Goal: Task Accomplishment & Management: Manage account settings

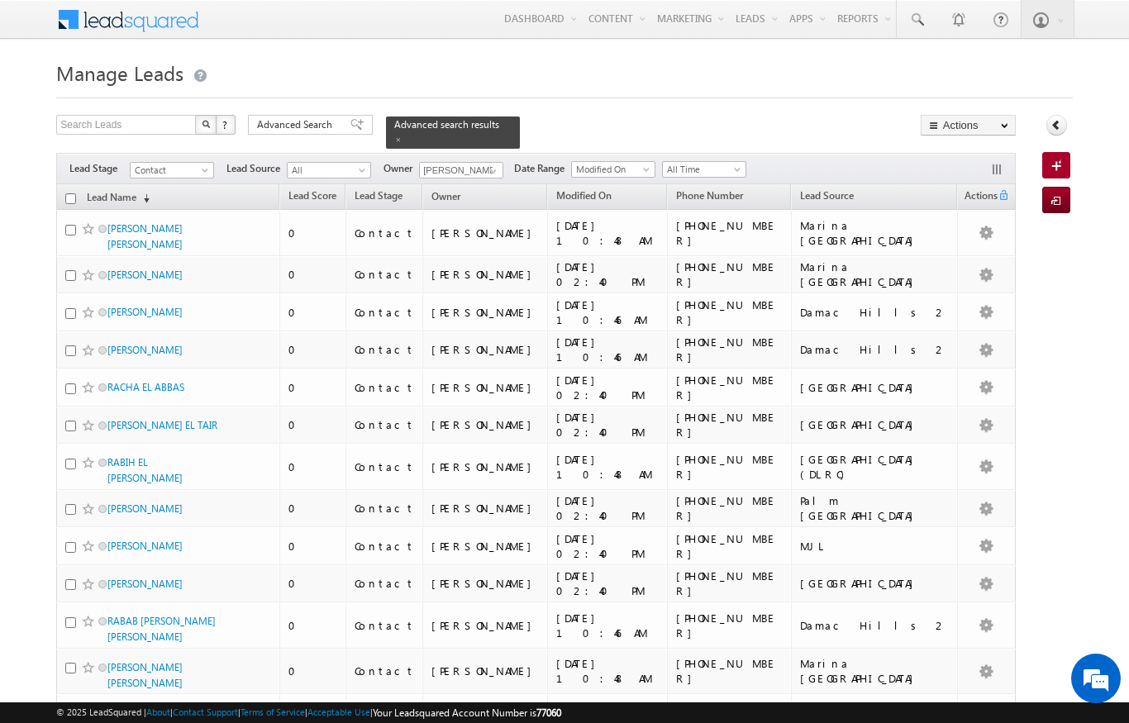
click at [67, 193] on input "checkbox" at bounding box center [70, 198] width 11 height 11
checkbox input "true"
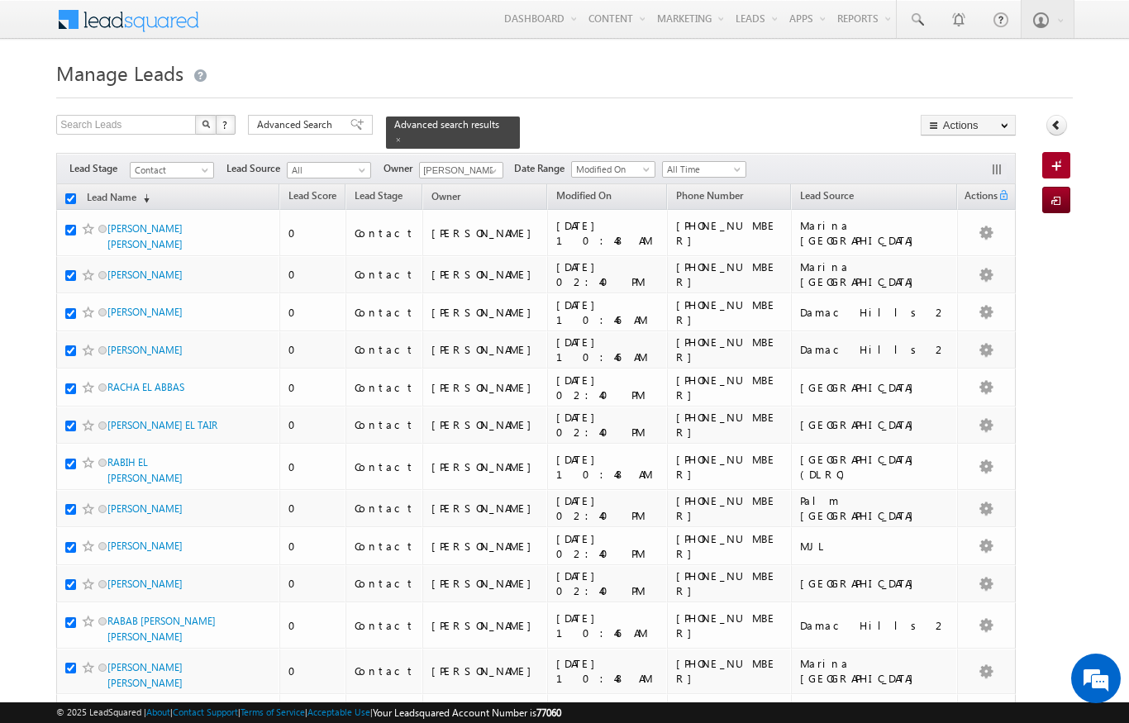
checkbox input "true"
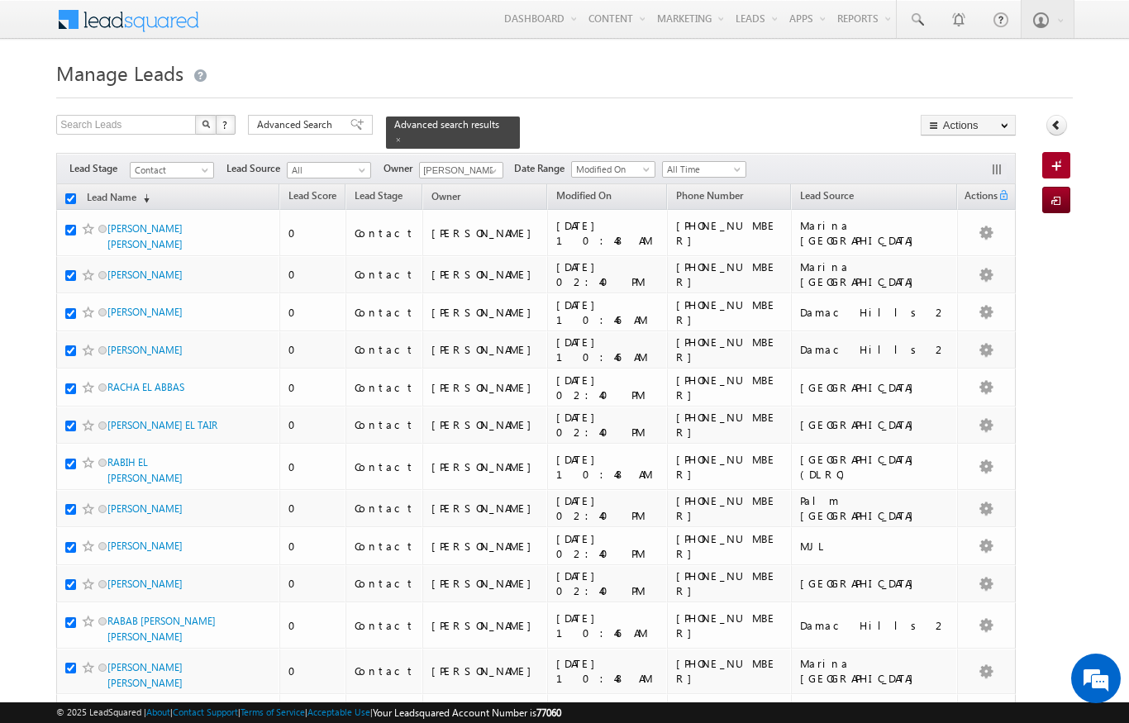
checkbox input "true"
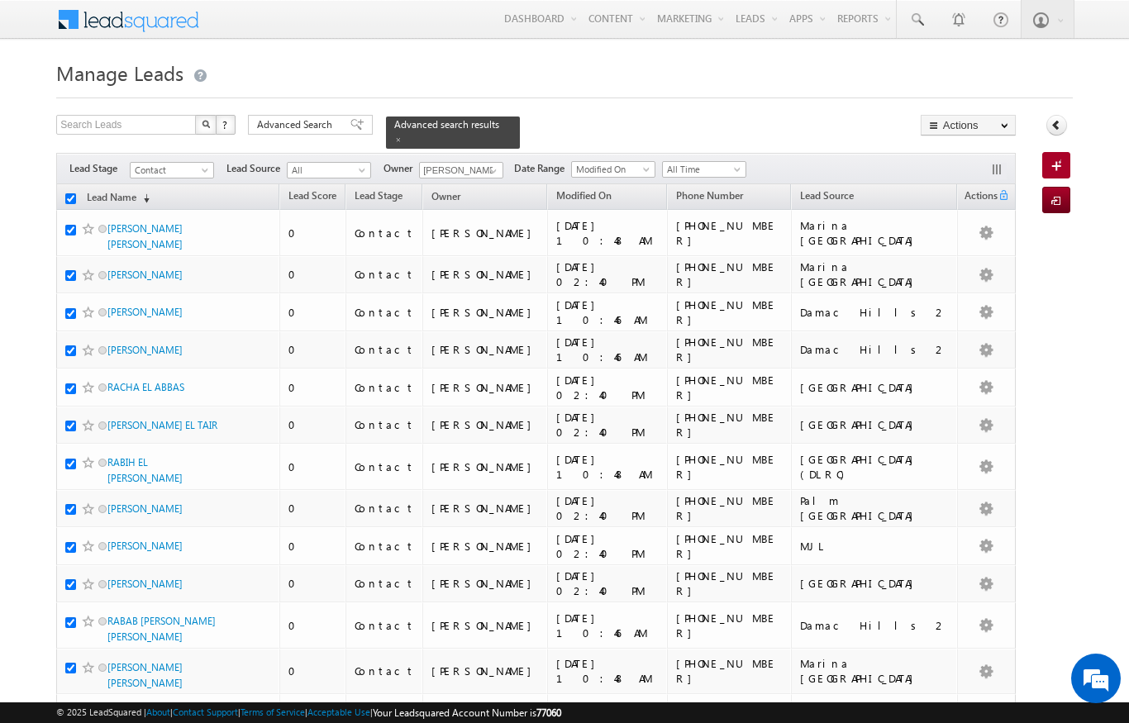
checkbox input "true"
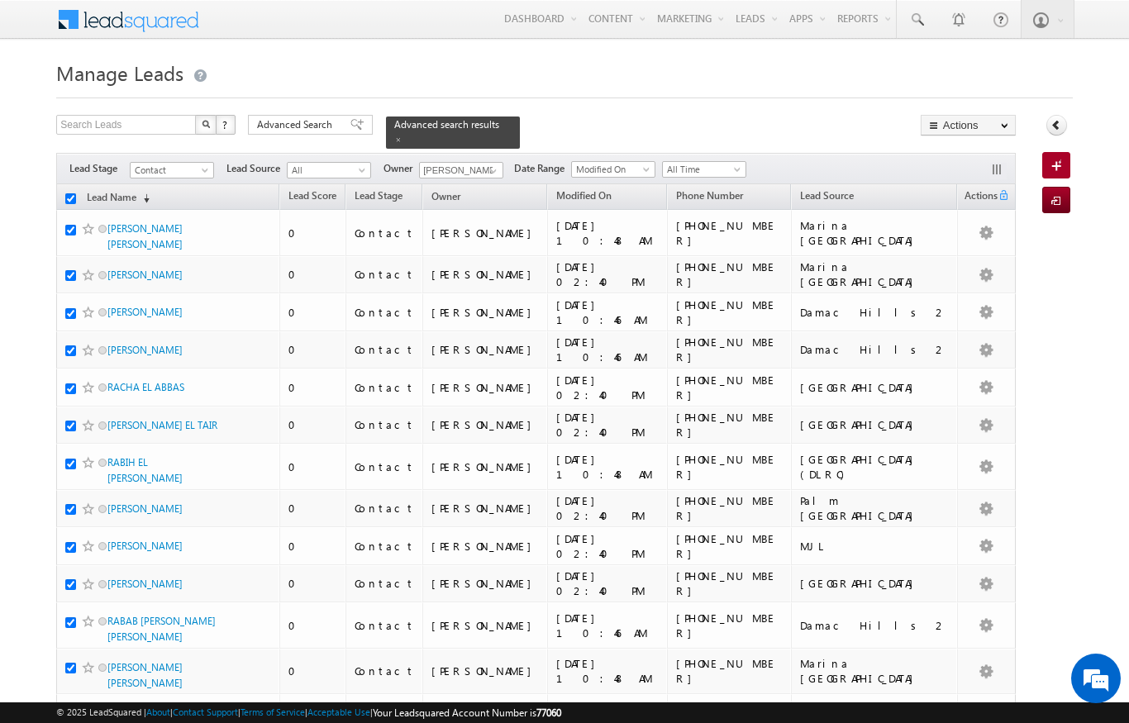
checkbox input "true"
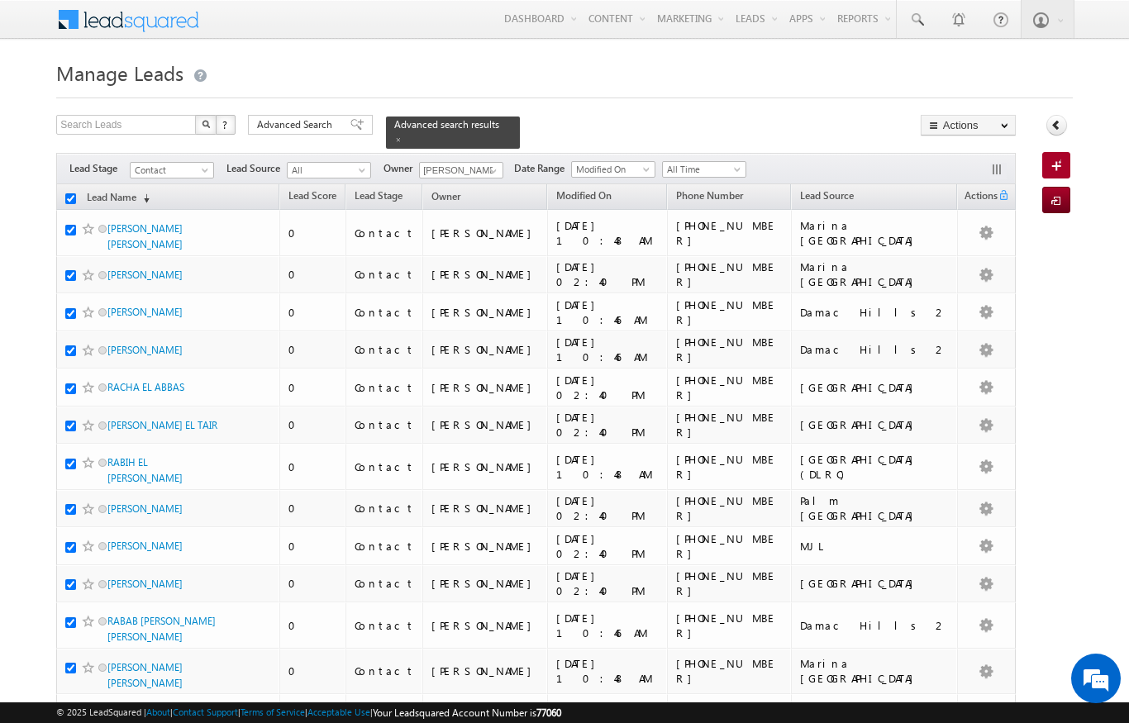
checkbox input "true"
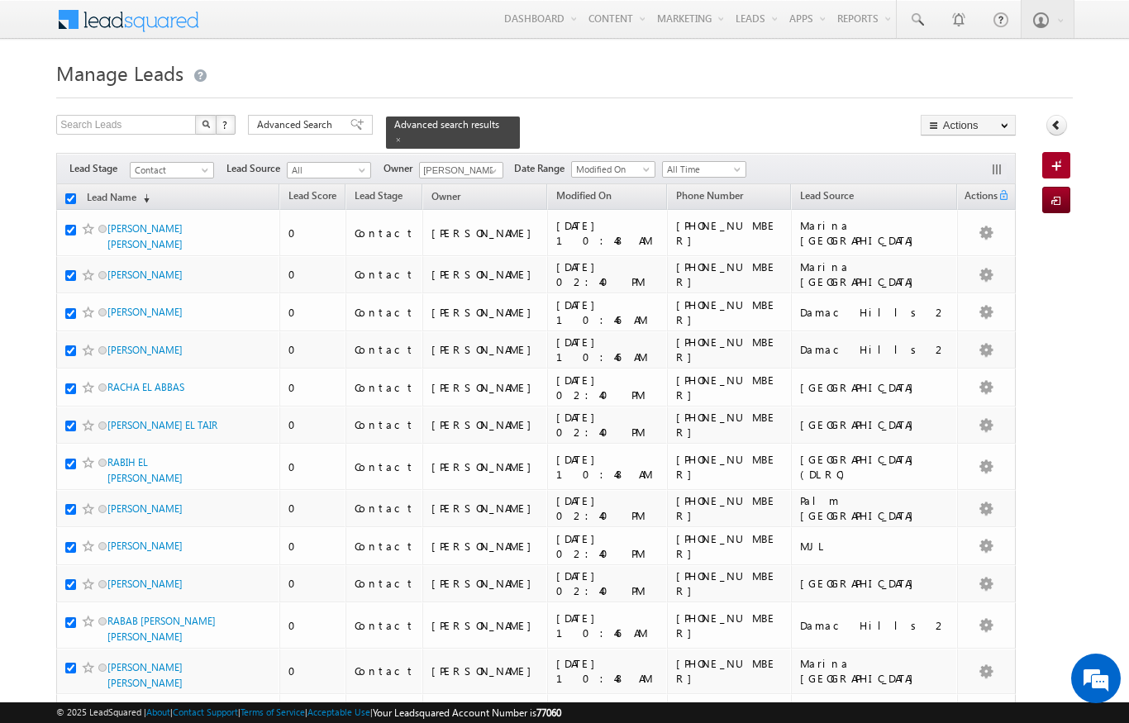
checkbox input "true"
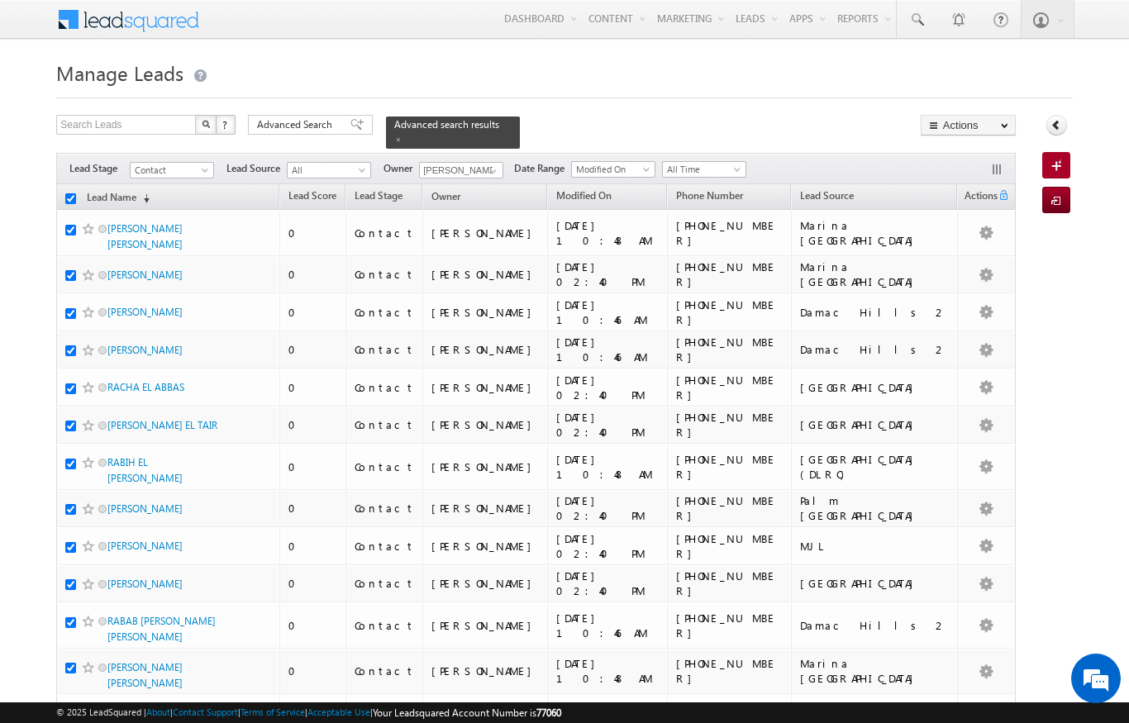
checkbox input "true"
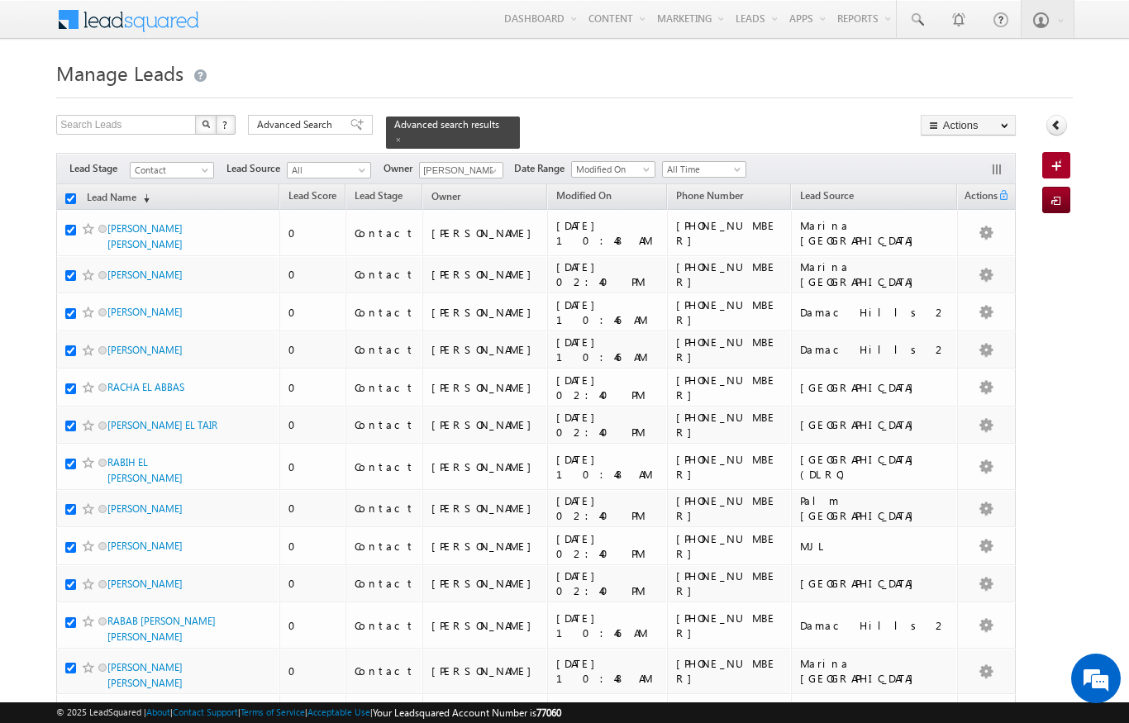
checkbox input "true"
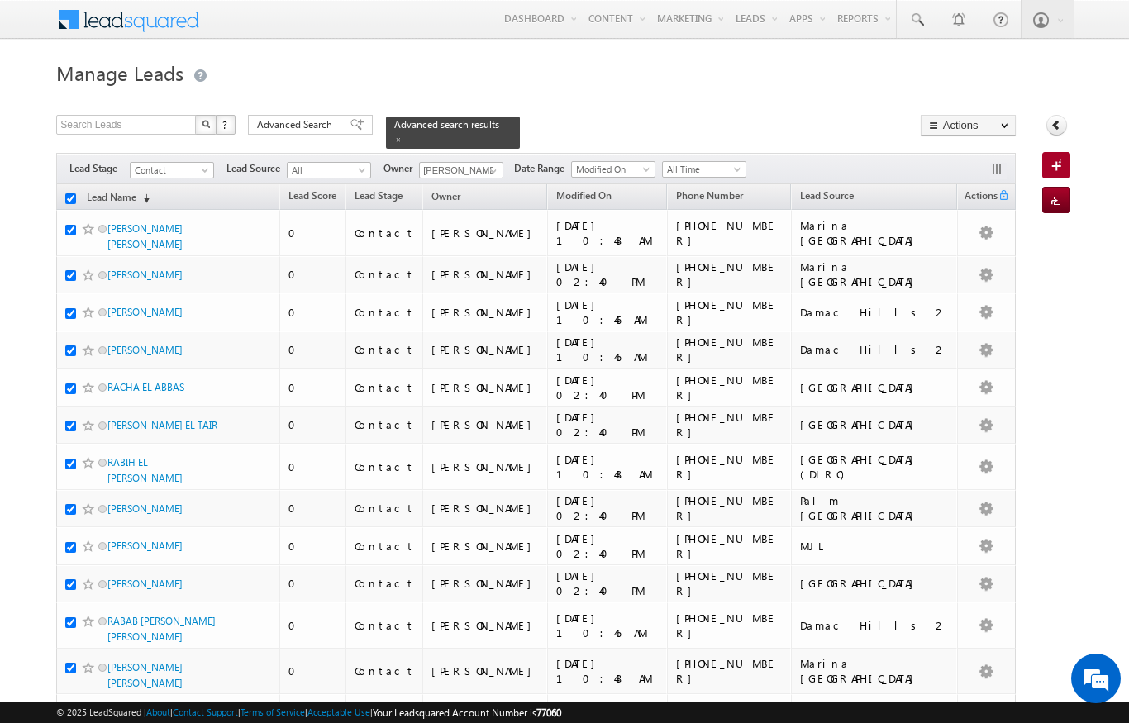
checkbox input "true"
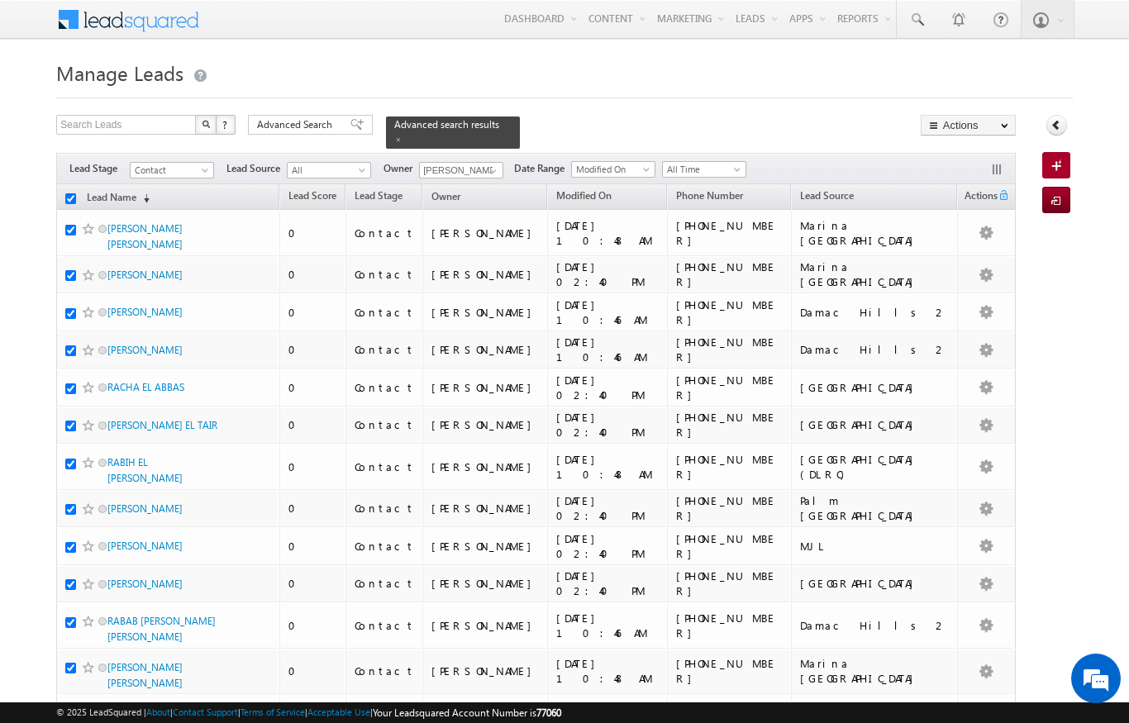
checkbox input "true"
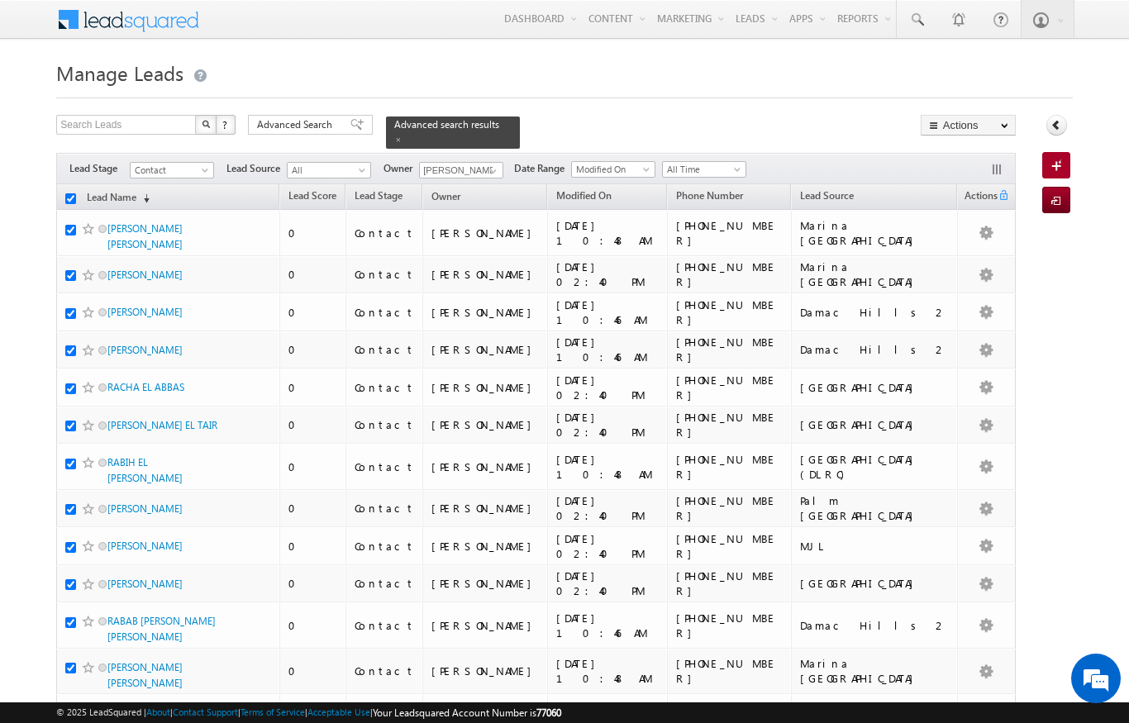
checkbox input "true"
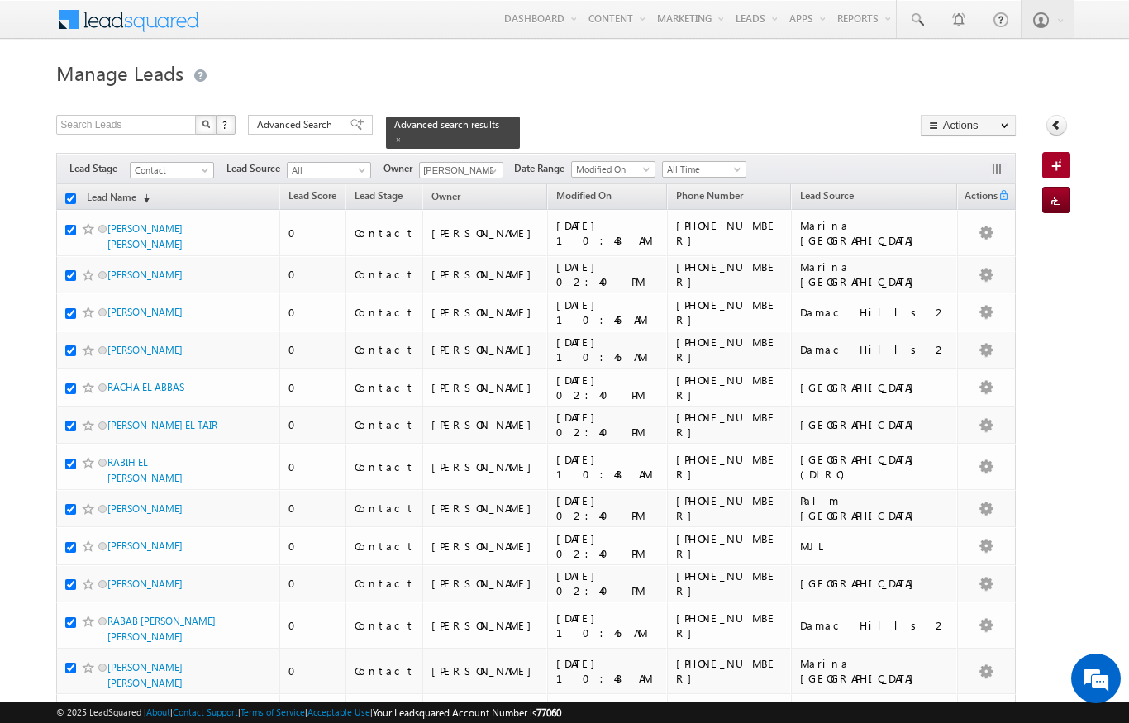
checkbox input "true"
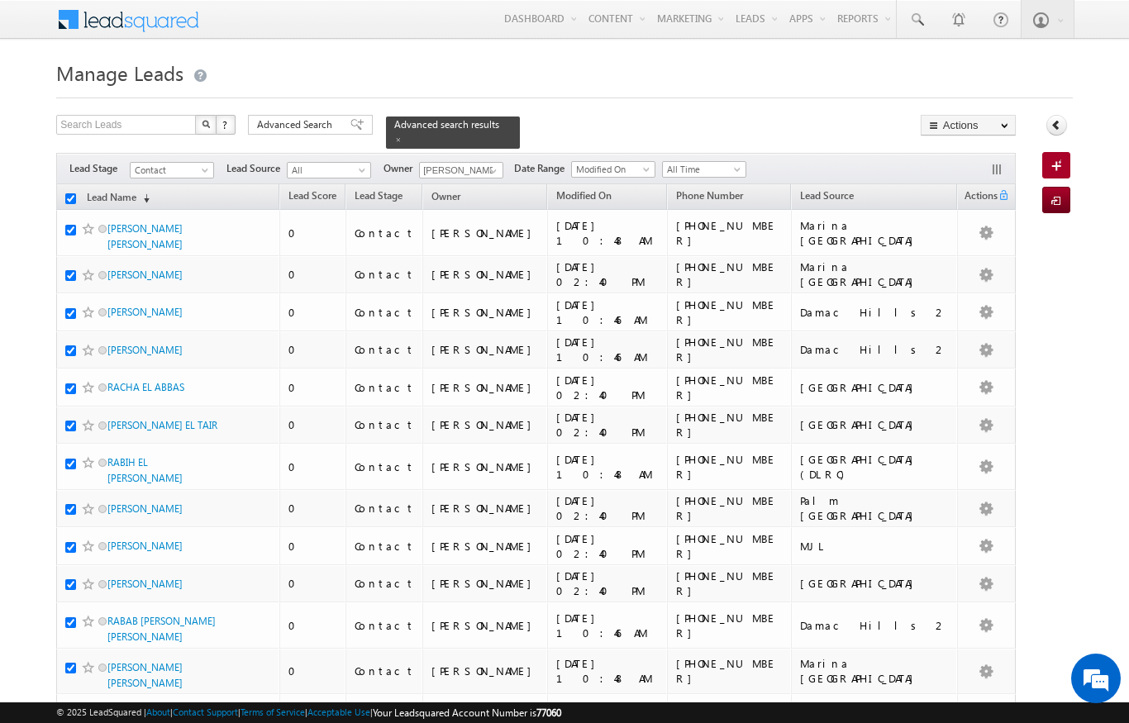
checkbox input "true"
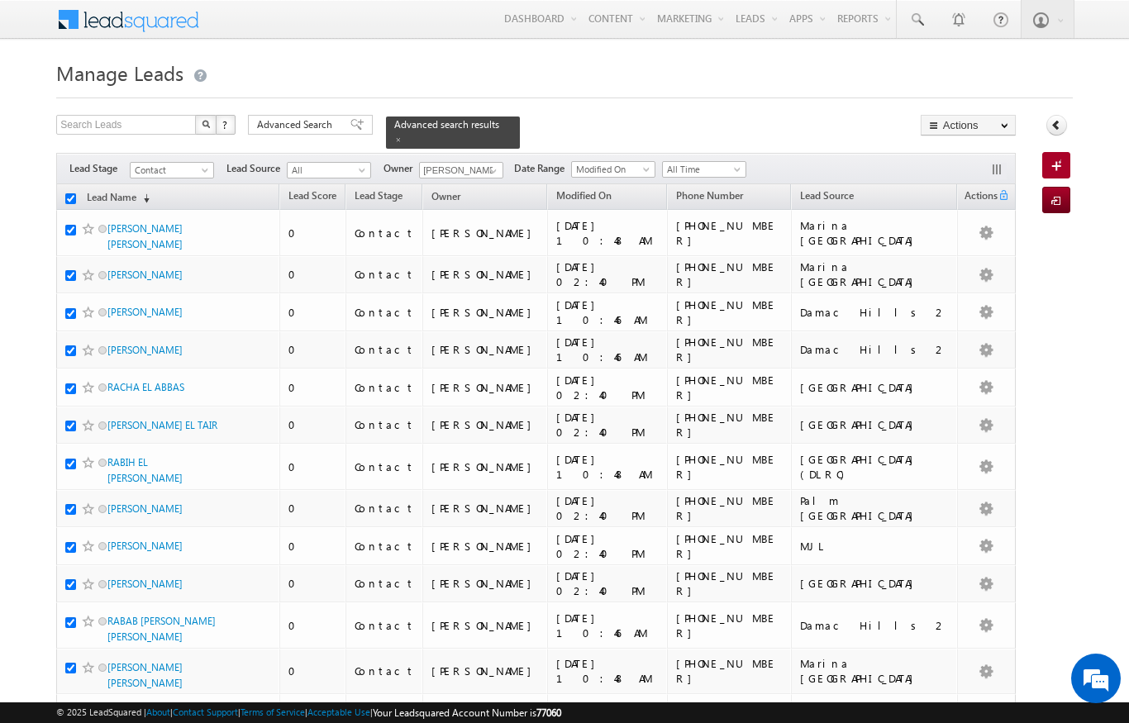
checkbox input "true"
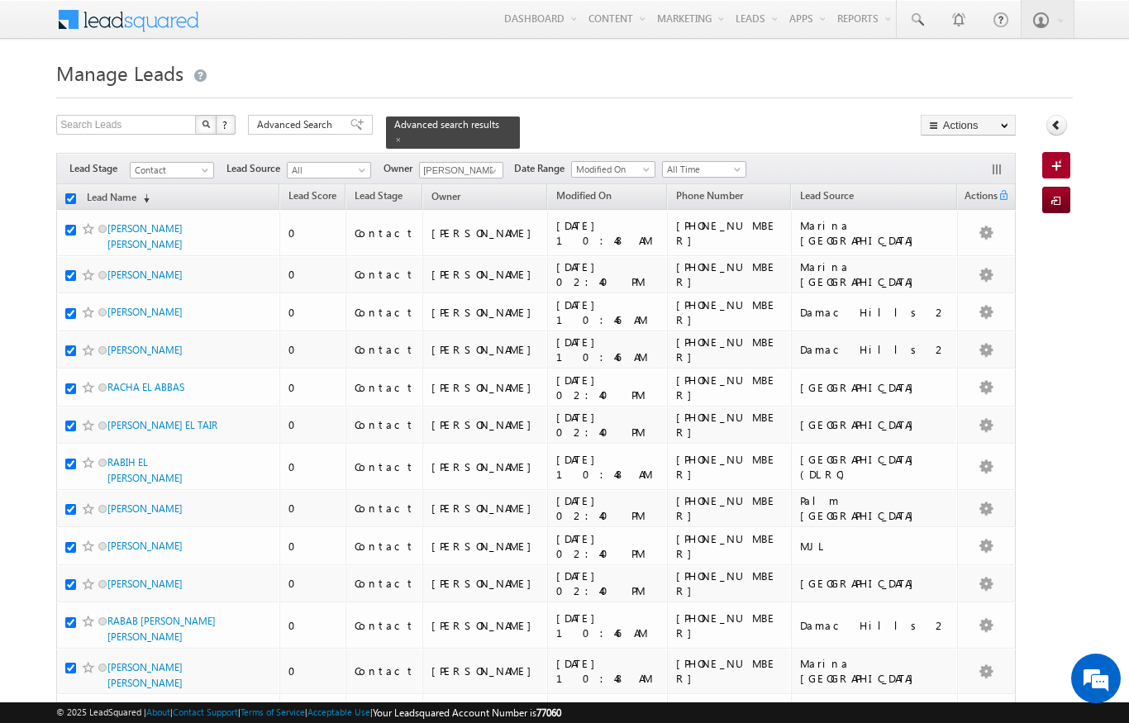
checkbox input "true"
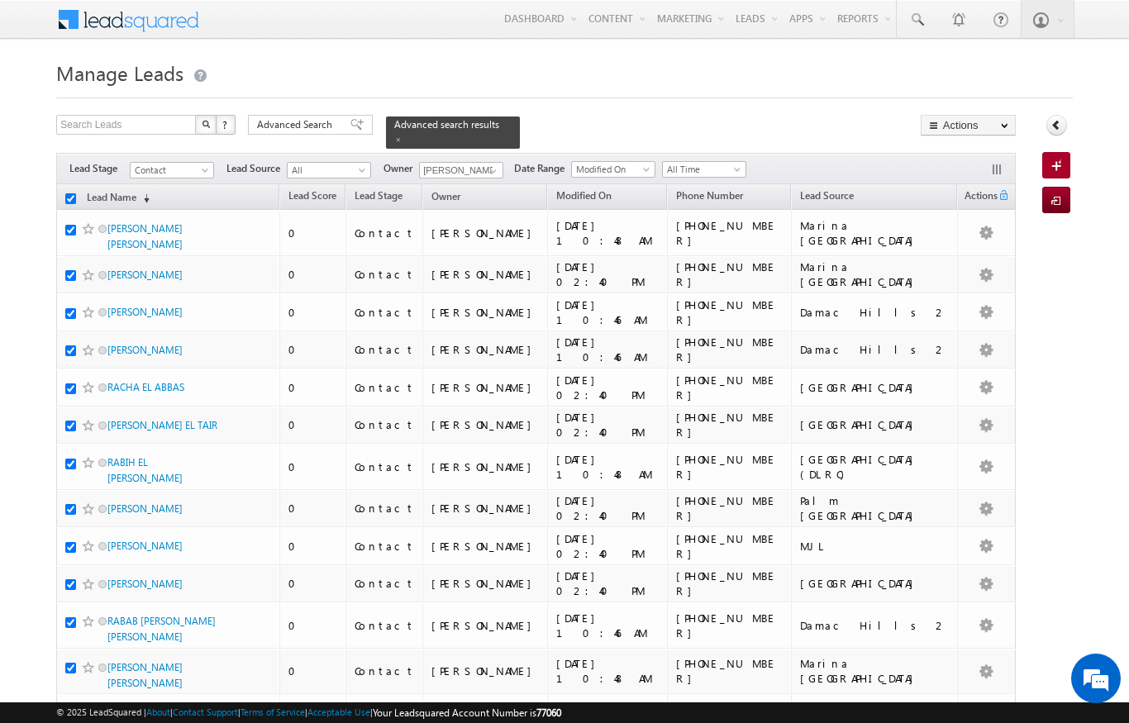
checkbox input "true"
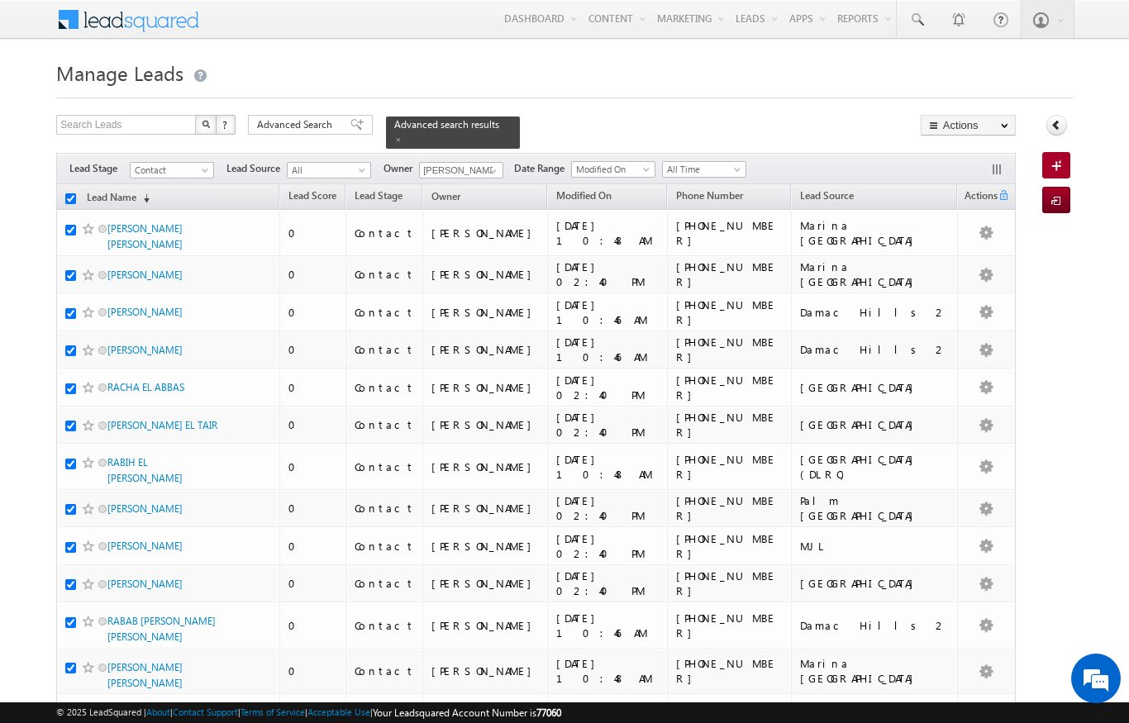
checkbox input "true"
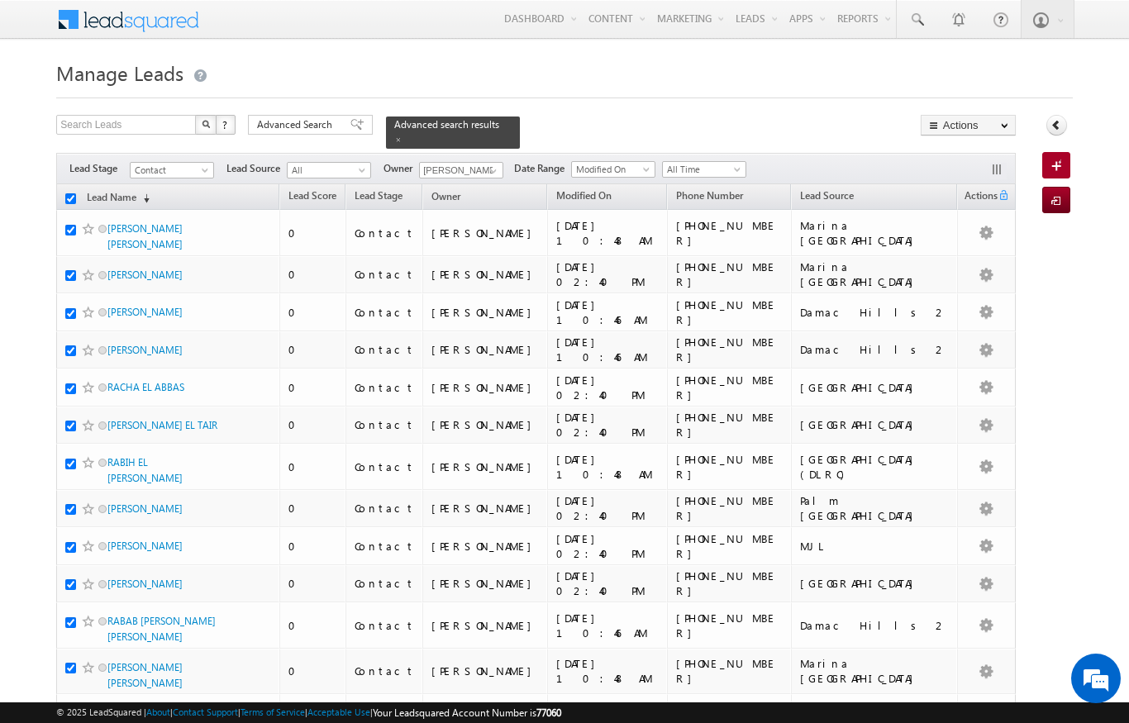
checkbox input "true"
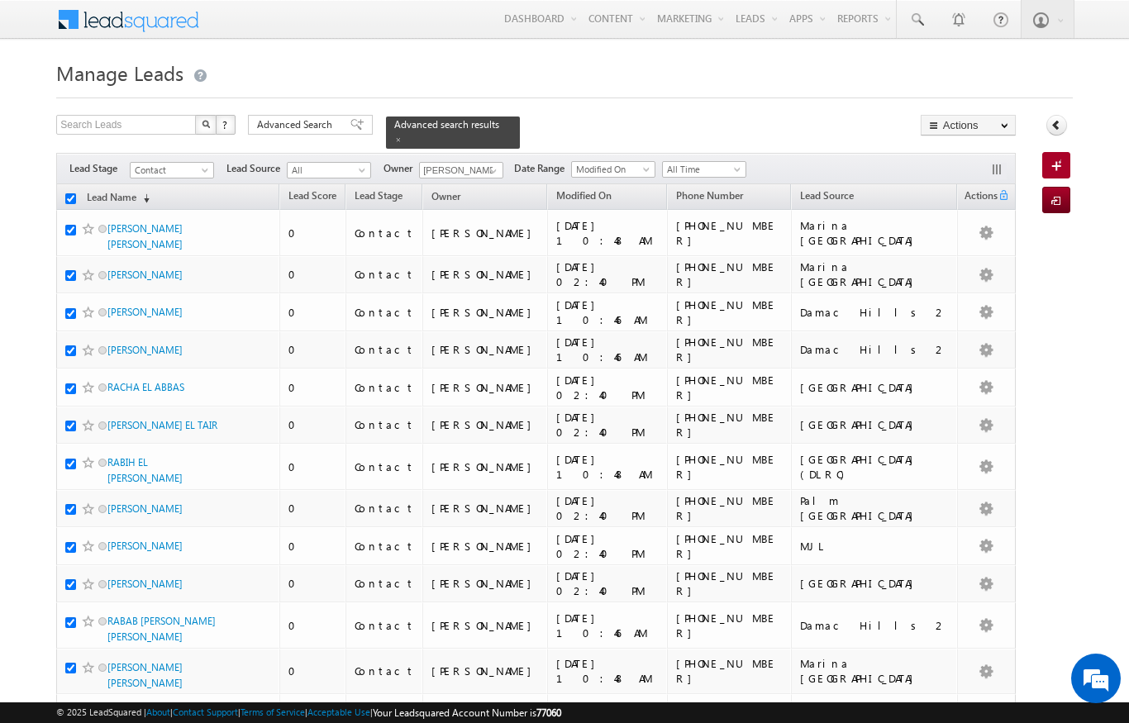
checkbox input "true"
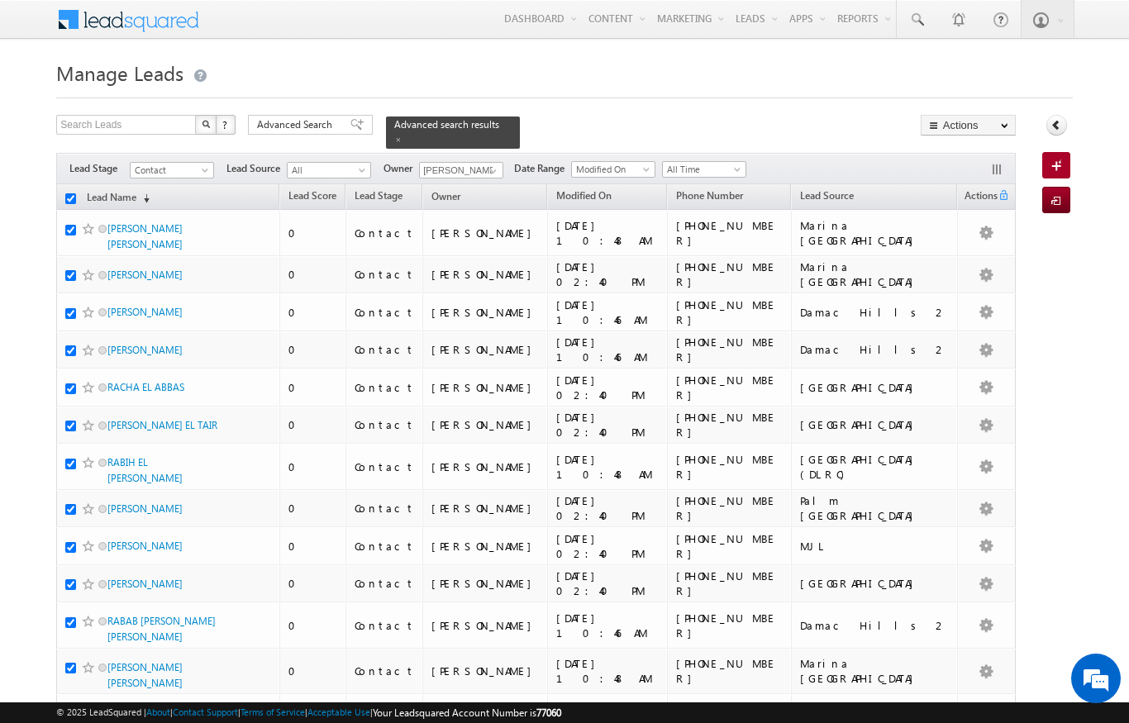
checkbox input "true"
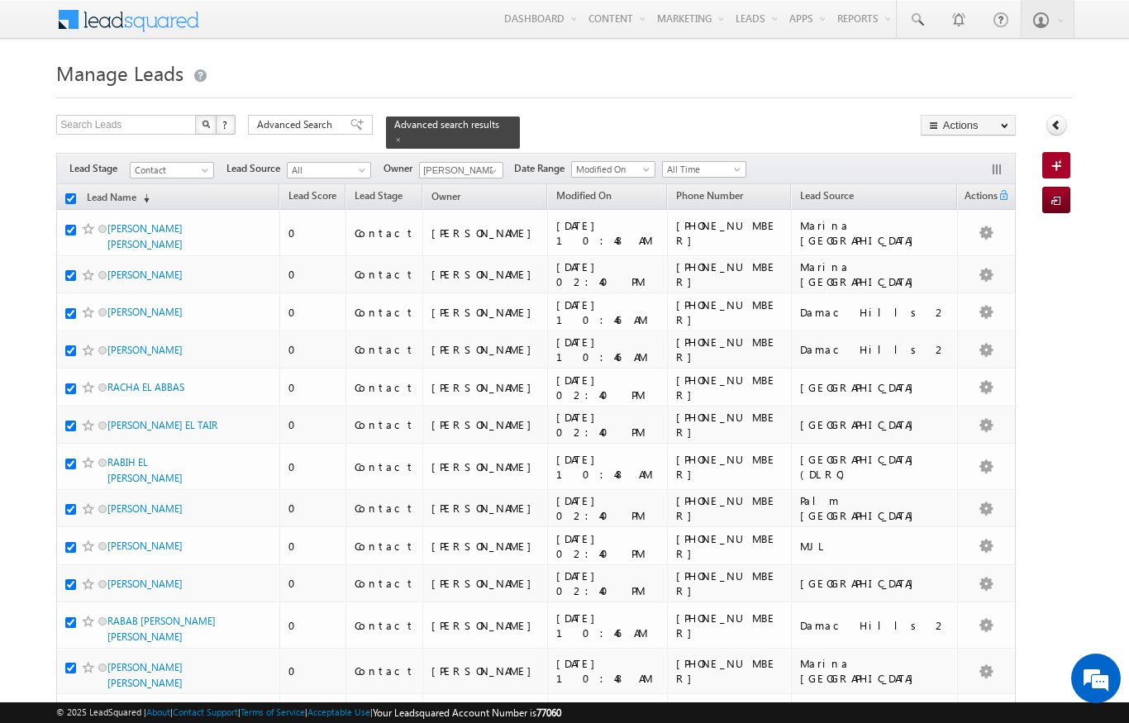
checkbox input "true"
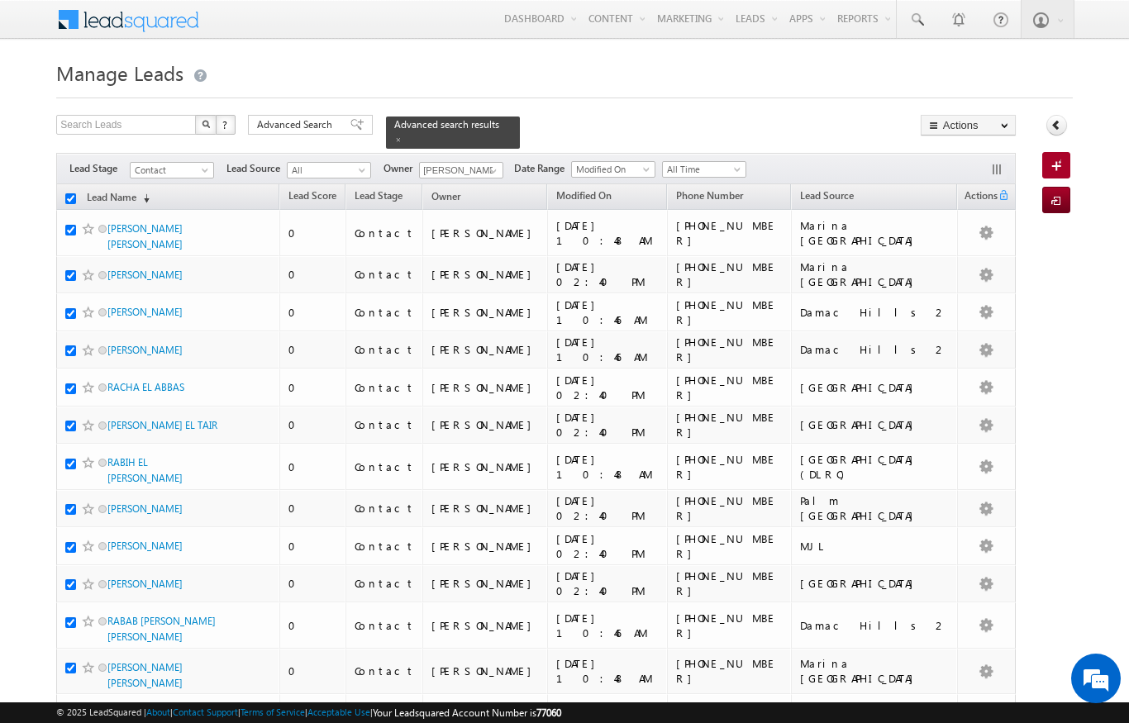
checkbox input "true"
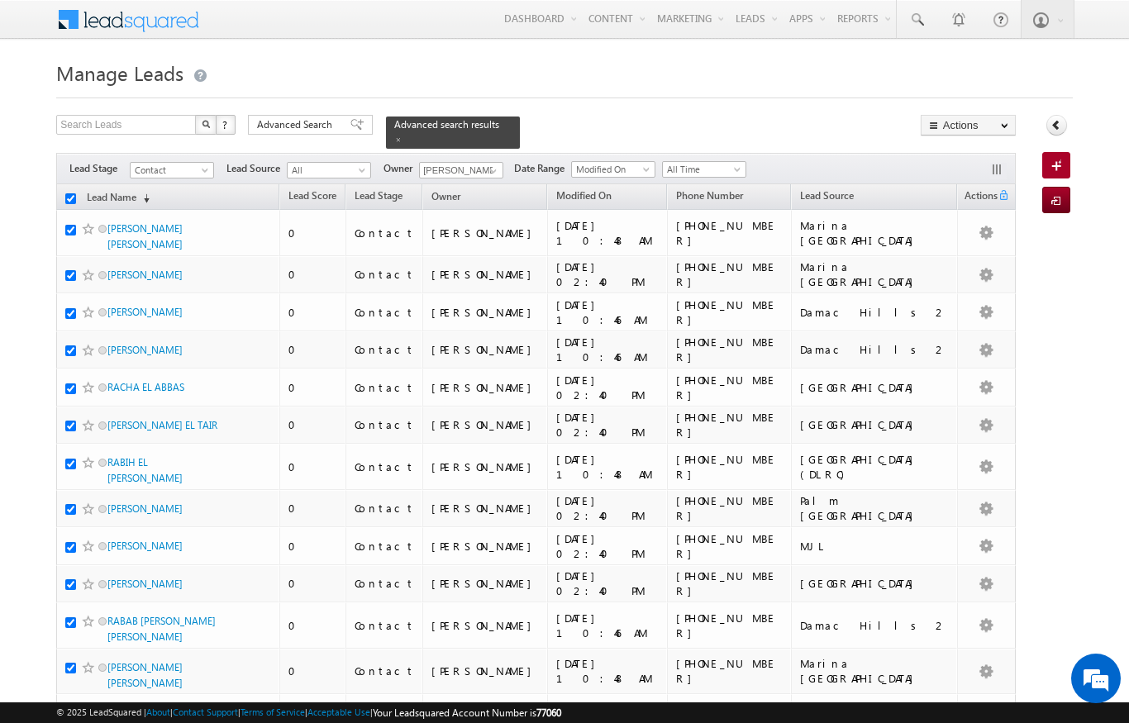
checkbox input "true"
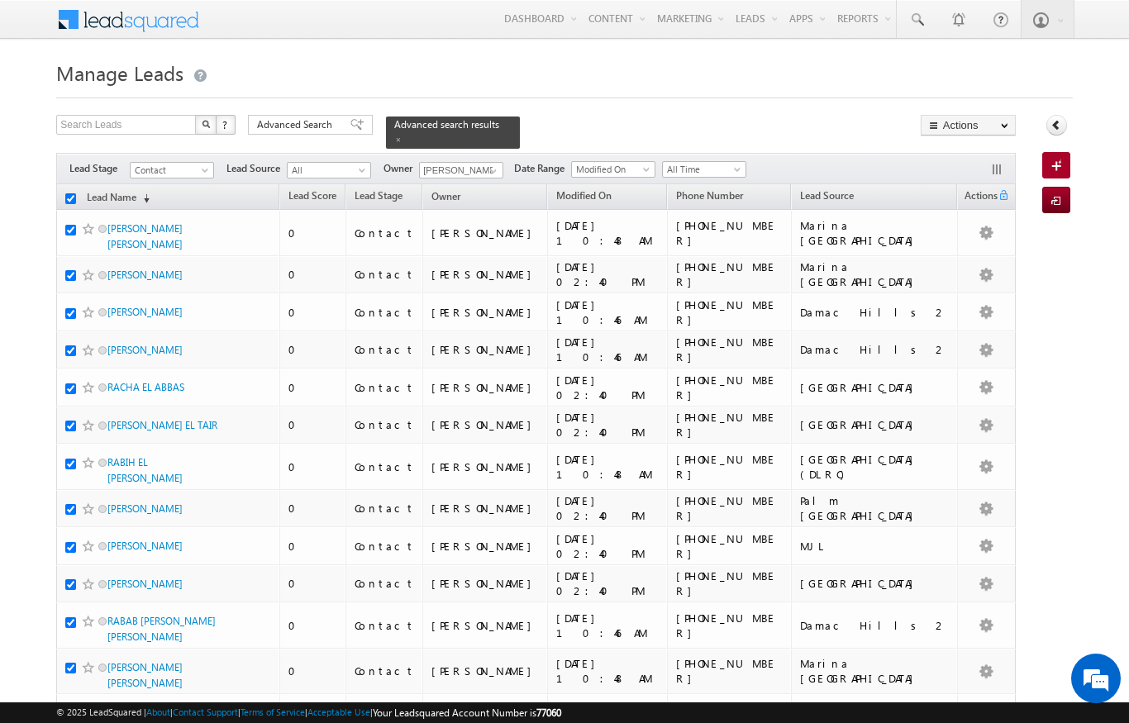
checkbox input "true"
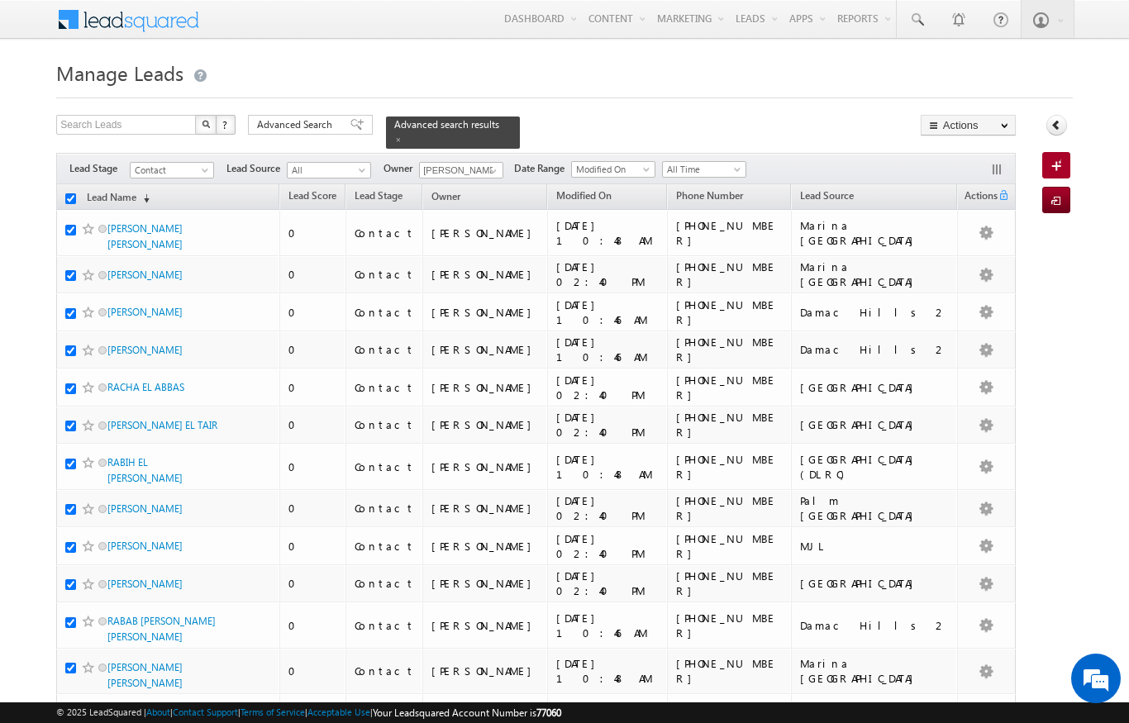
checkbox input "true"
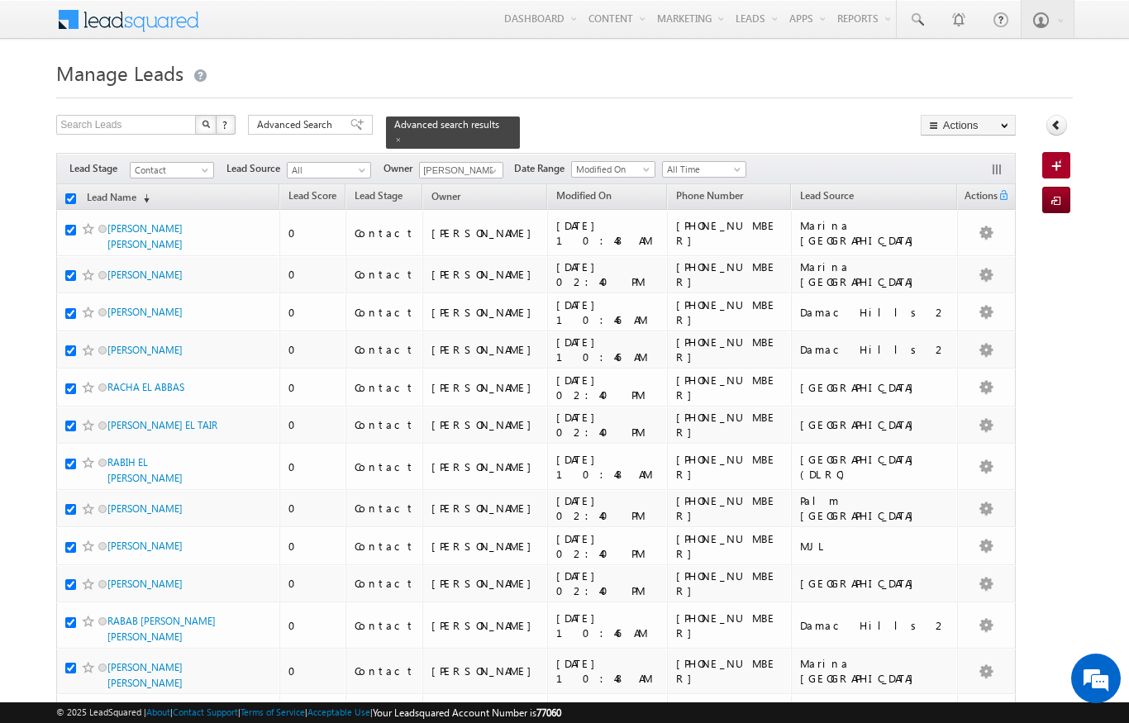
checkbox input "true"
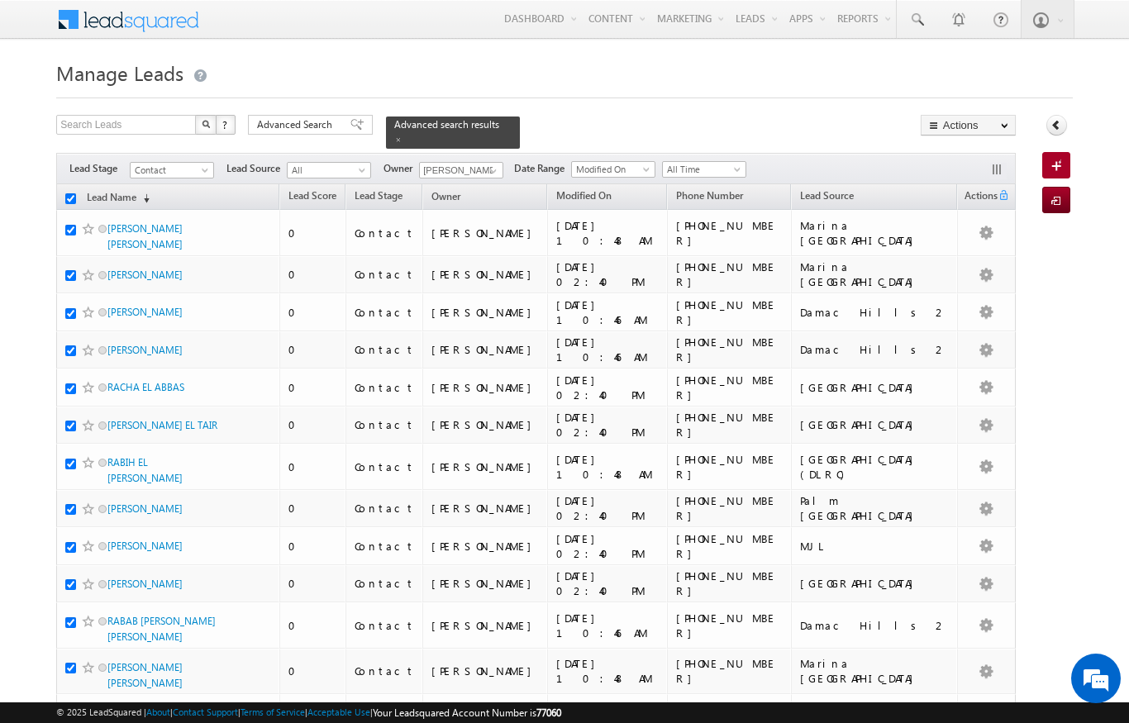
checkbox input "true"
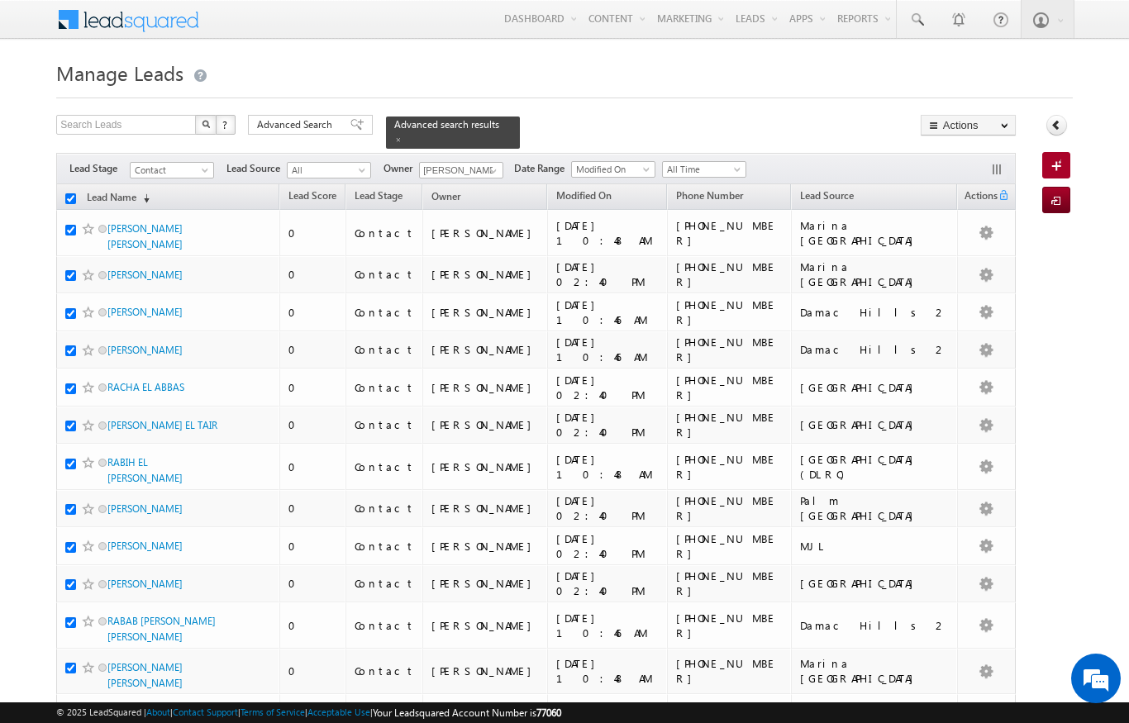
checkbox input "true"
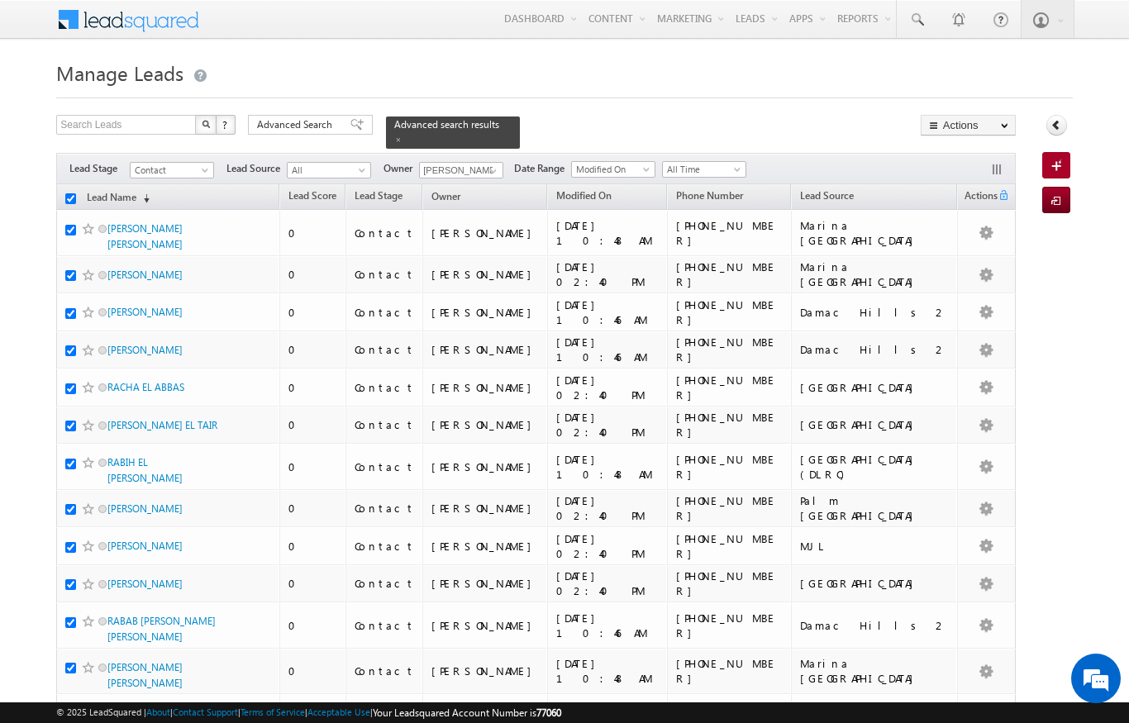
checkbox input "true"
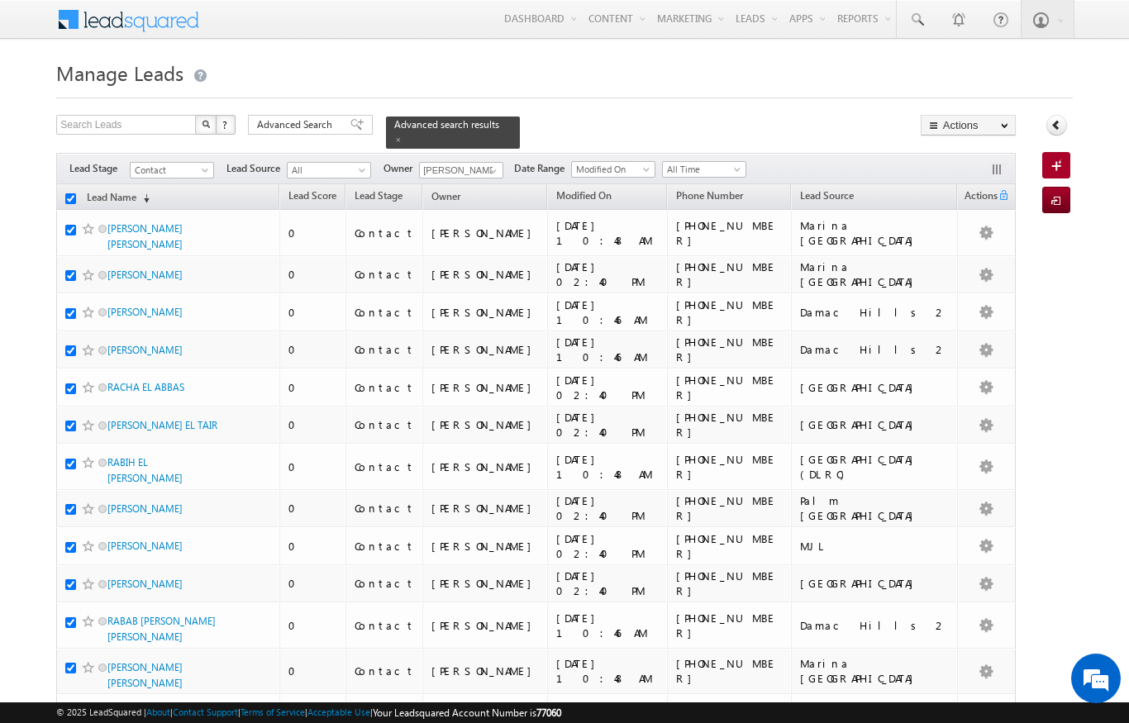
checkbox input "true"
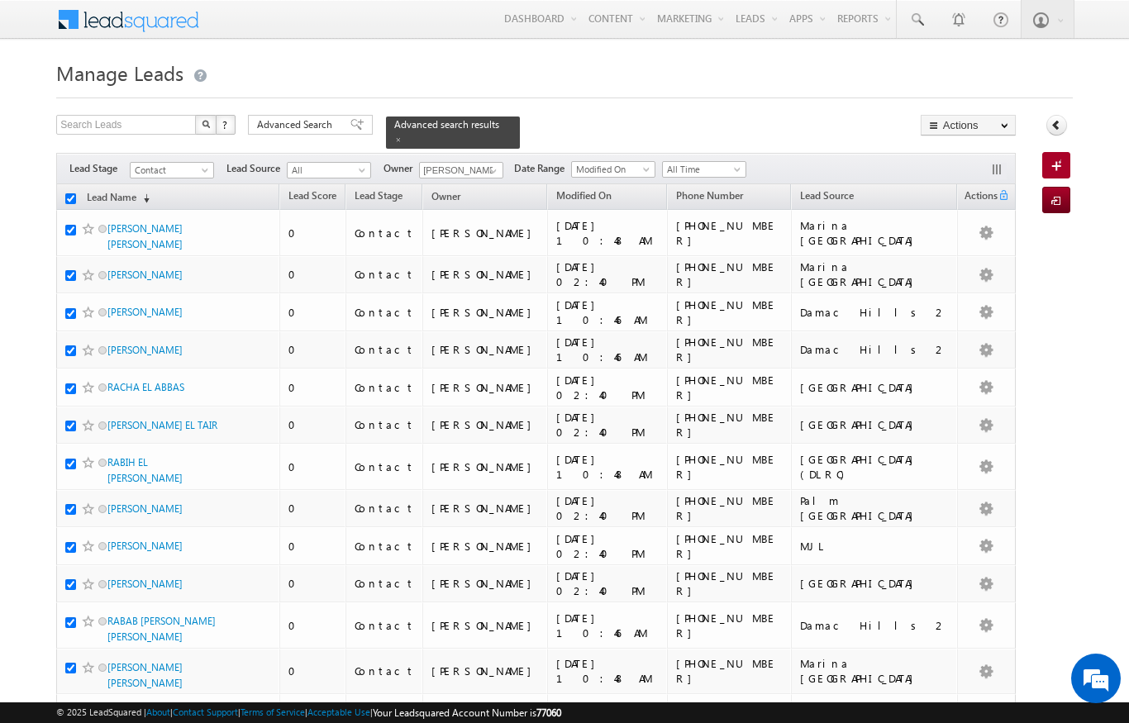
checkbox input "true"
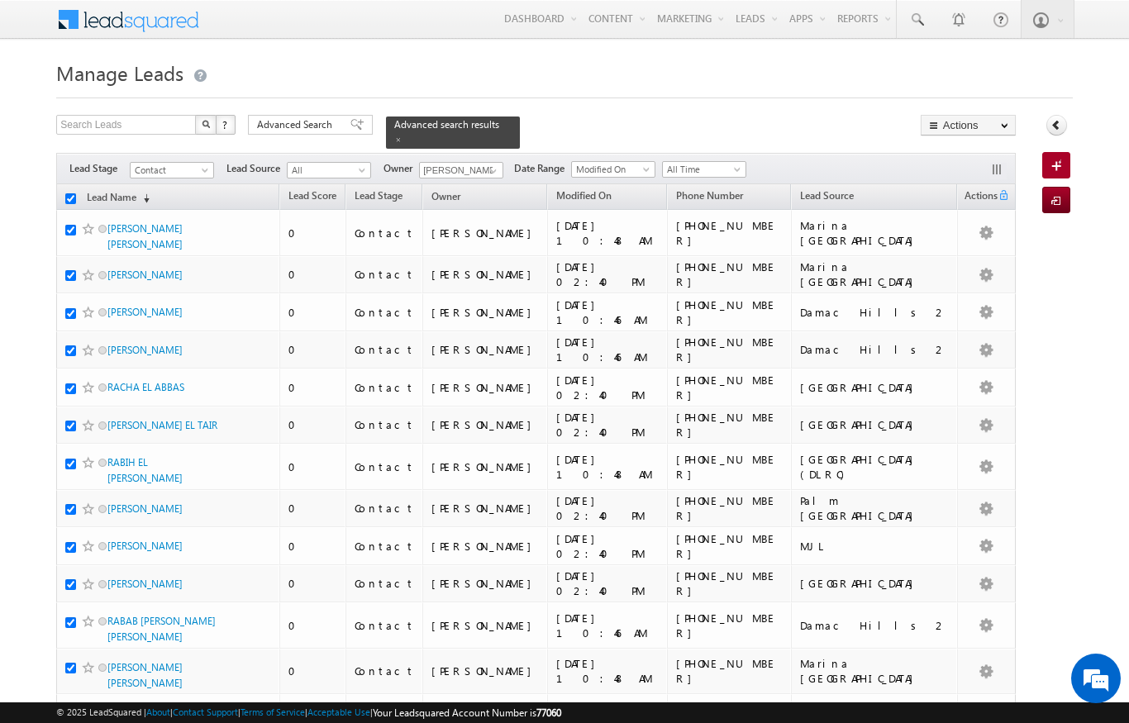
checkbox input "true"
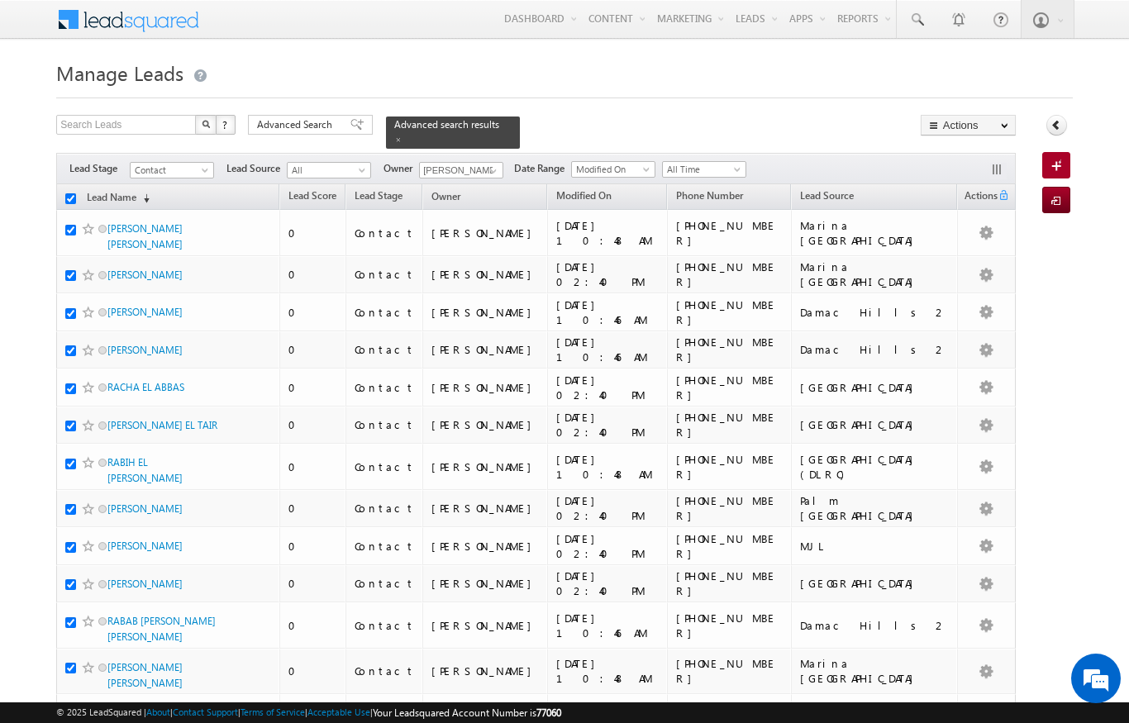
checkbox input "true"
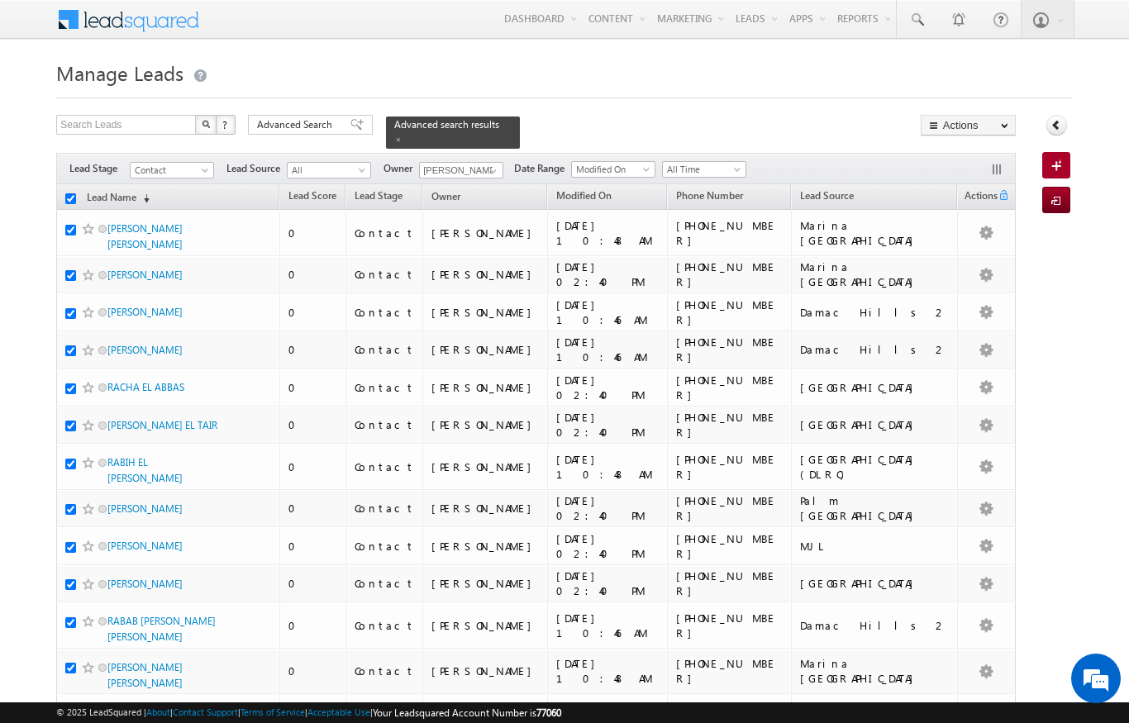
checkbox input "true"
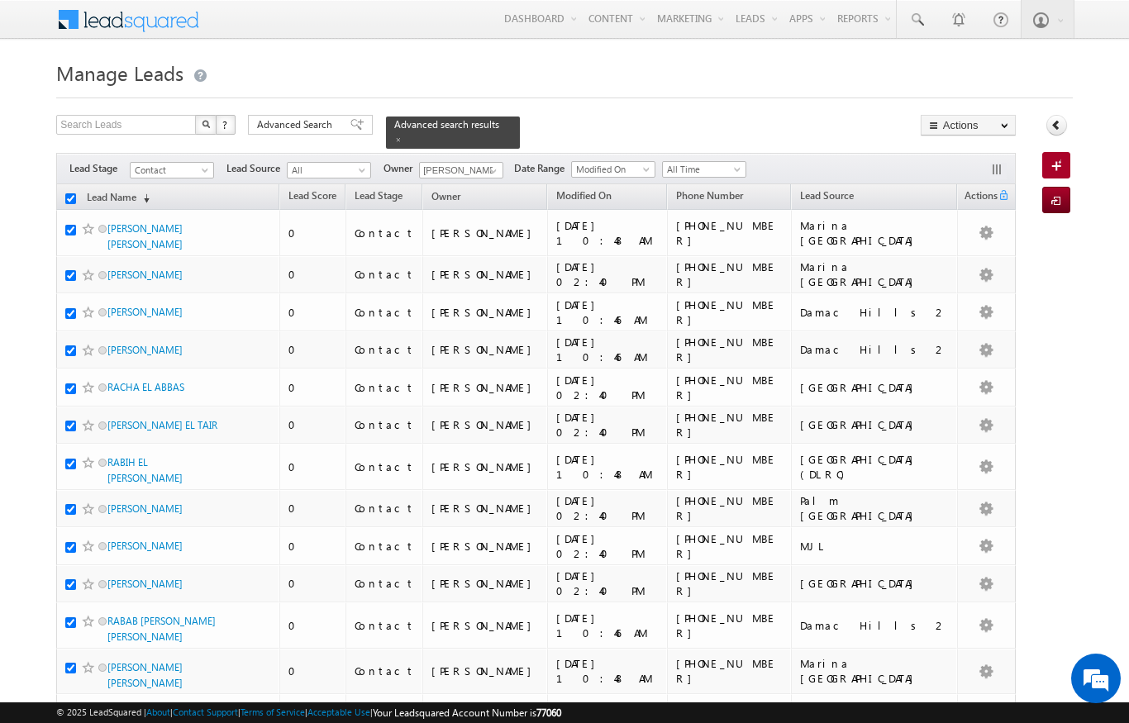
checkbox input "true"
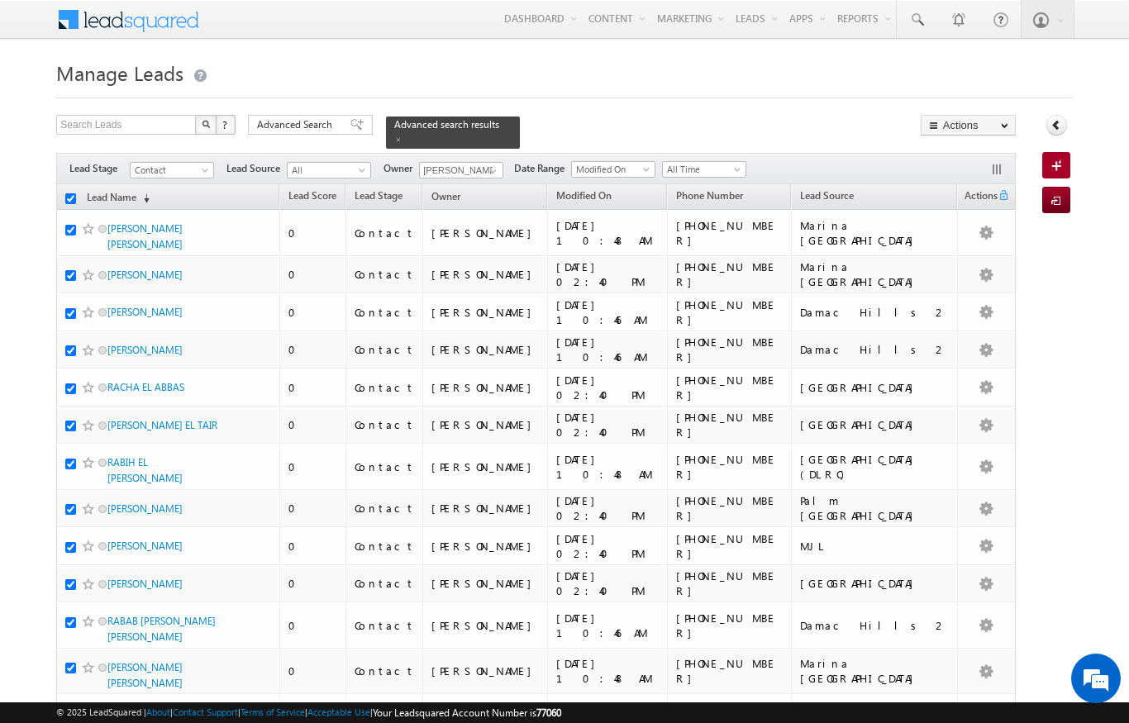
checkbox input "true"
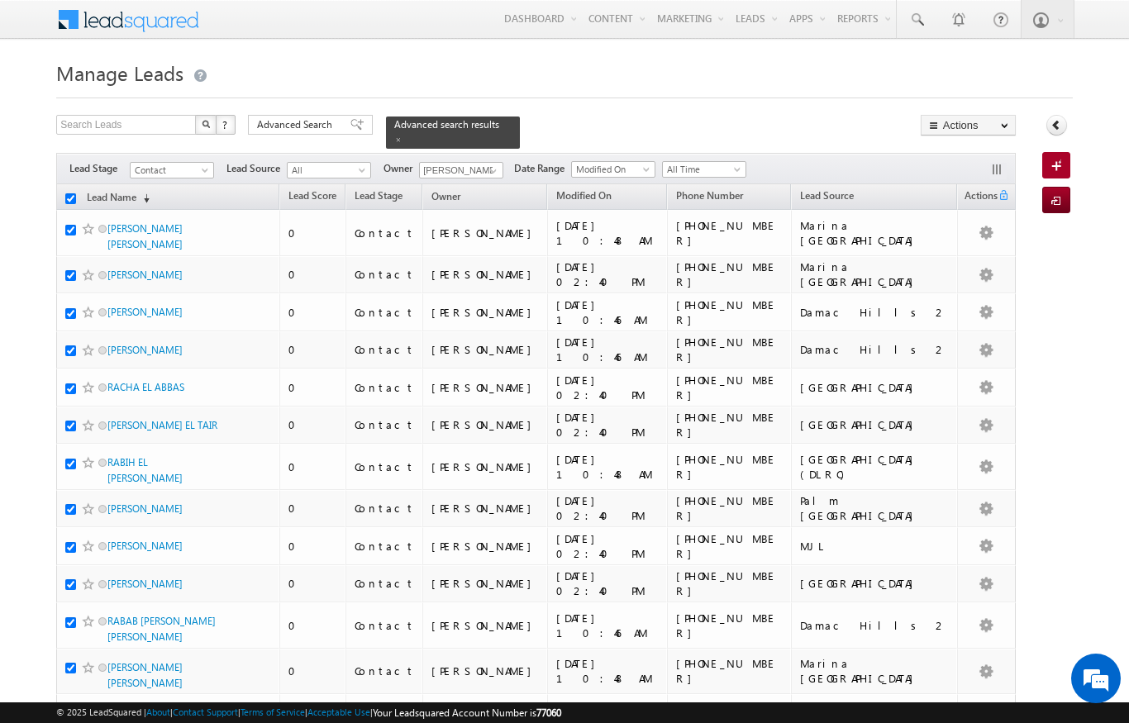
checkbox input "true"
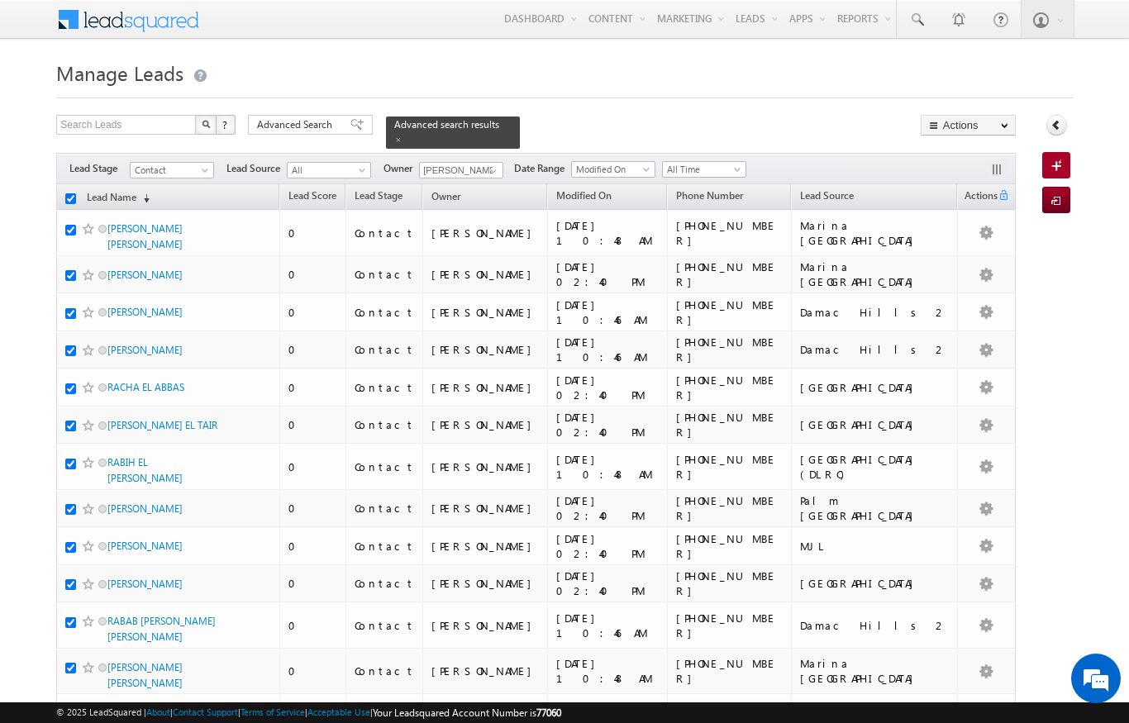
checkbox input "true"
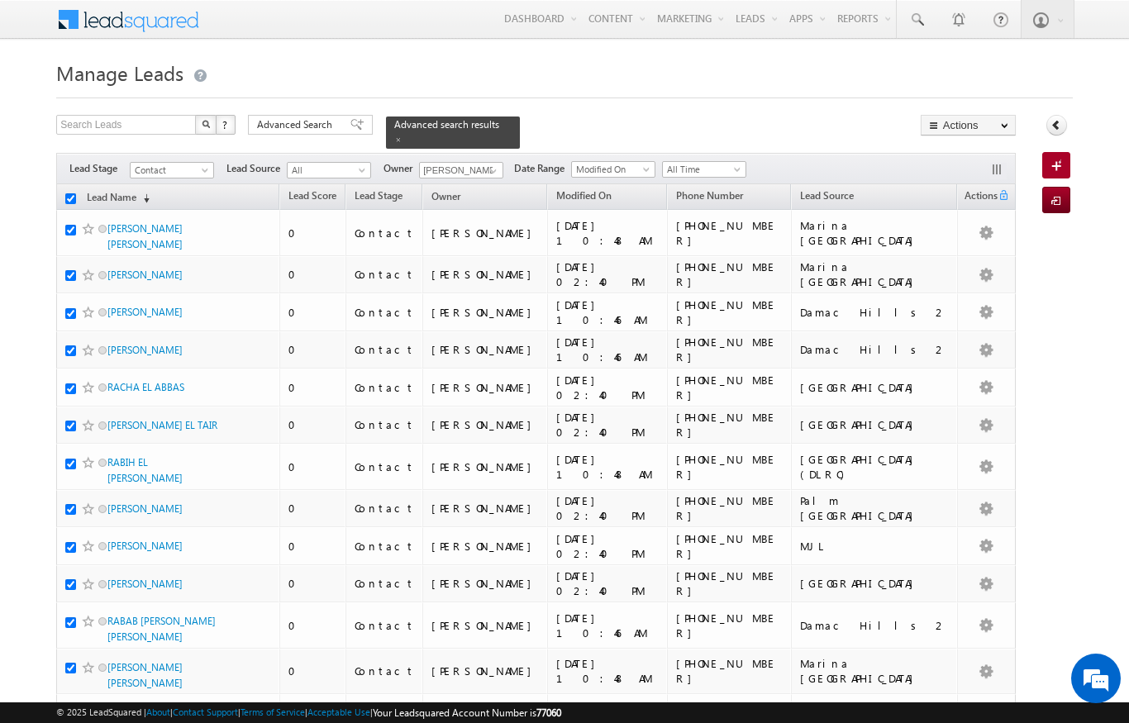
checkbox input "true"
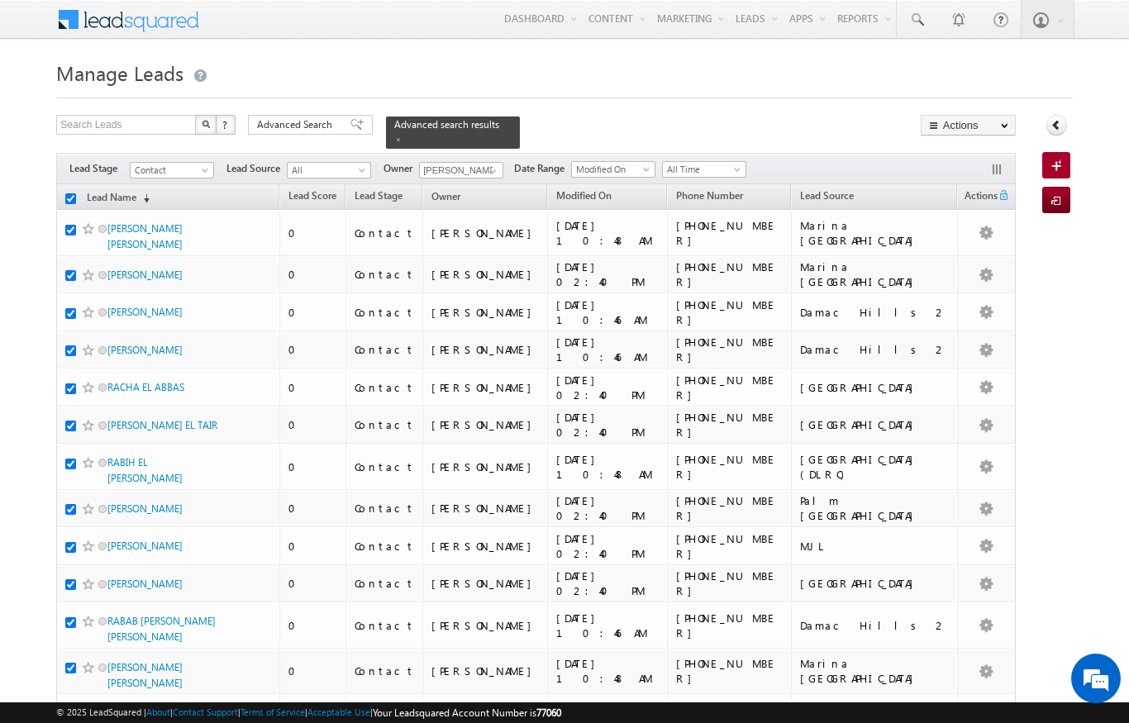
checkbox input "true"
click at [912, 85] on h1 "Manage Leads" at bounding box center [564, 71] width 1016 height 32
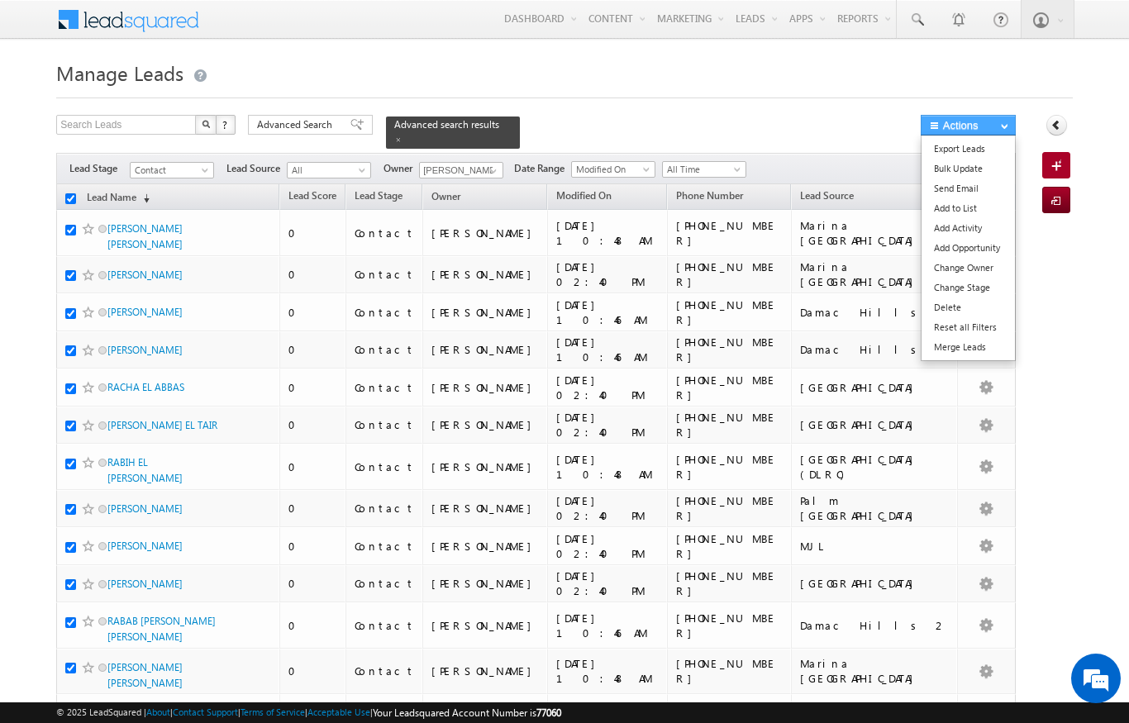
click at [953, 123] on button "Actions" at bounding box center [968, 125] width 95 height 21
click at [978, 267] on link "Change Owner" at bounding box center [967, 268] width 93 height 20
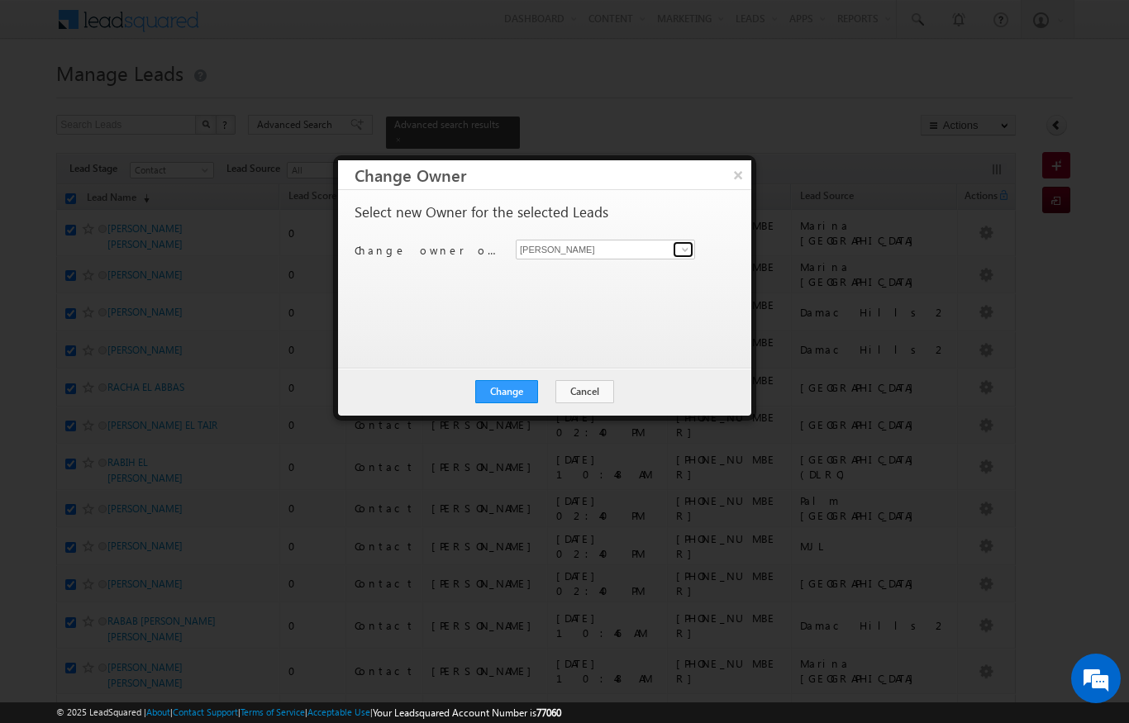
click at [680, 250] on span at bounding box center [684, 249] width 13 height 13
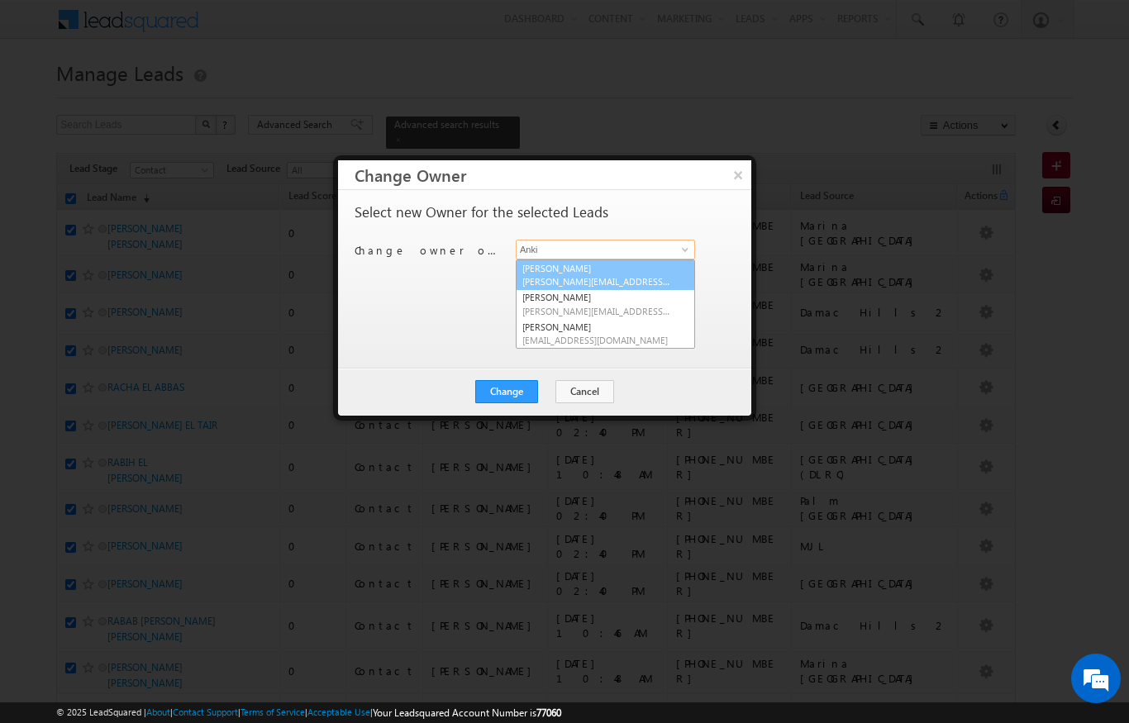
click at [585, 275] on span "ankita.dua@indglobal.ae" at bounding box center [596, 281] width 149 height 12
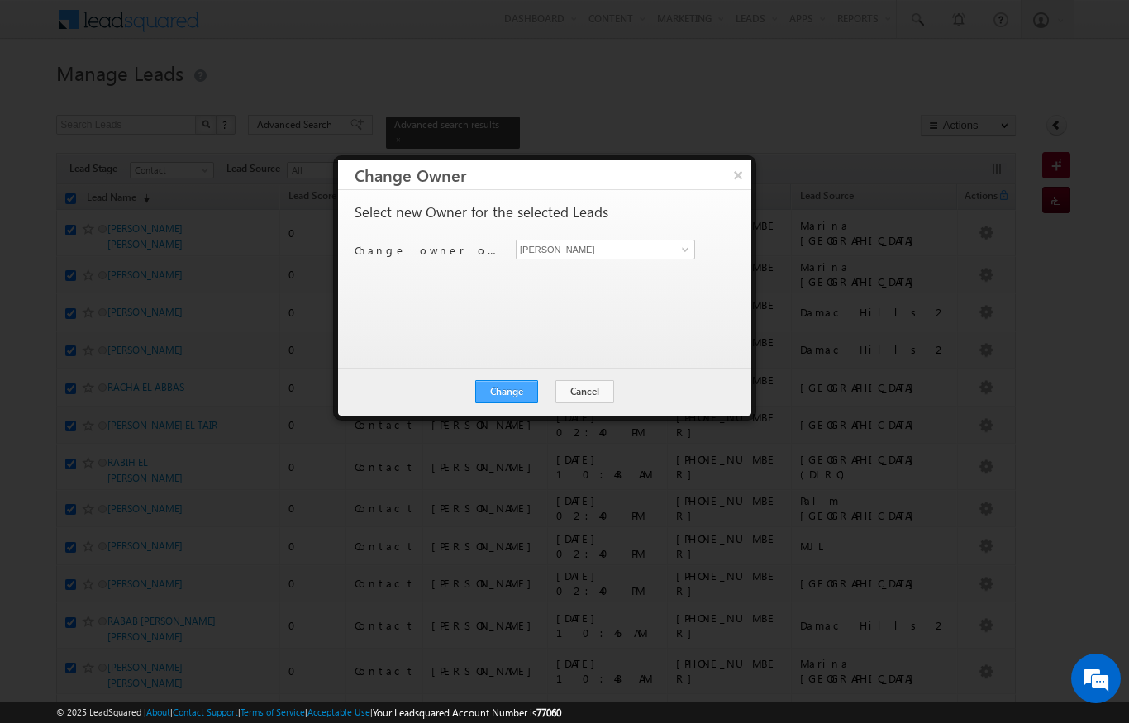
click at [506, 393] on button "Change" at bounding box center [506, 391] width 63 height 23
drag, startPoint x: 506, startPoint y: 393, endPoint x: -1, endPoint y: -1, distance: 641.4
click at [569, 390] on button "Close" at bounding box center [547, 391] width 53 height 23
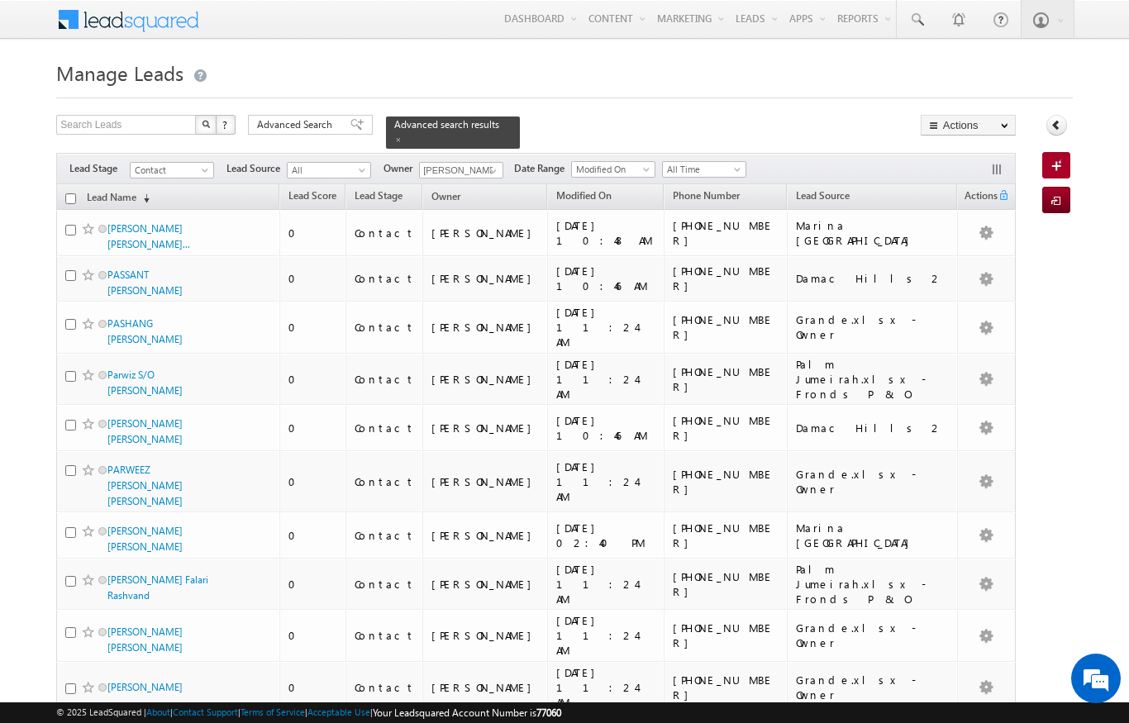
click at [70, 193] on input "checkbox" at bounding box center [70, 198] width 11 height 11
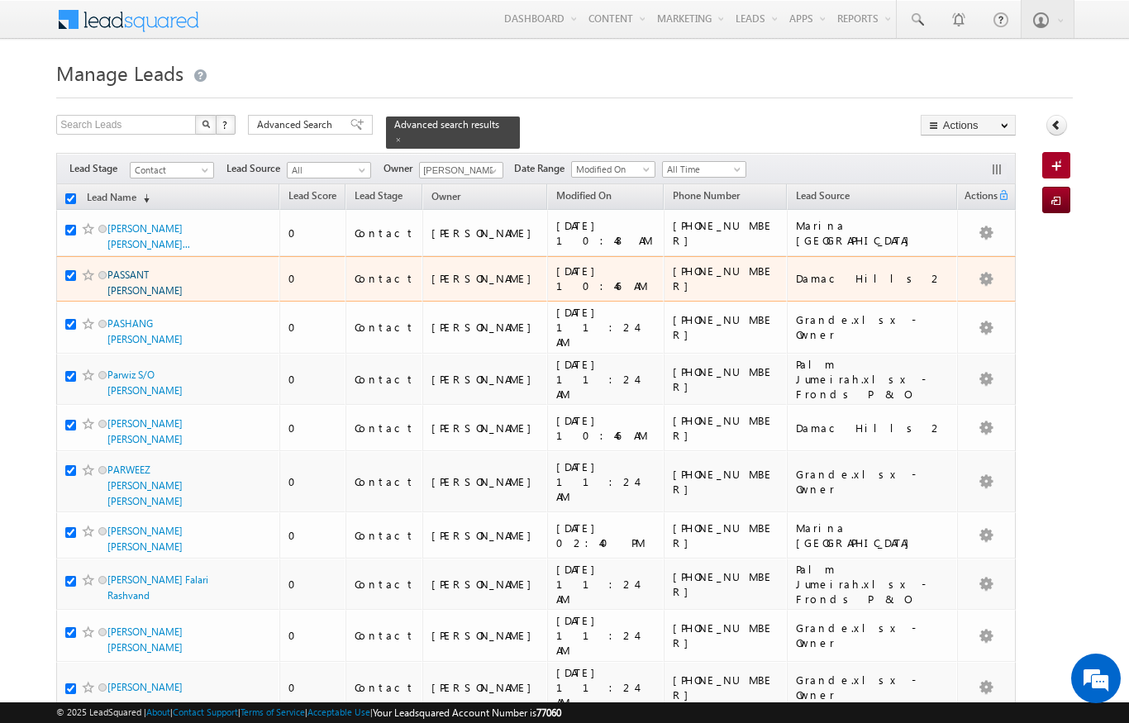
click at [183, 297] on link "PASSANT [PERSON_NAME]" at bounding box center [144, 283] width 75 height 28
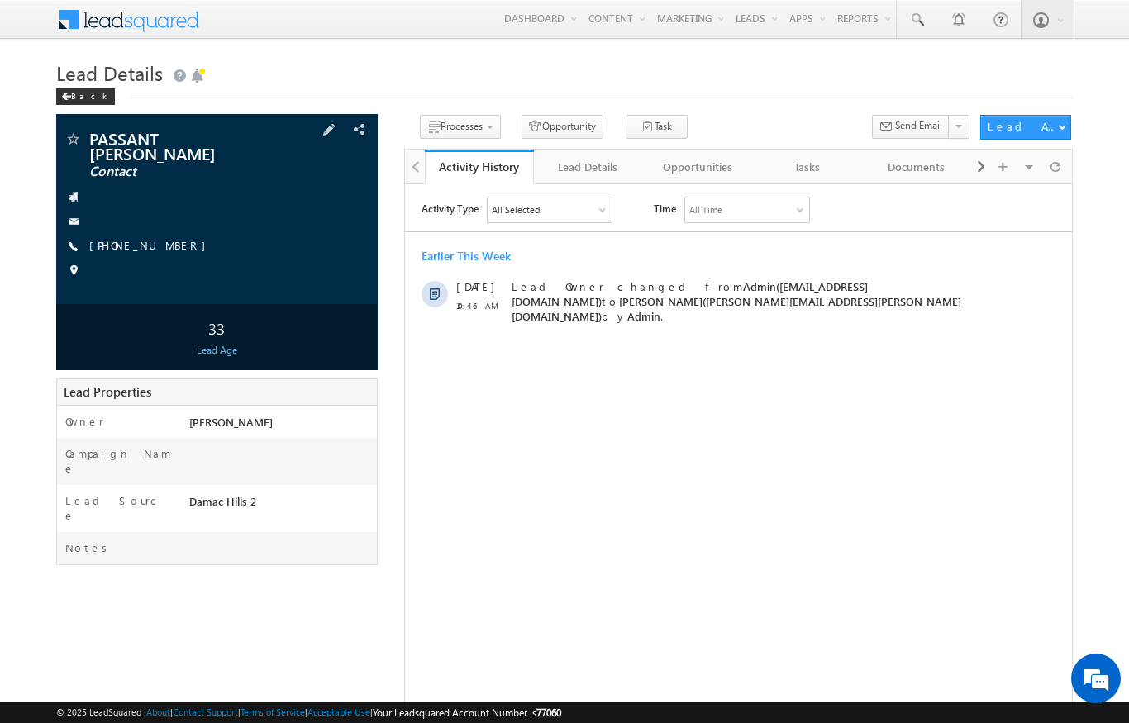
drag, startPoint x: 192, startPoint y: 203, endPoint x: 78, endPoint y: 194, distance: 114.4
click at [78, 194] on span at bounding box center [72, 196] width 17 height 17
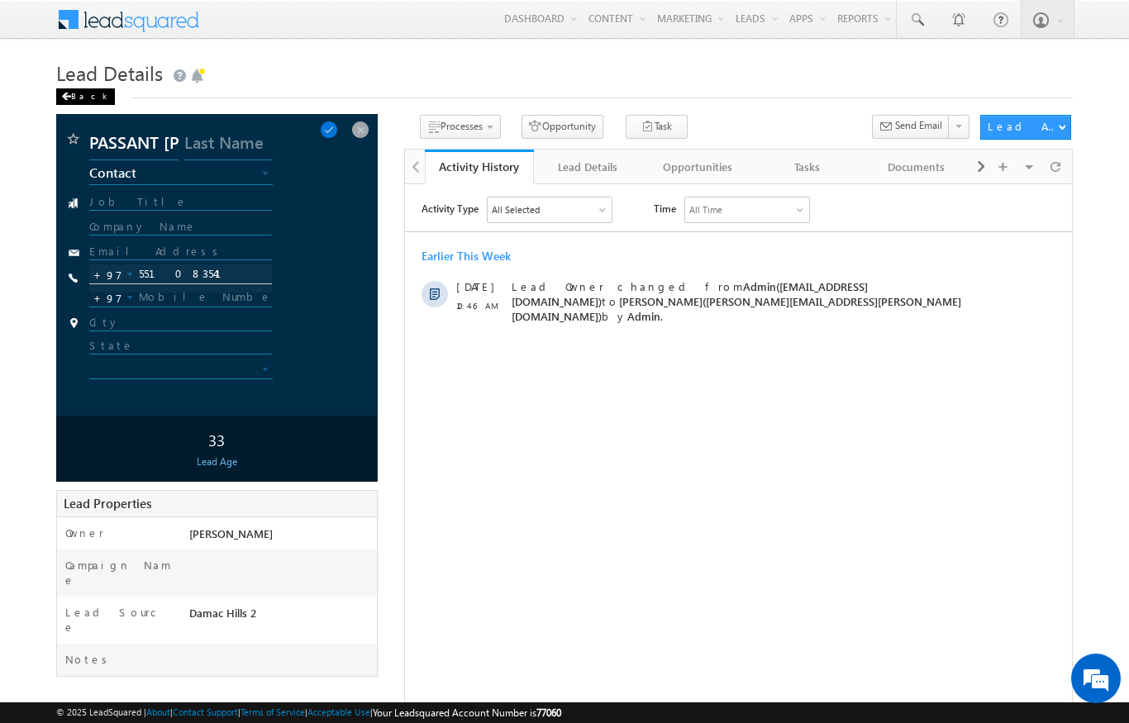
click at [96, 99] on div "Back" at bounding box center [85, 96] width 59 height 17
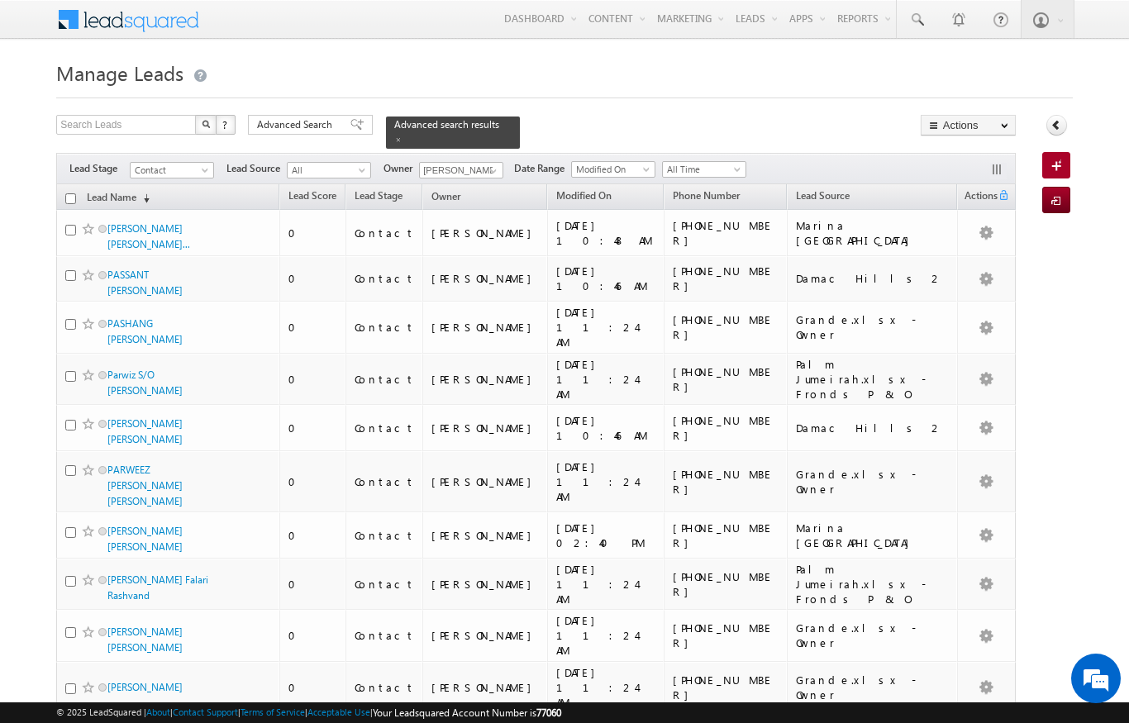
drag, startPoint x: 73, startPoint y: 196, endPoint x: 7, endPoint y: 198, distance: 65.3
drag, startPoint x: 552, startPoint y: 117, endPoint x: 561, endPoint y: 117, distance: 9.1
click at [561, 117] on div "Search Leads X ? 5300 results found Advanced Search Advanced Search Advanced se…" at bounding box center [535, 132] width 959 height 34
click at [707, 184] on th "Phone Number" at bounding box center [726, 197] width 124 height 26
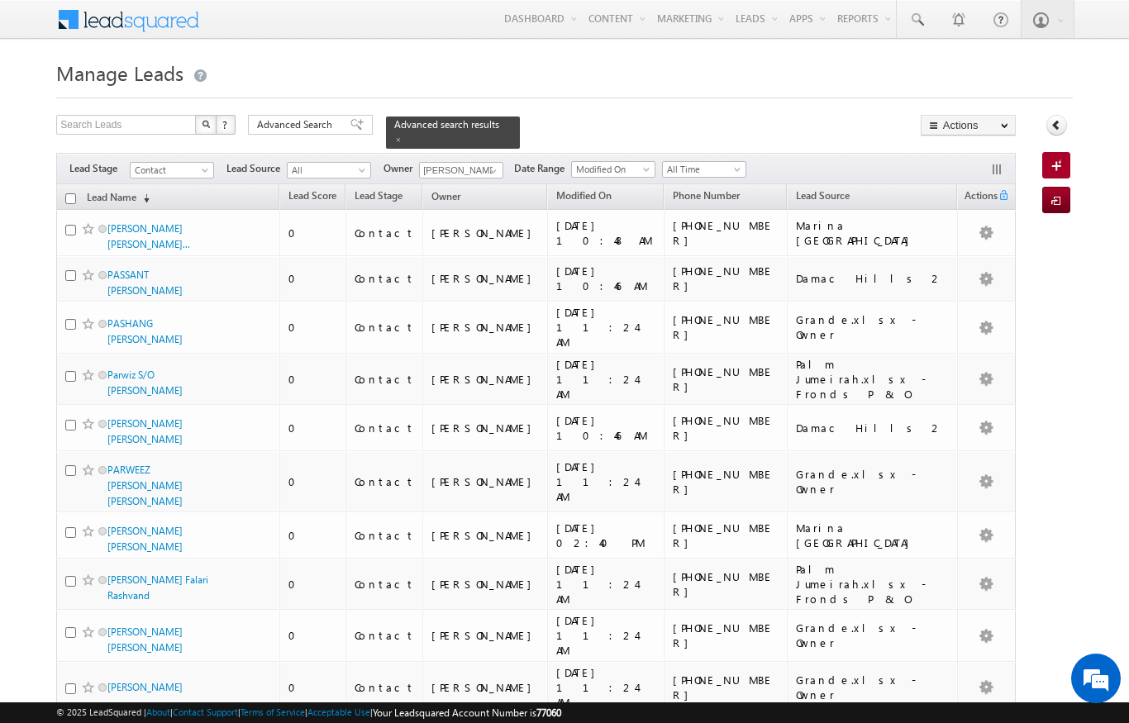
drag, startPoint x: 56, startPoint y: 182, endPoint x: 69, endPoint y: 191, distance: 15.4
click at [69, 191] on th "Lead Name (sorted descending)" at bounding box center [167, 197] width 223 height 26
click at [69, 193] on input "checkbox" at bounding box center [70, 198] width 11 height 11
checkbox input "true"
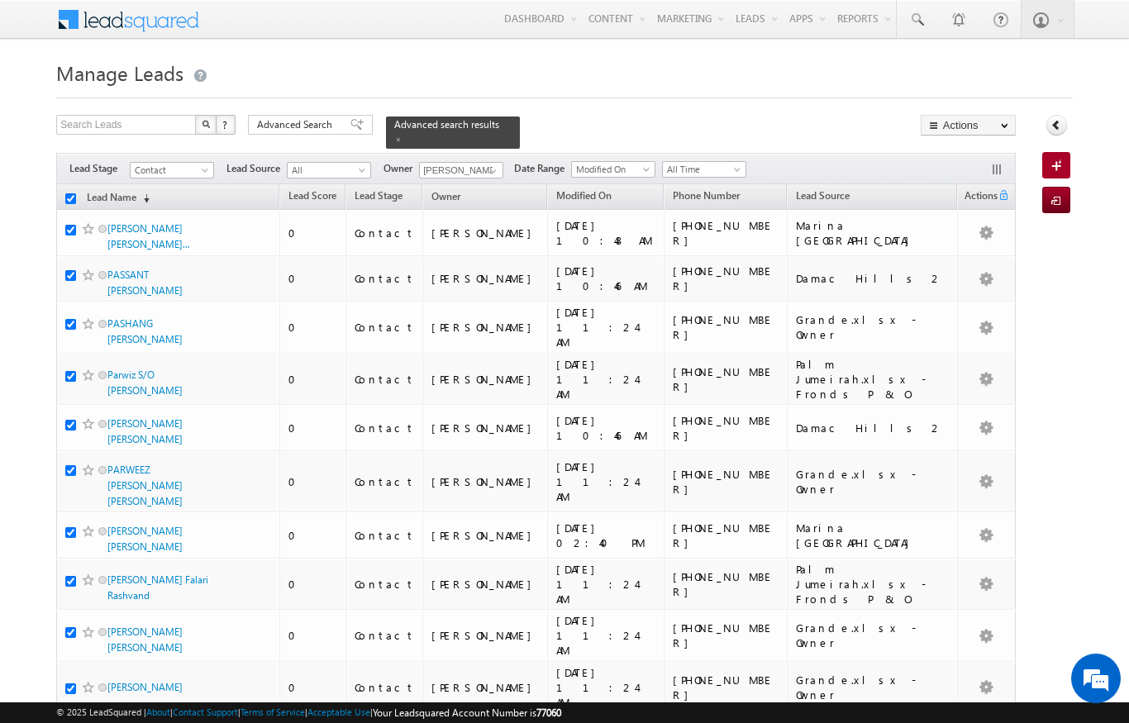
checkbox input "true"
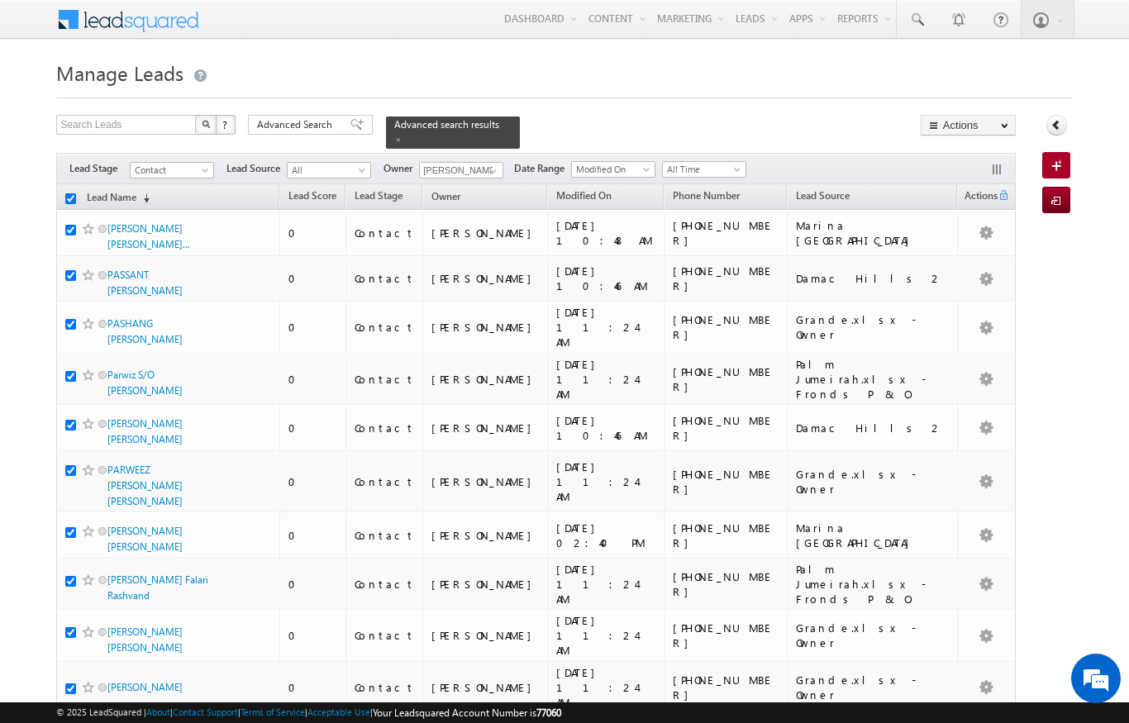
checkbox input "true"
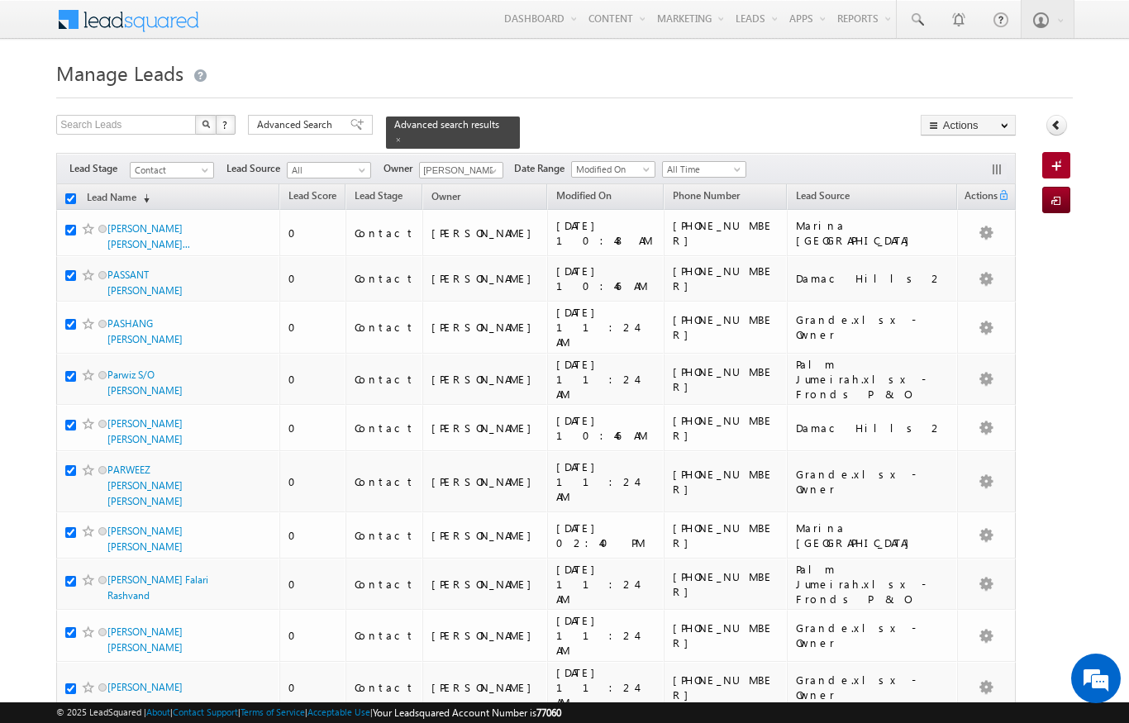
checkbox input "true"
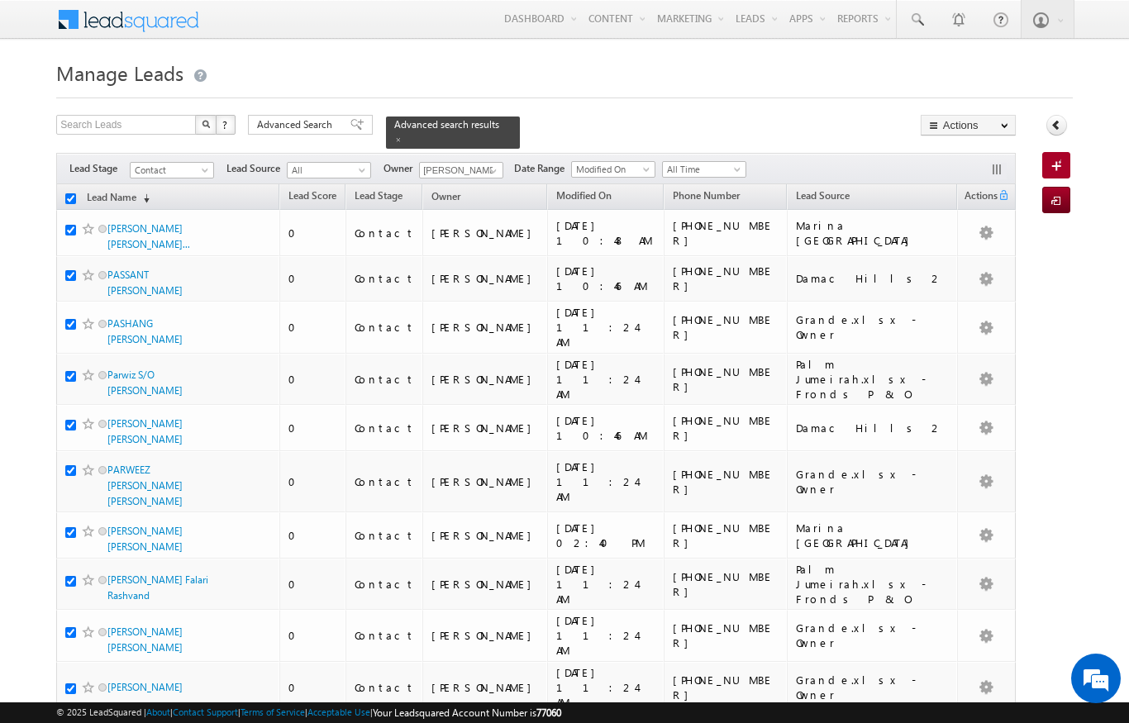
checkbox input "true"
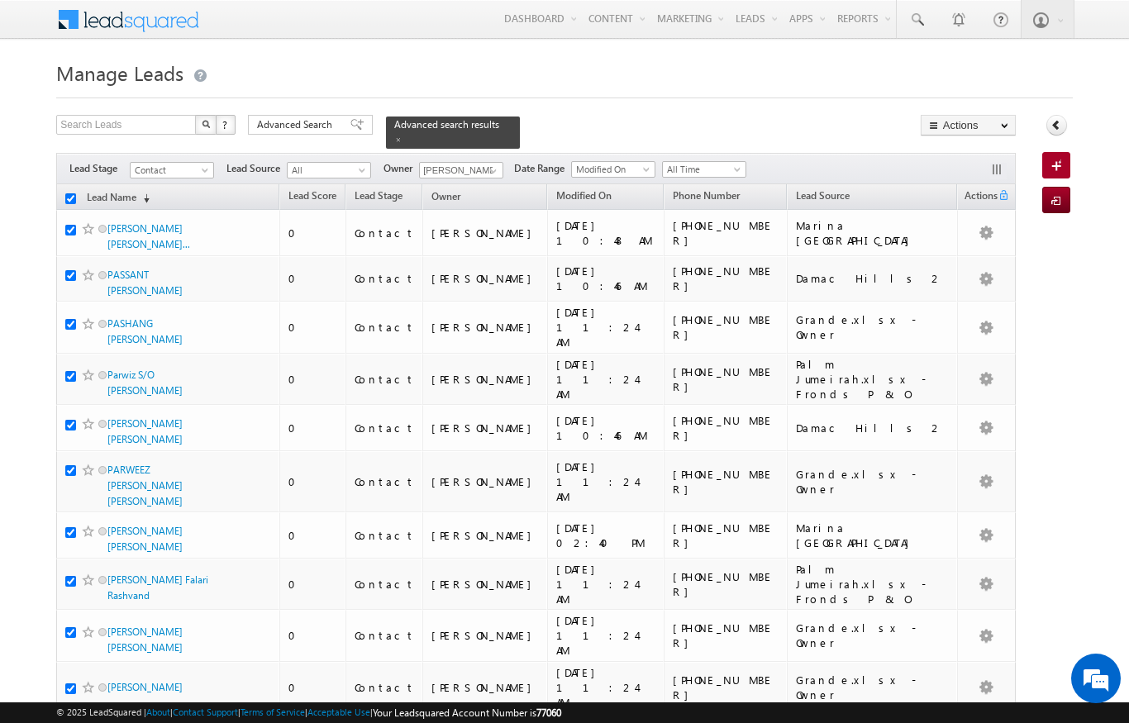
checkbox input "true"
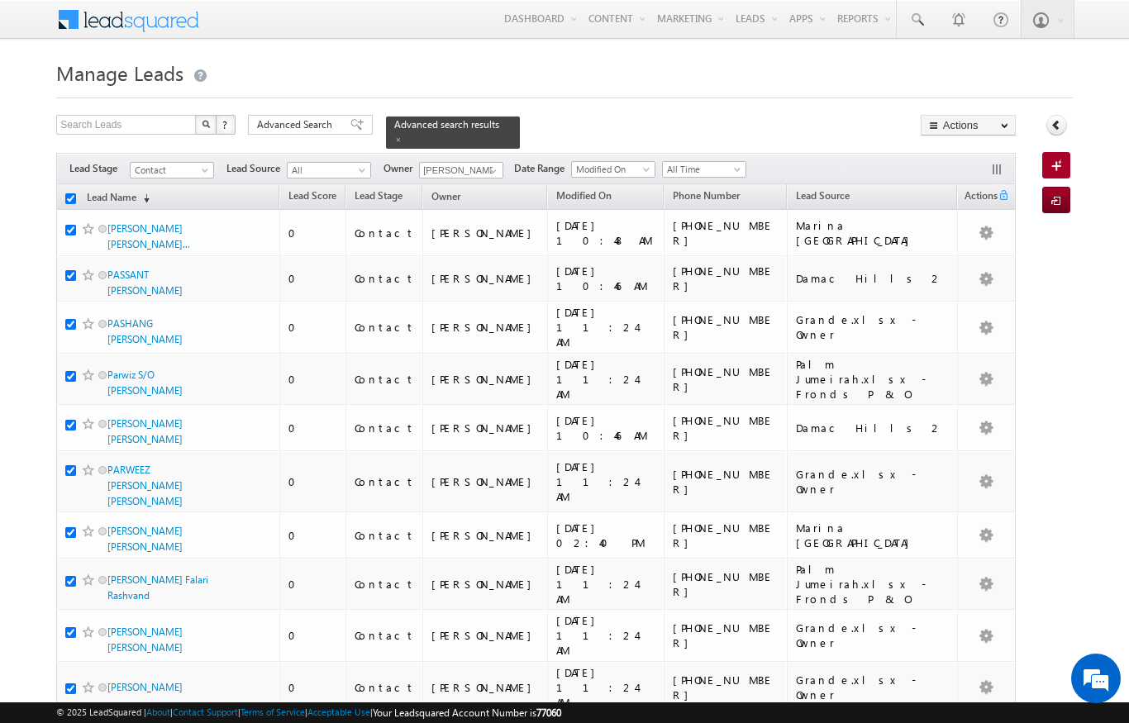
checkbox input "true"
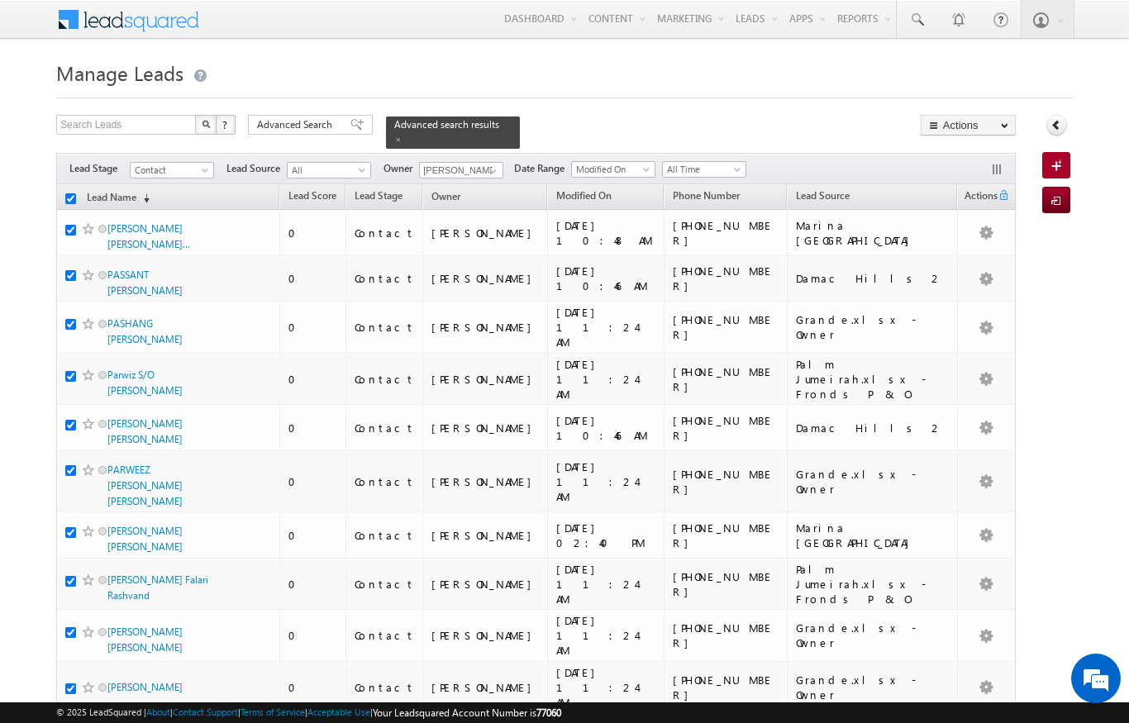
checkbox input "true"
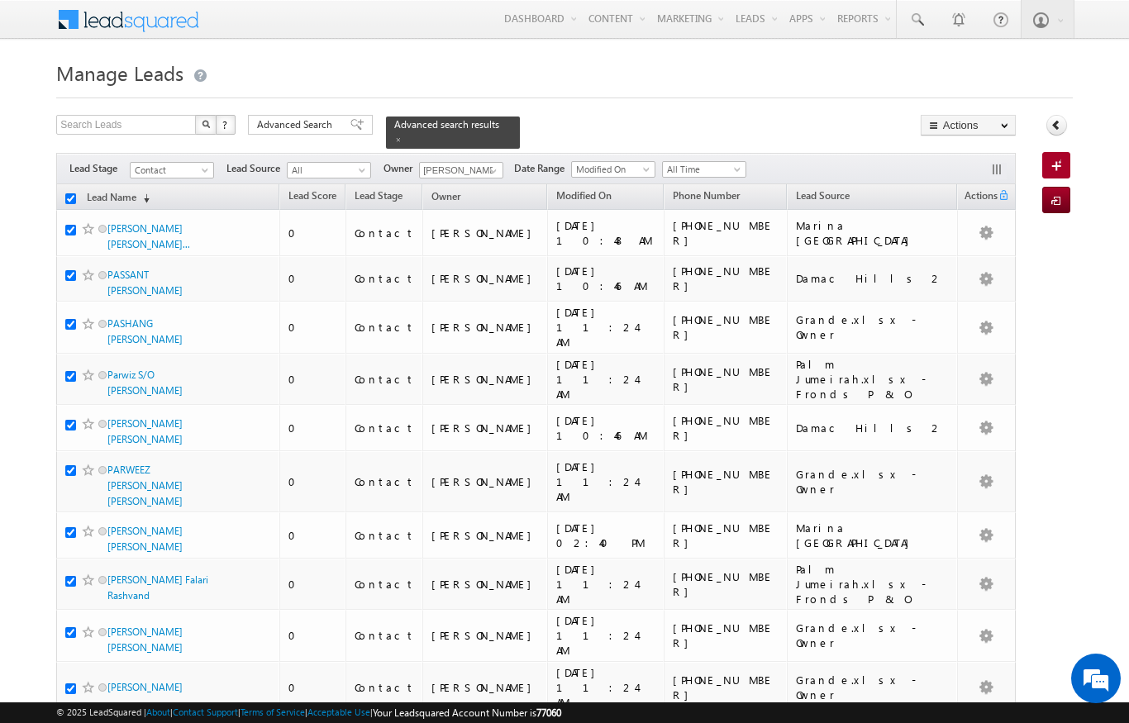
checkbox input "true"
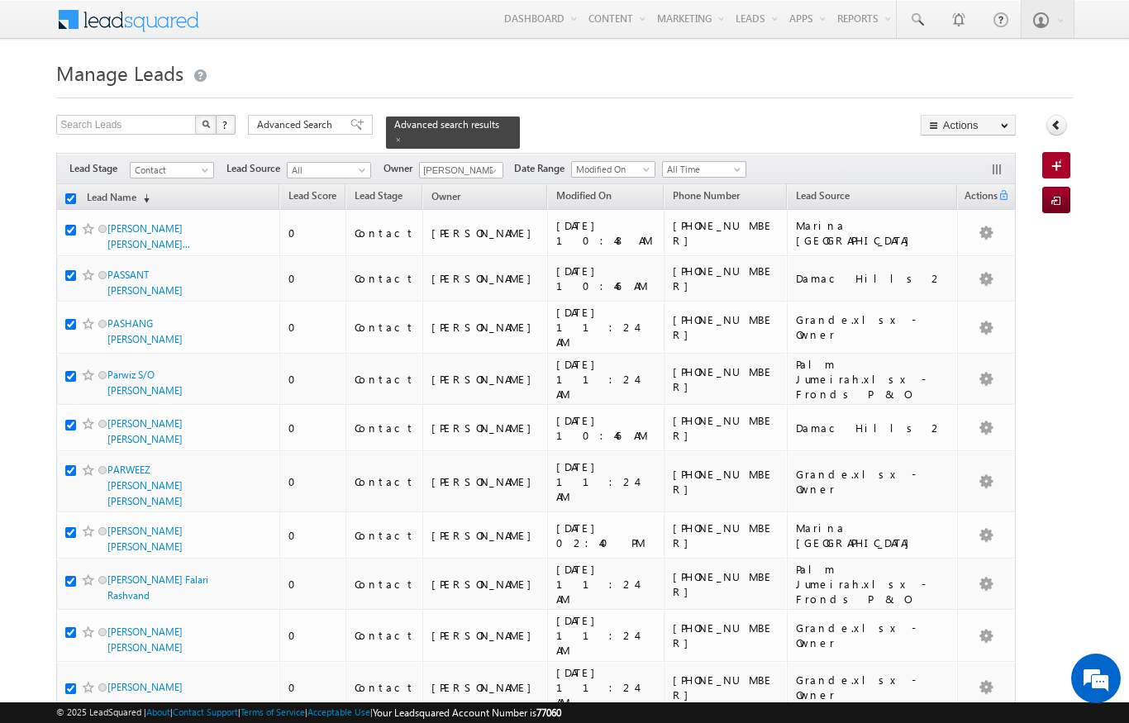
checkbox input "true"
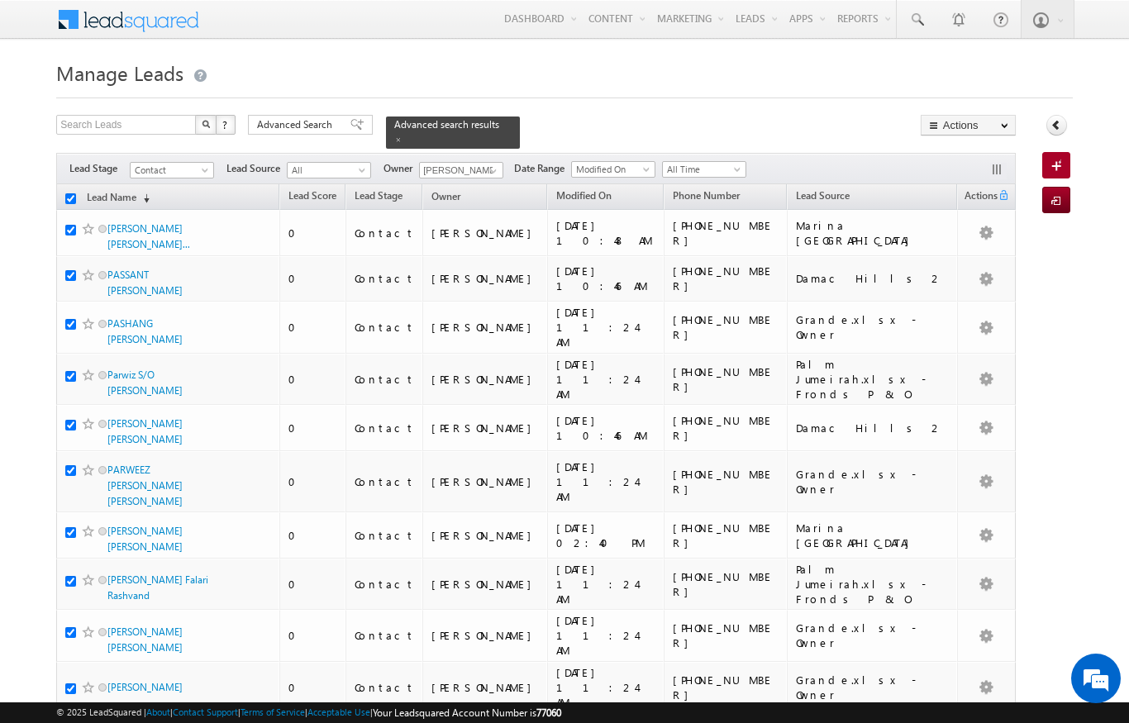
checkbox input "true"
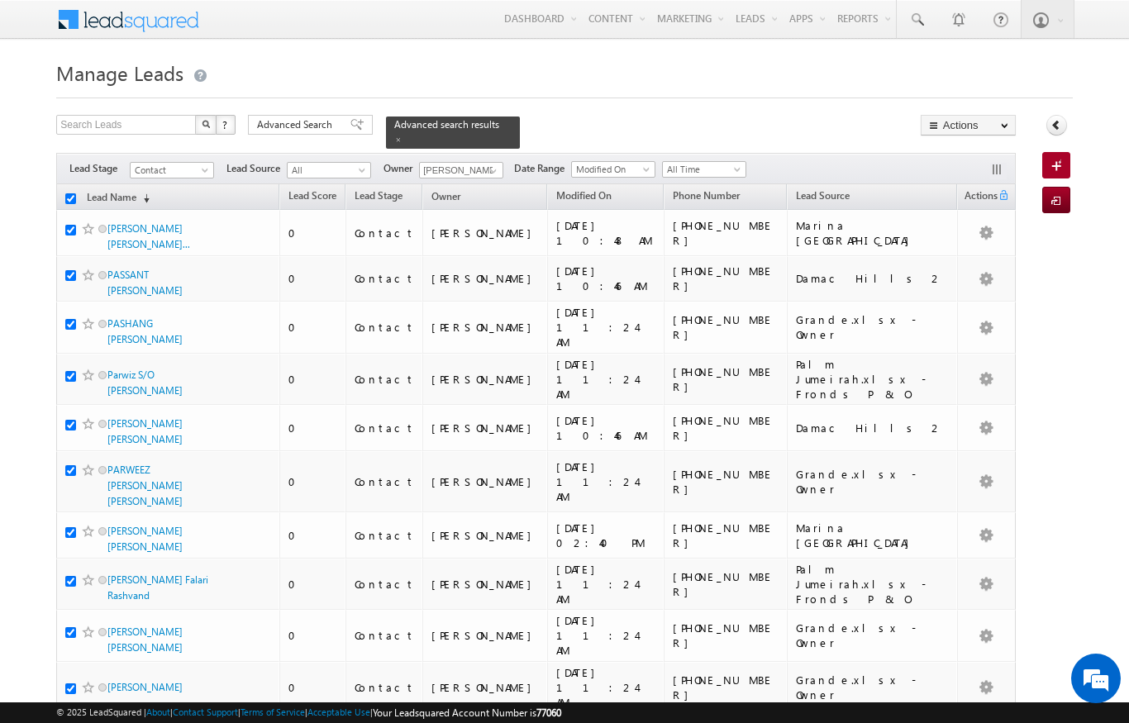
checkbox input "true"
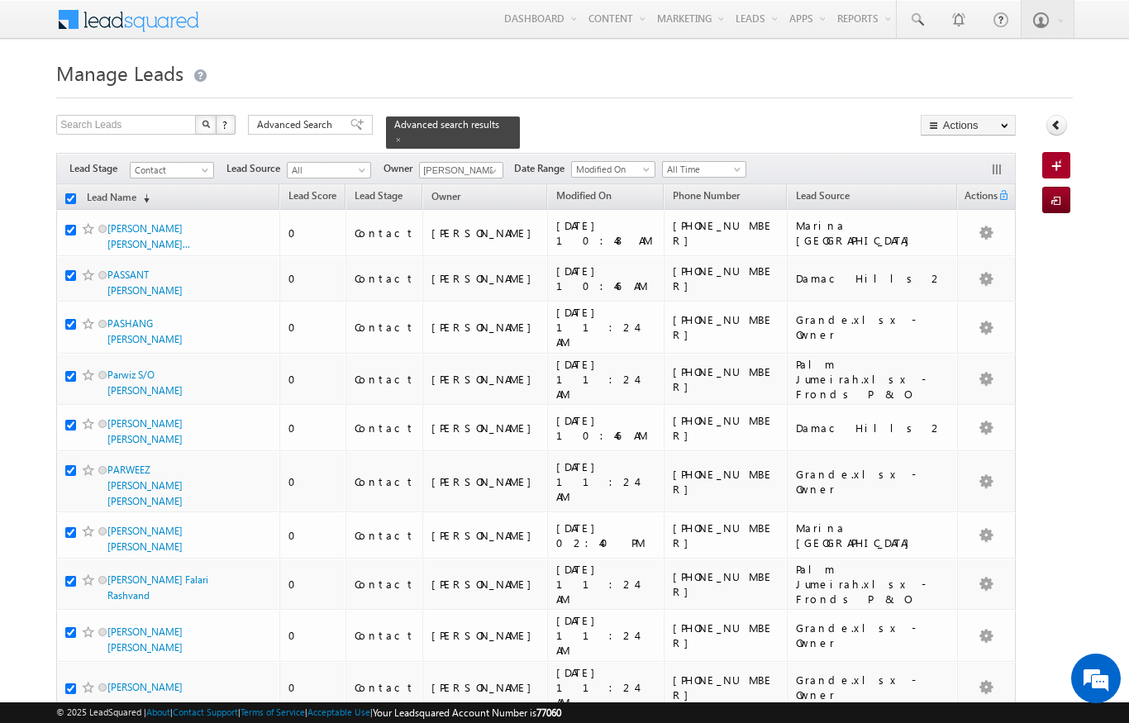
checkbox input "true"
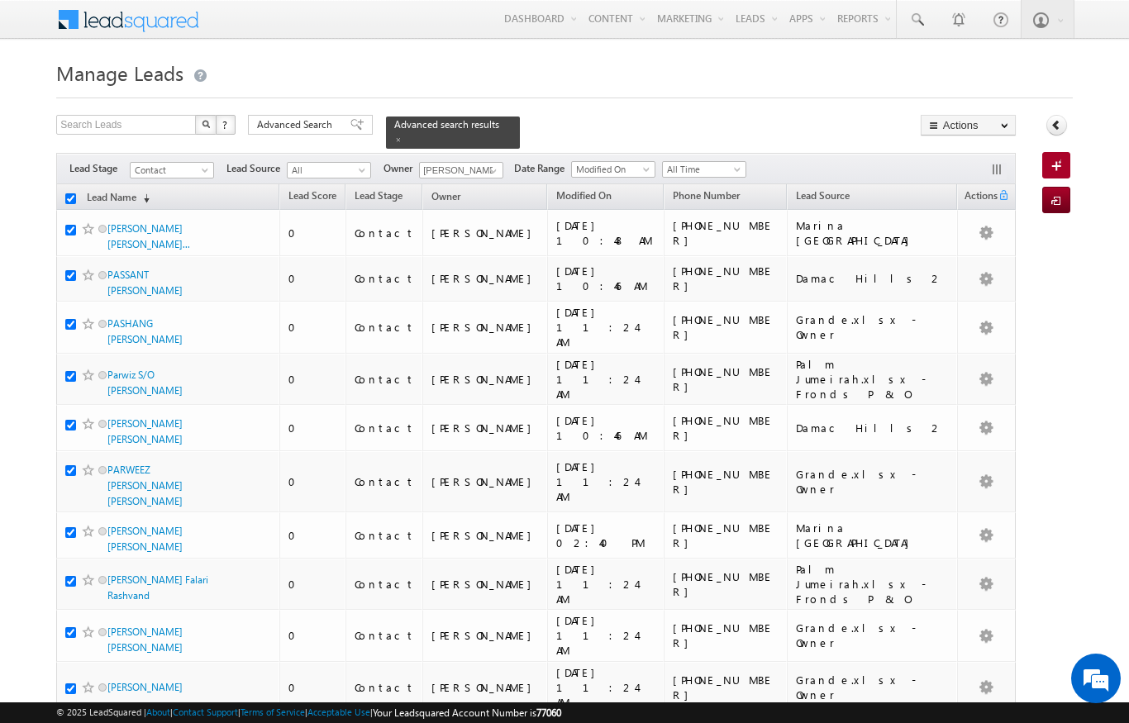
checkbox input "true"
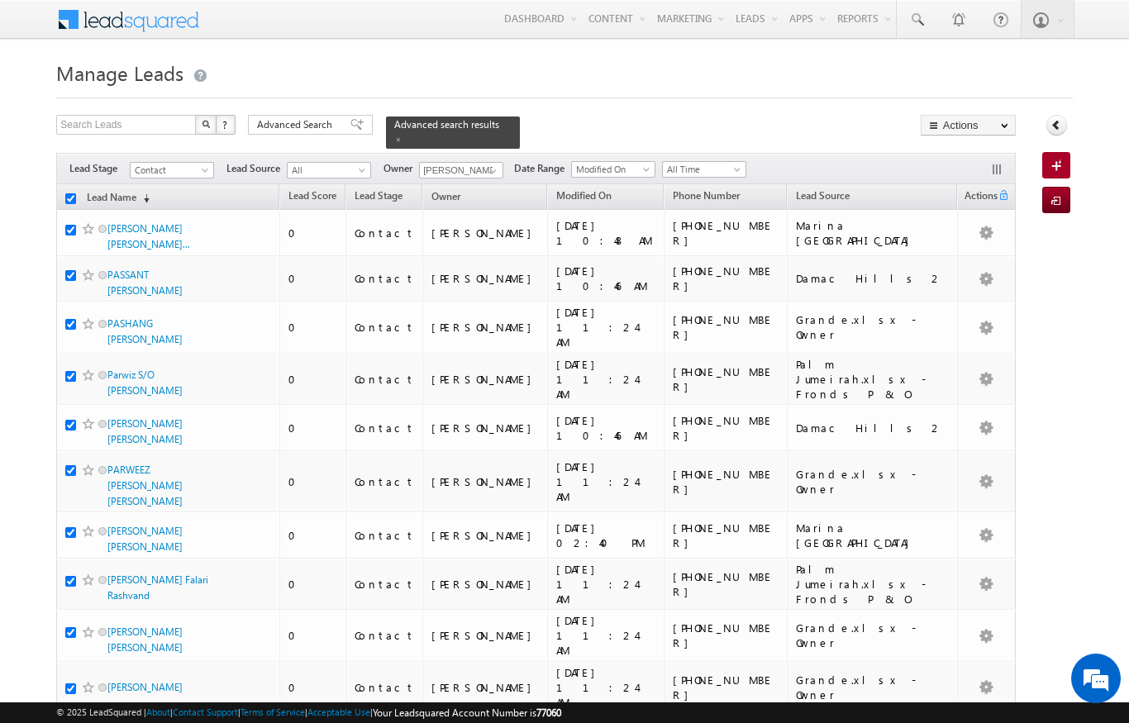
checkbox input "true"
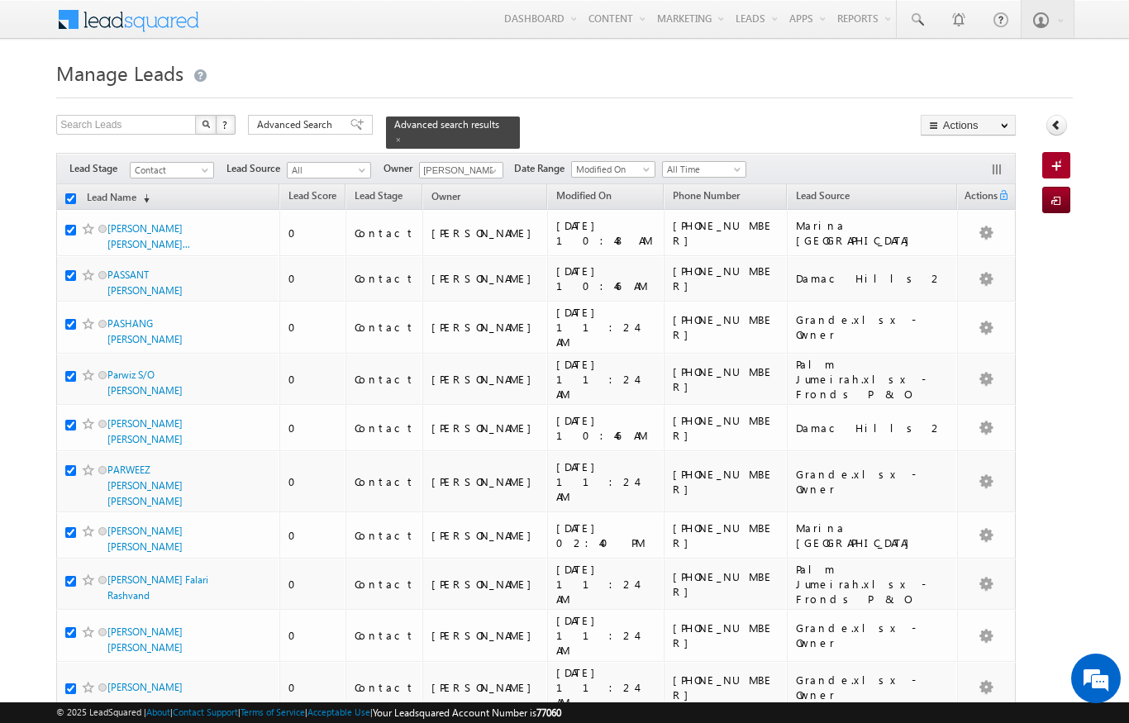
checkbox input "true"
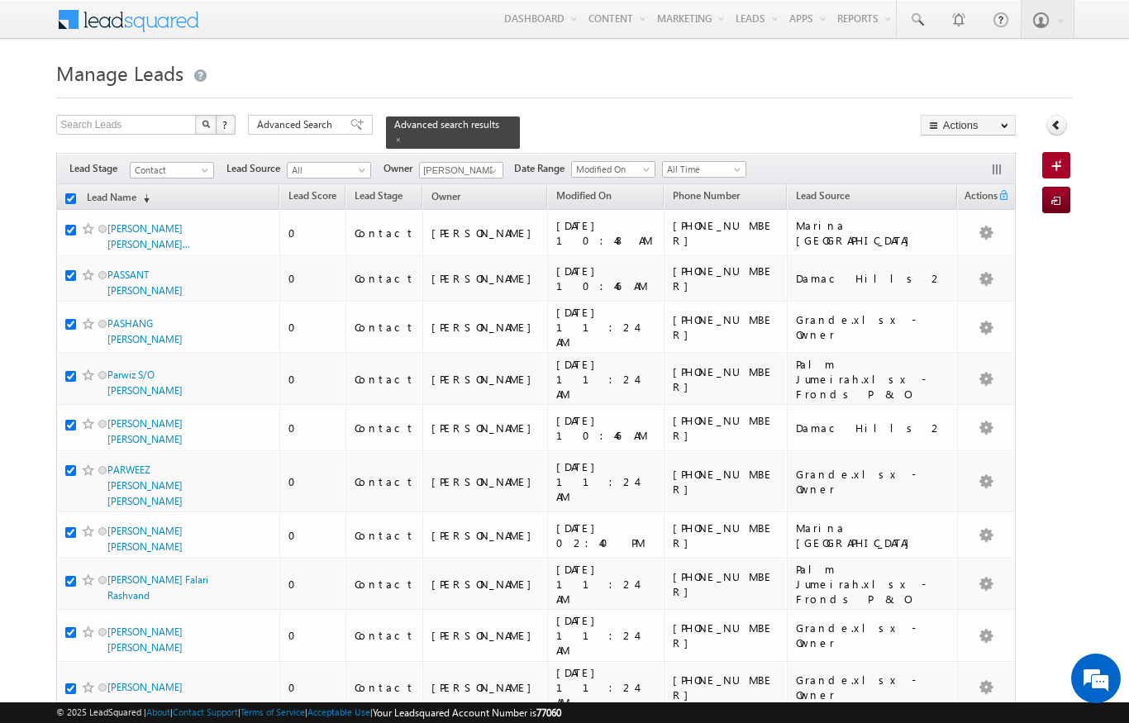
checkbox input "true"
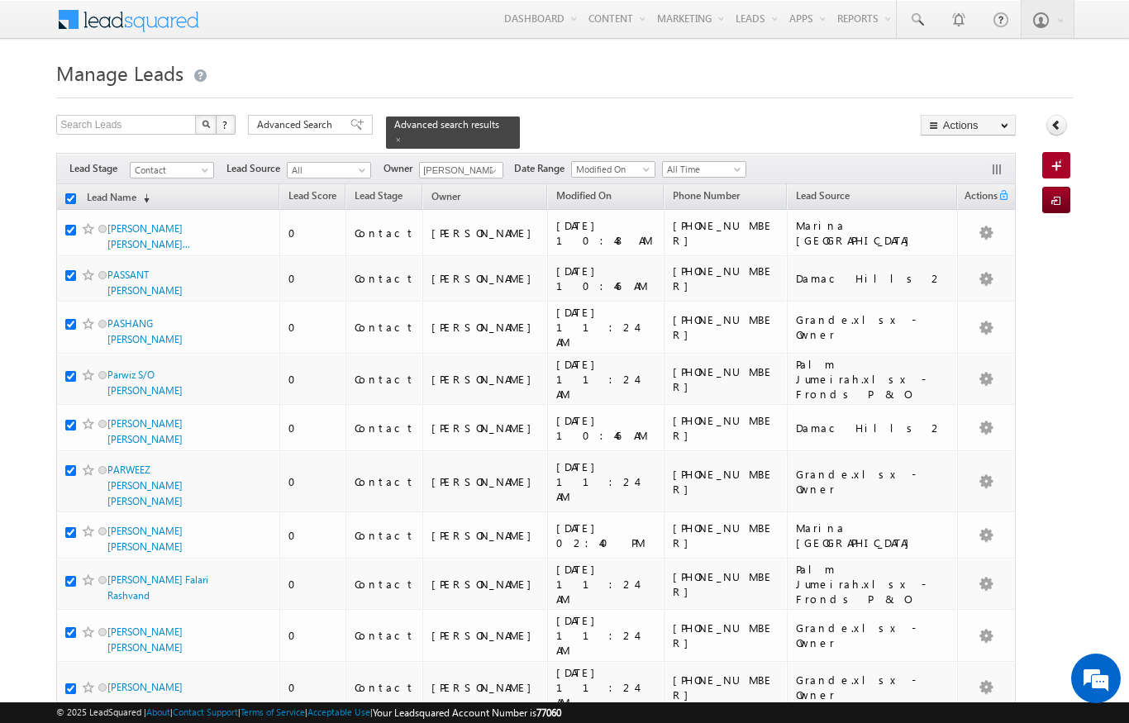
checkbox input "true"
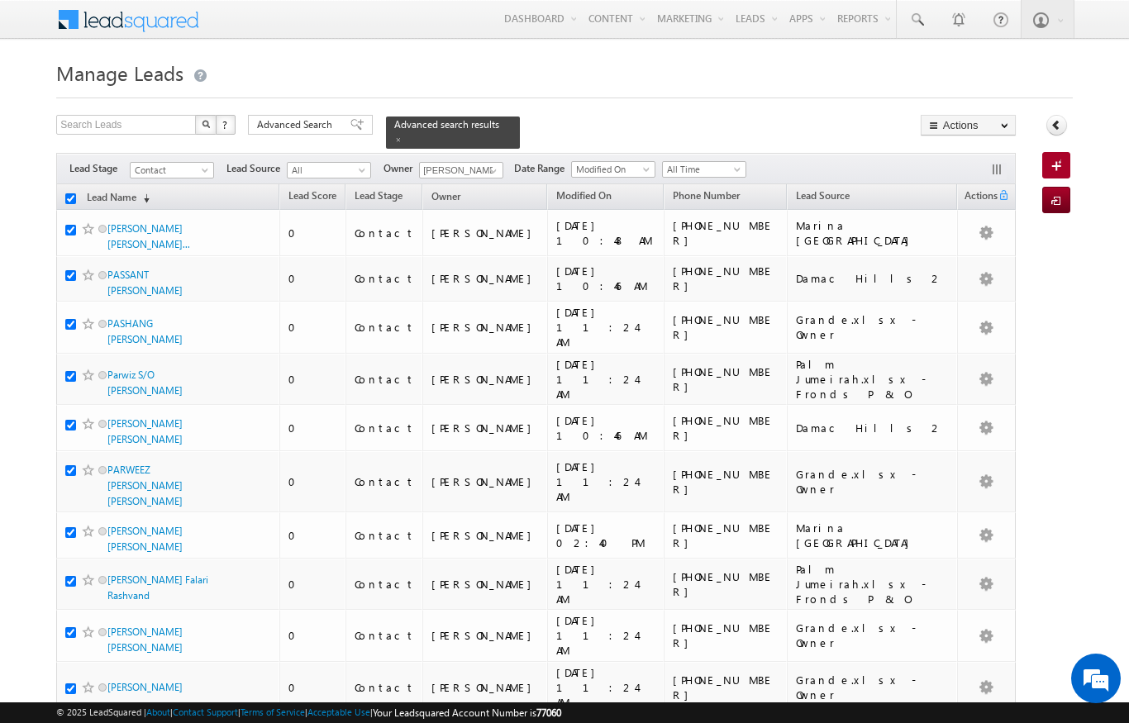
checkbox input "true"
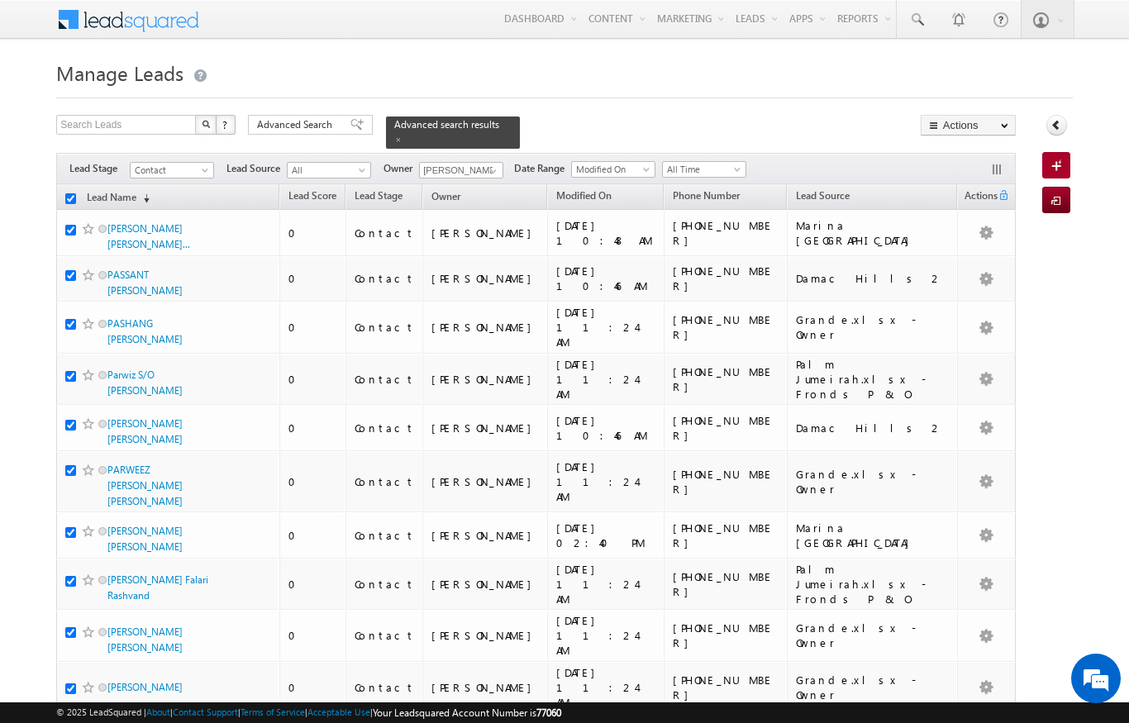
checkbox input "true"
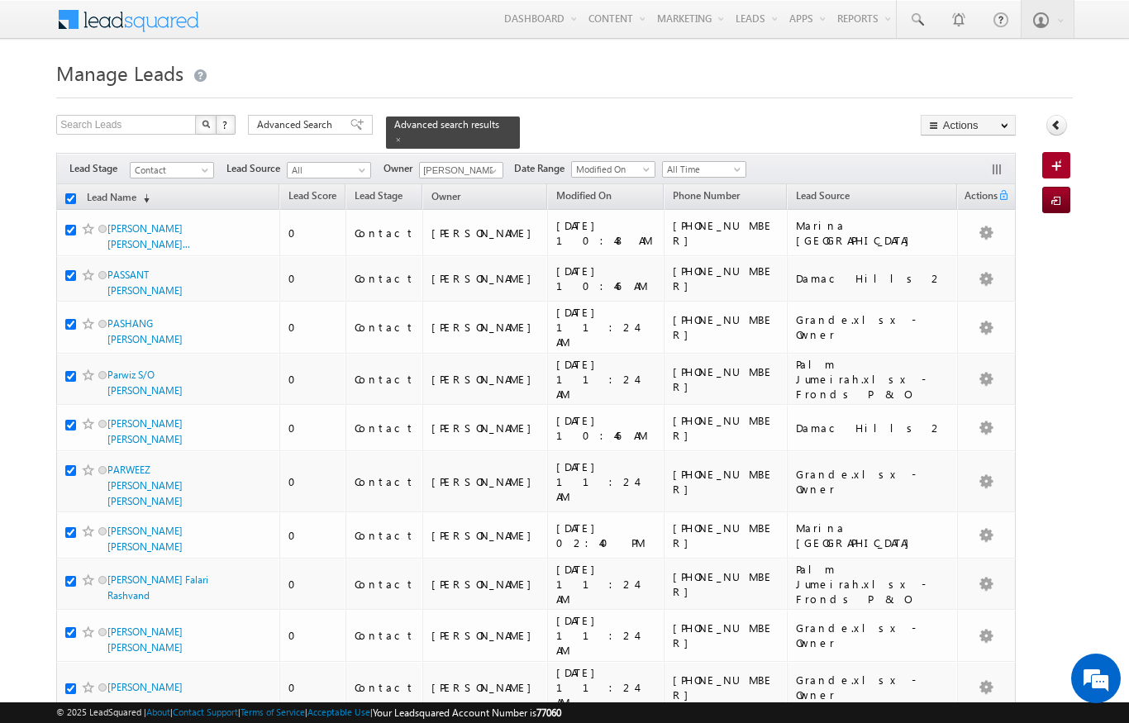
checkbox input "true"
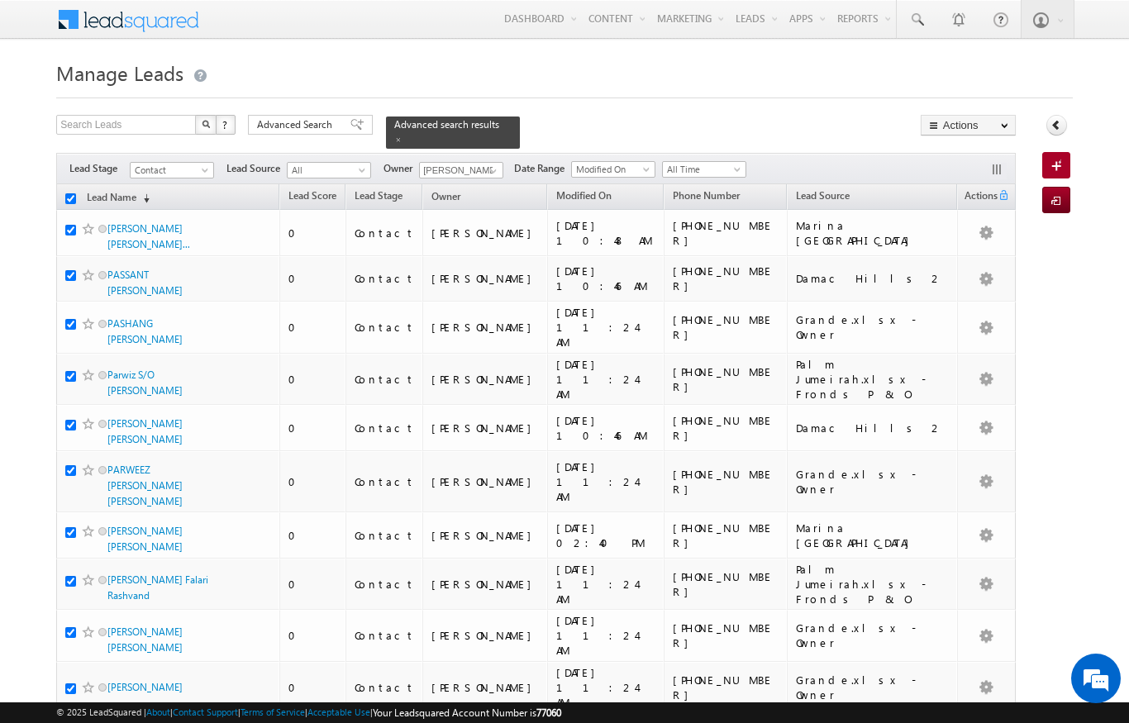
checkbox input "true"
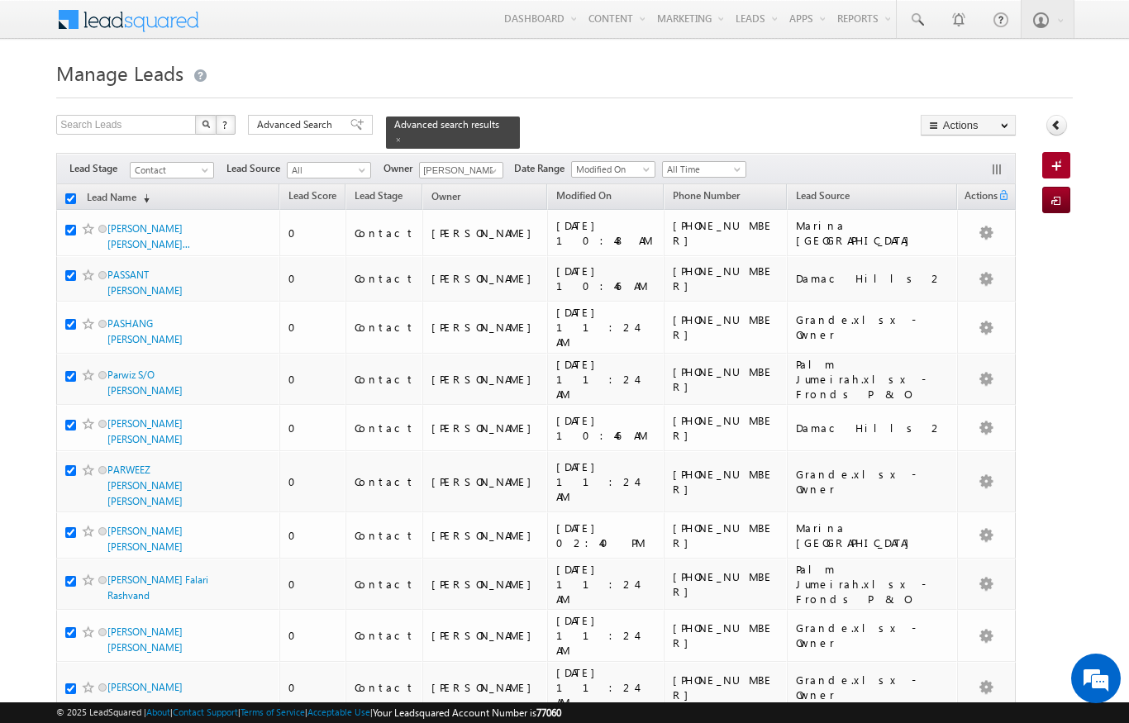
checkbox input "true"
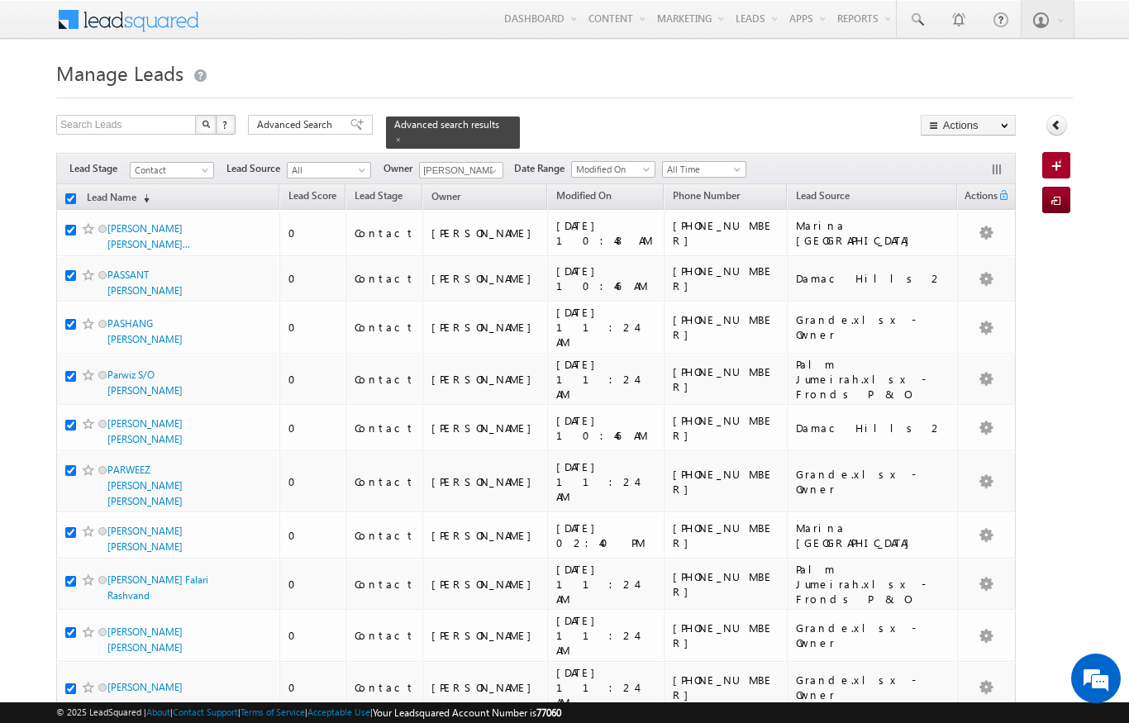
checkbox input "true"
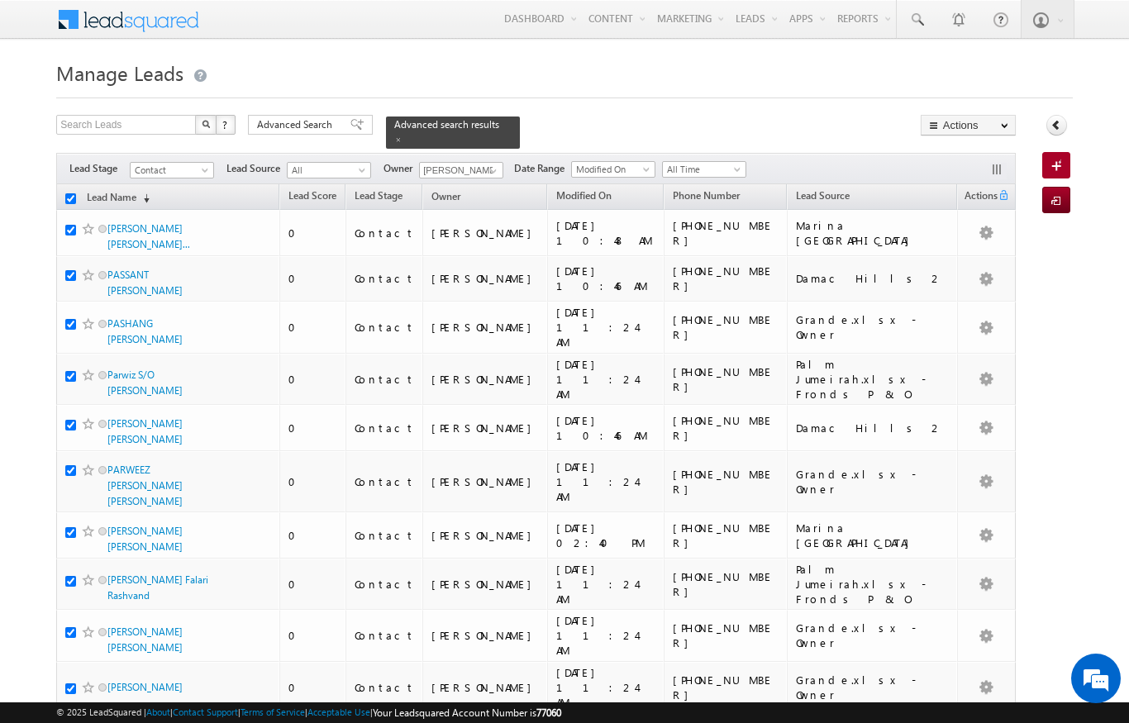
checkbox input "true"
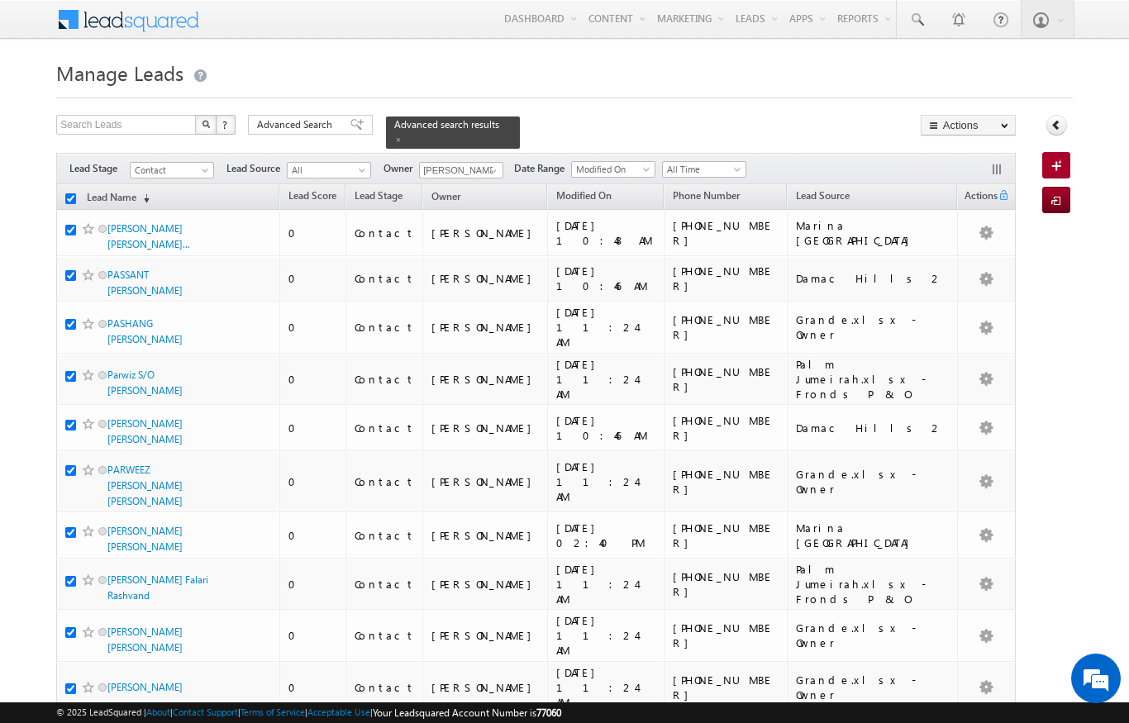
checkbox input "true"
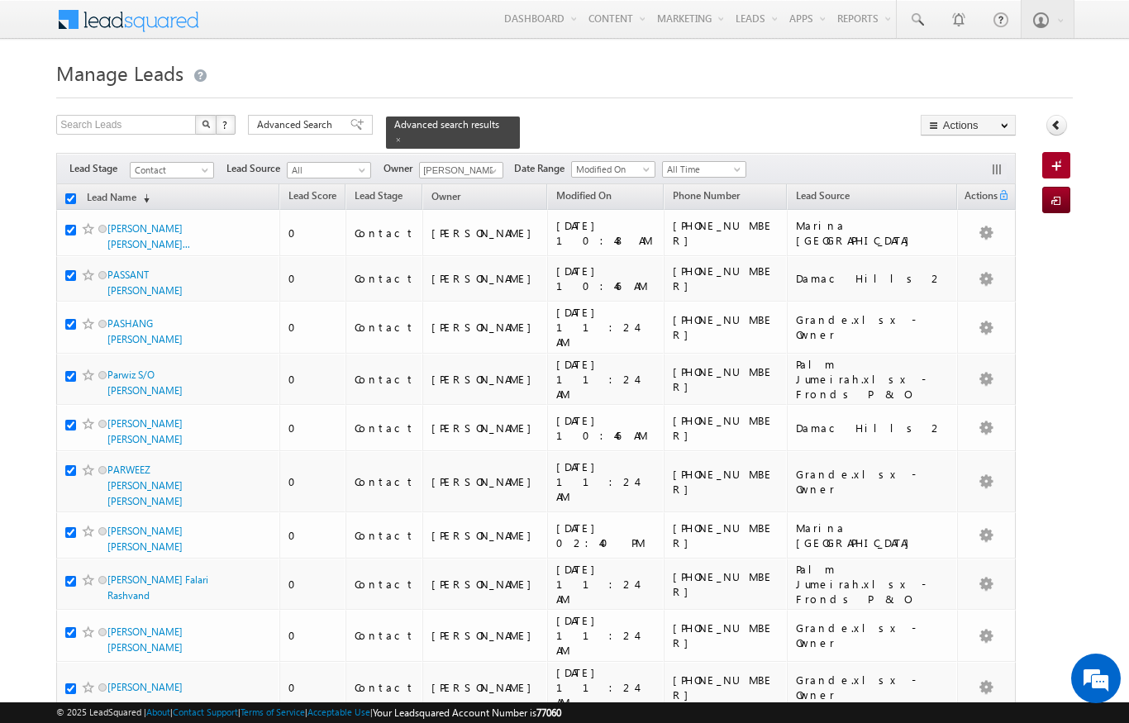
checkbox input "true"
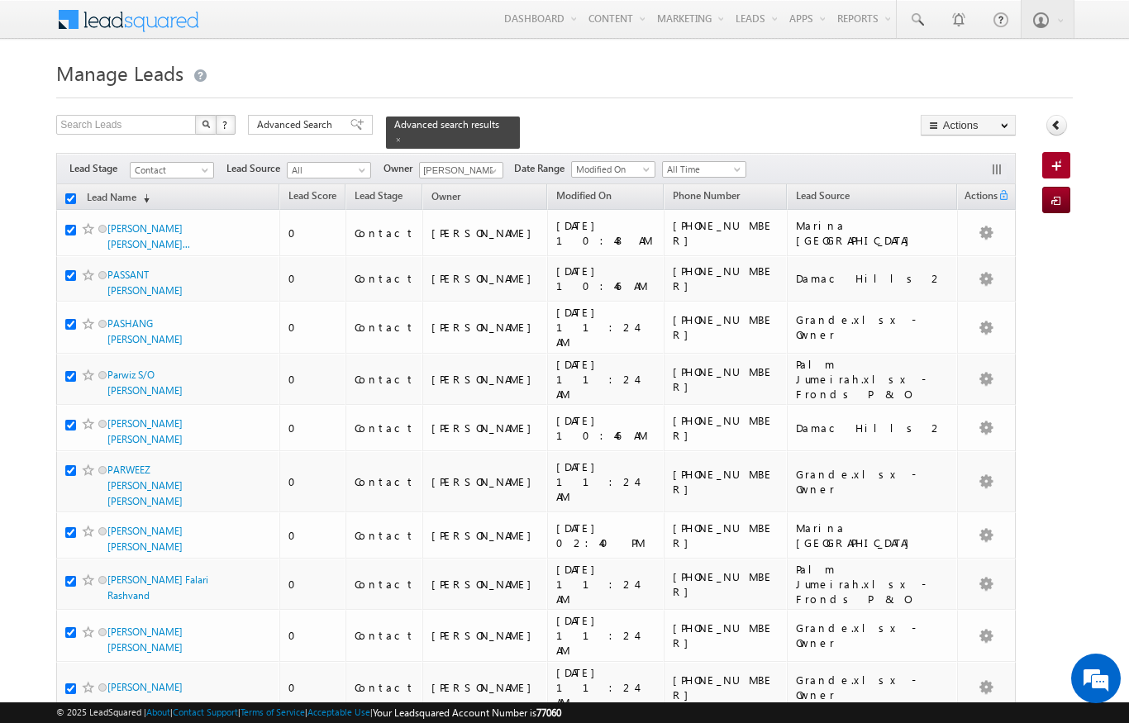
checkbox input "true"
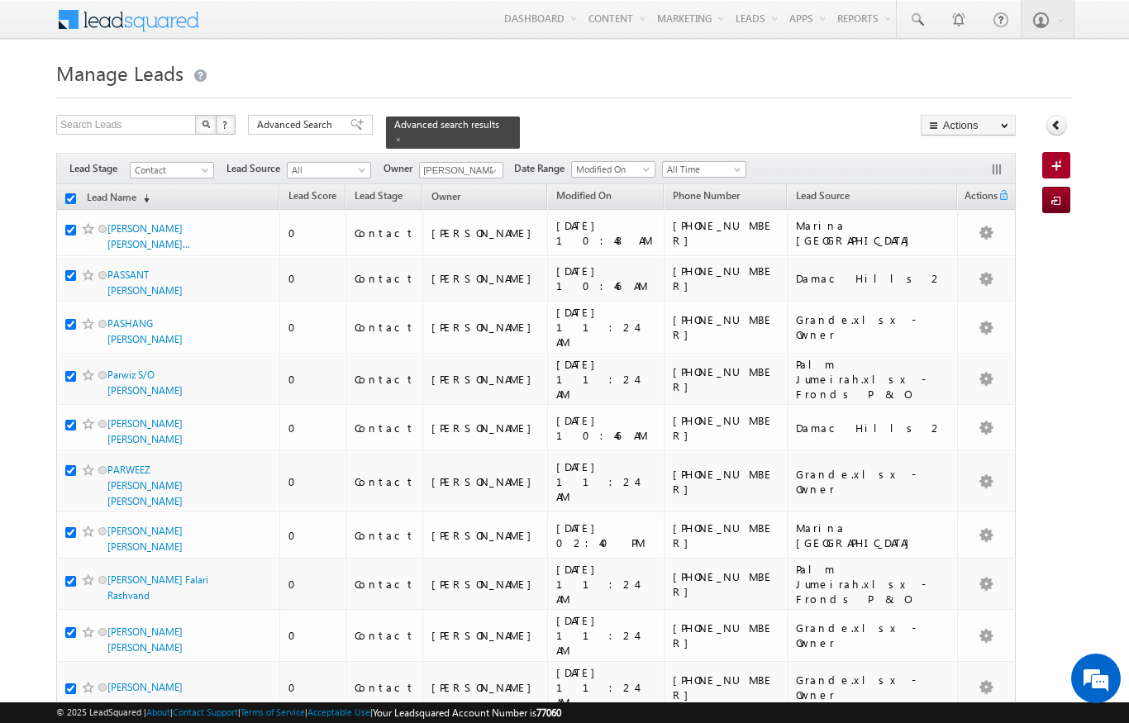
checkbox input "true"
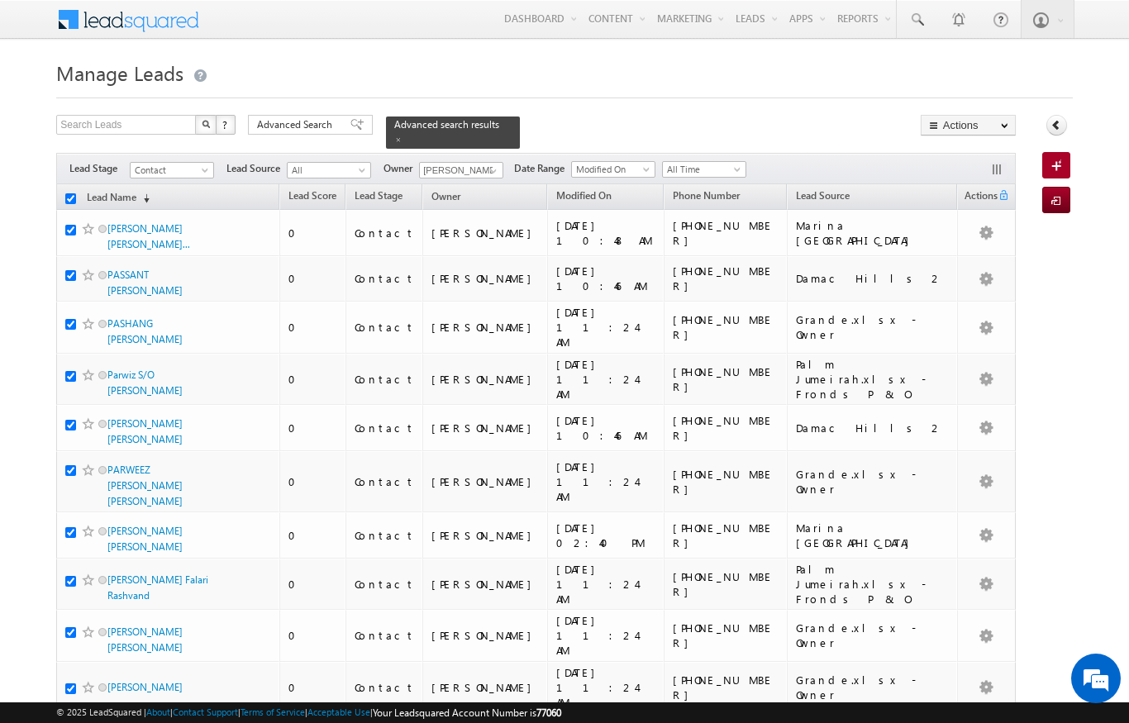
checkbox input "true"
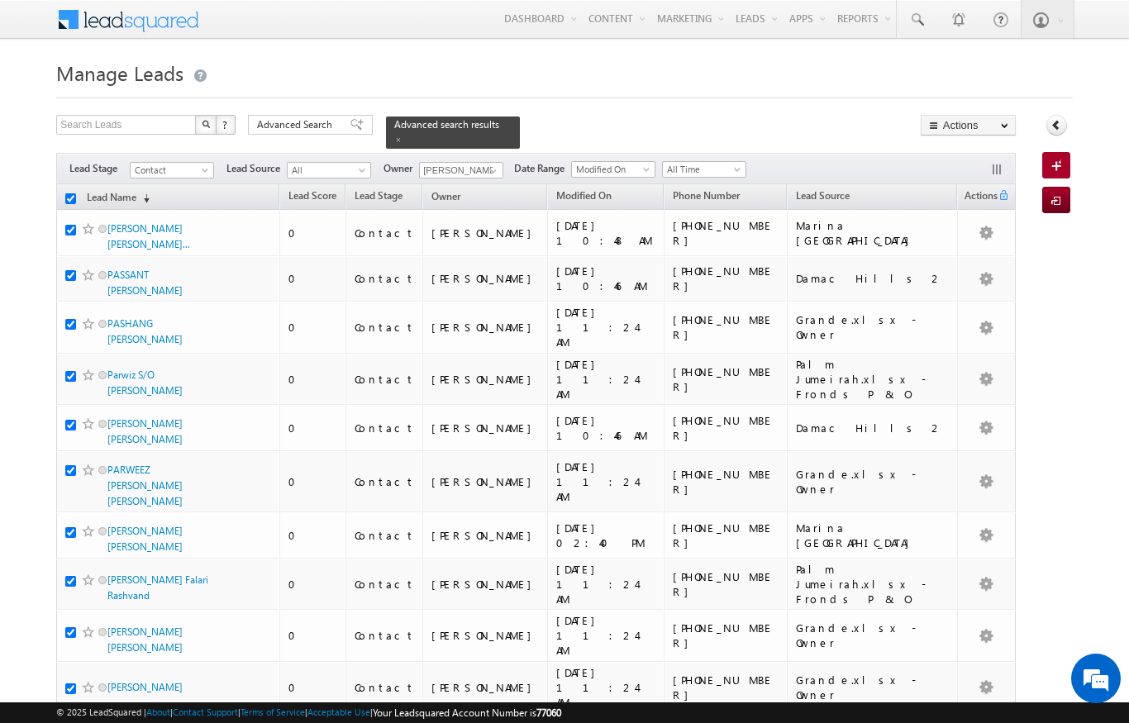
checkbox input "true"
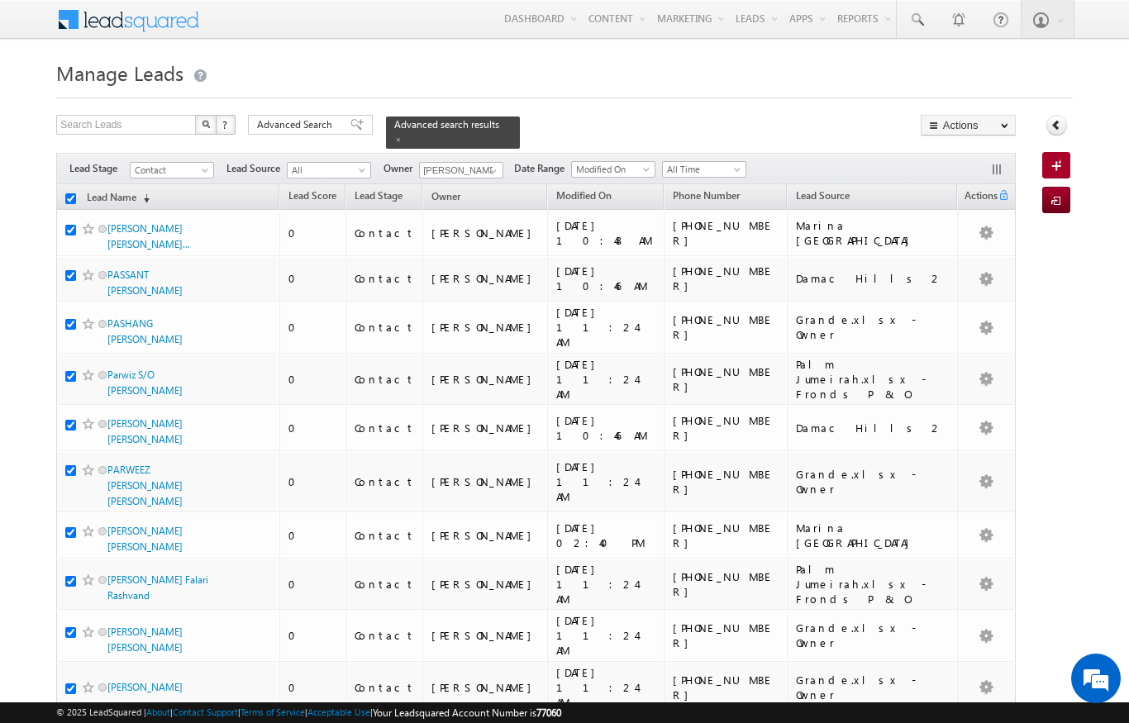
checkbox input "true"
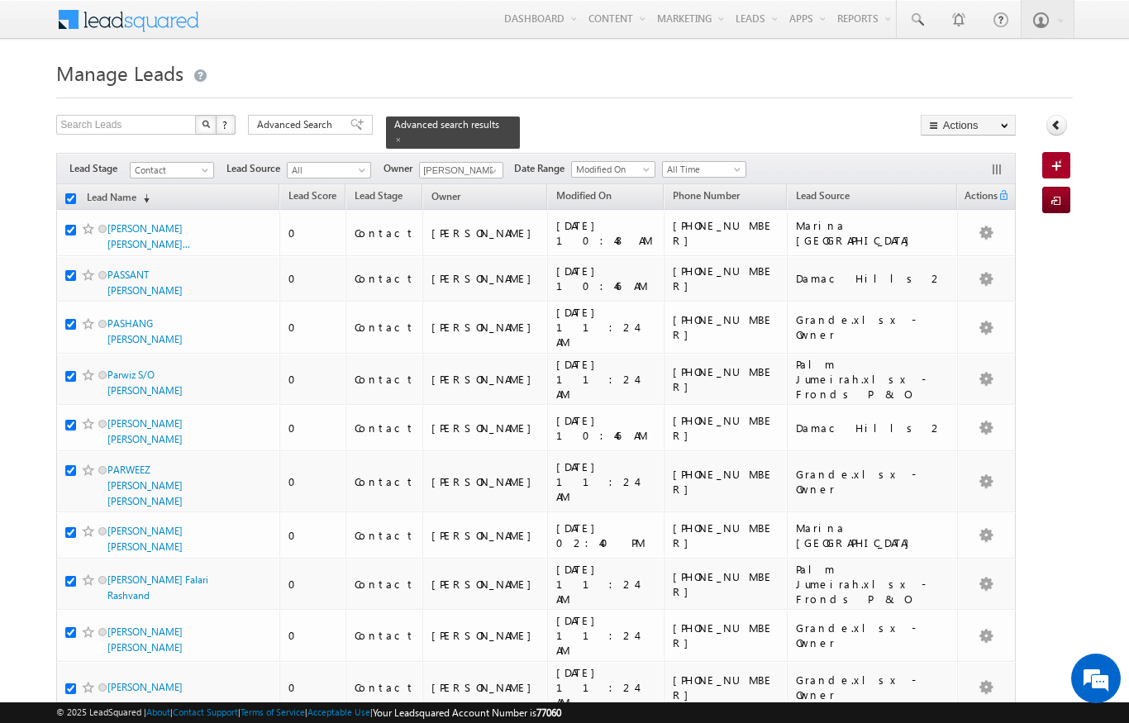
checkbox input "true"
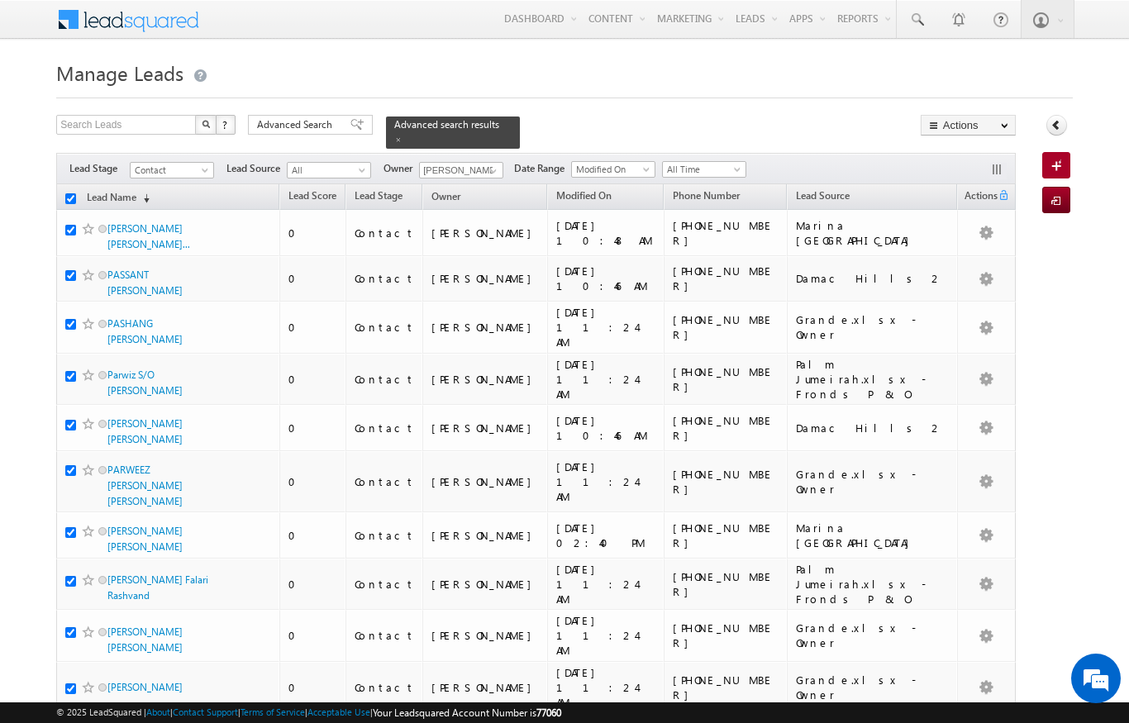
checkbox input "true"
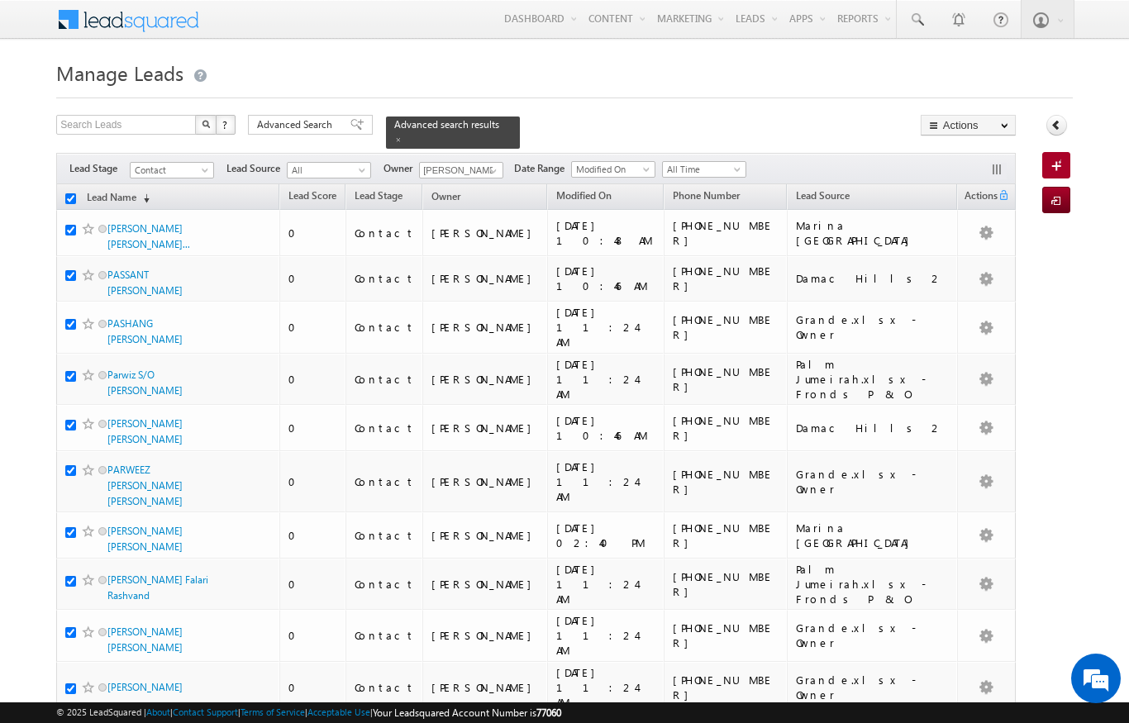
checkbox input "true"
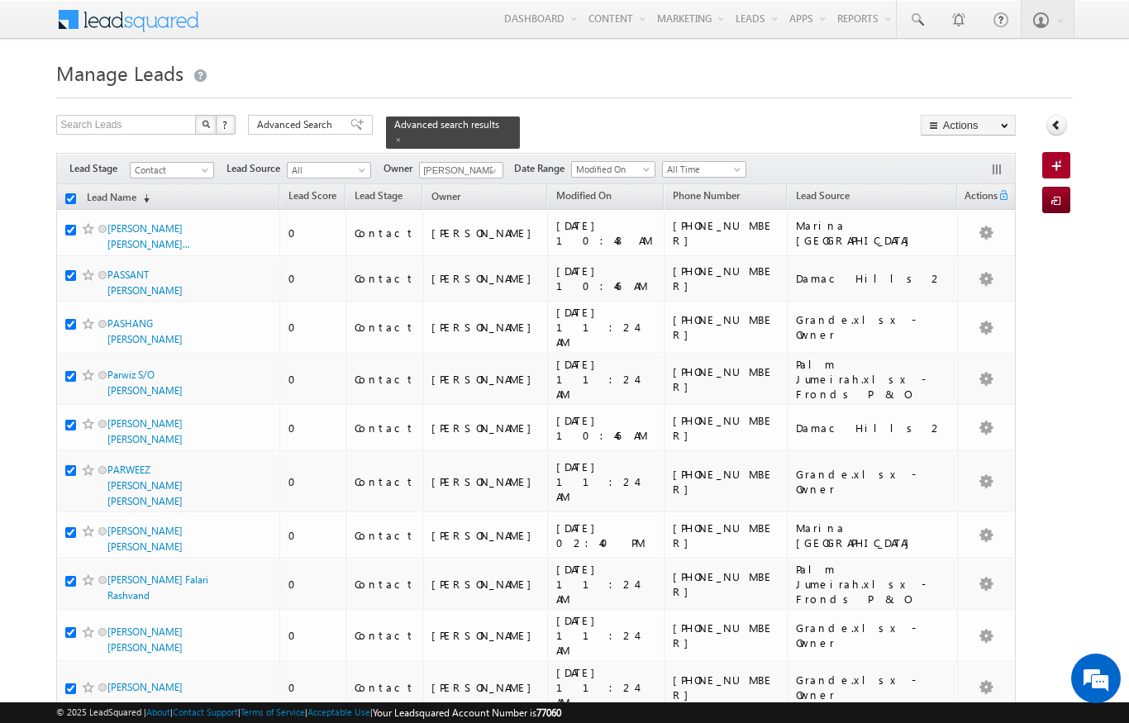
checkbox input "true"
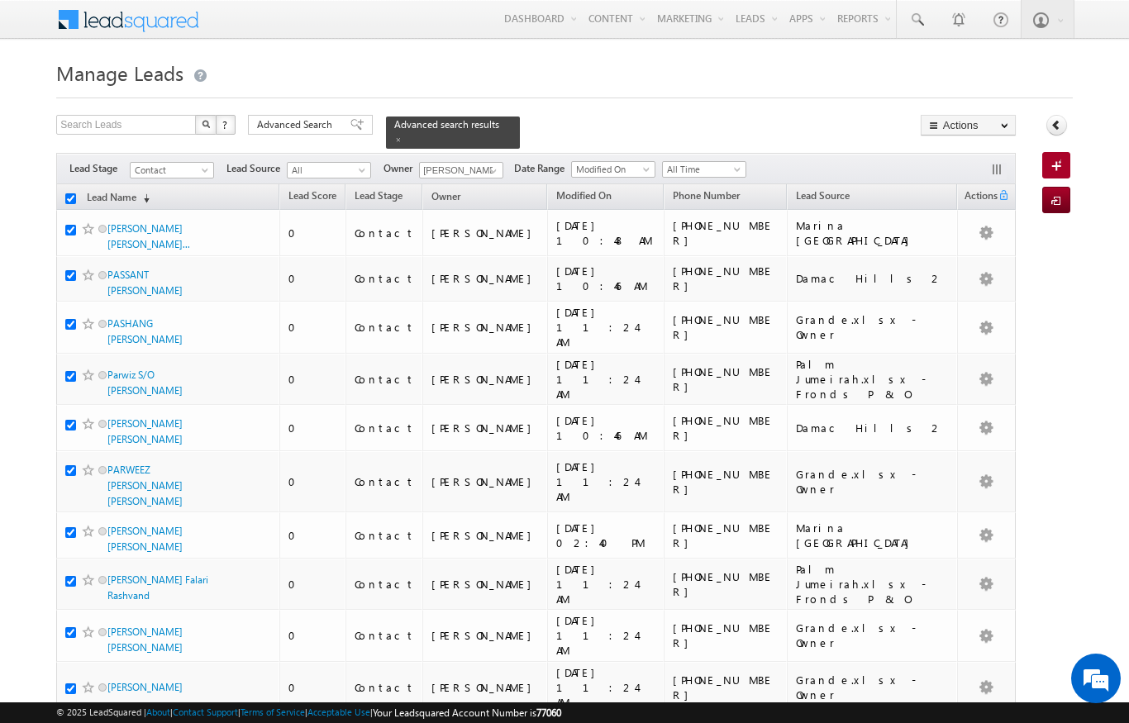
checkbox input "true"
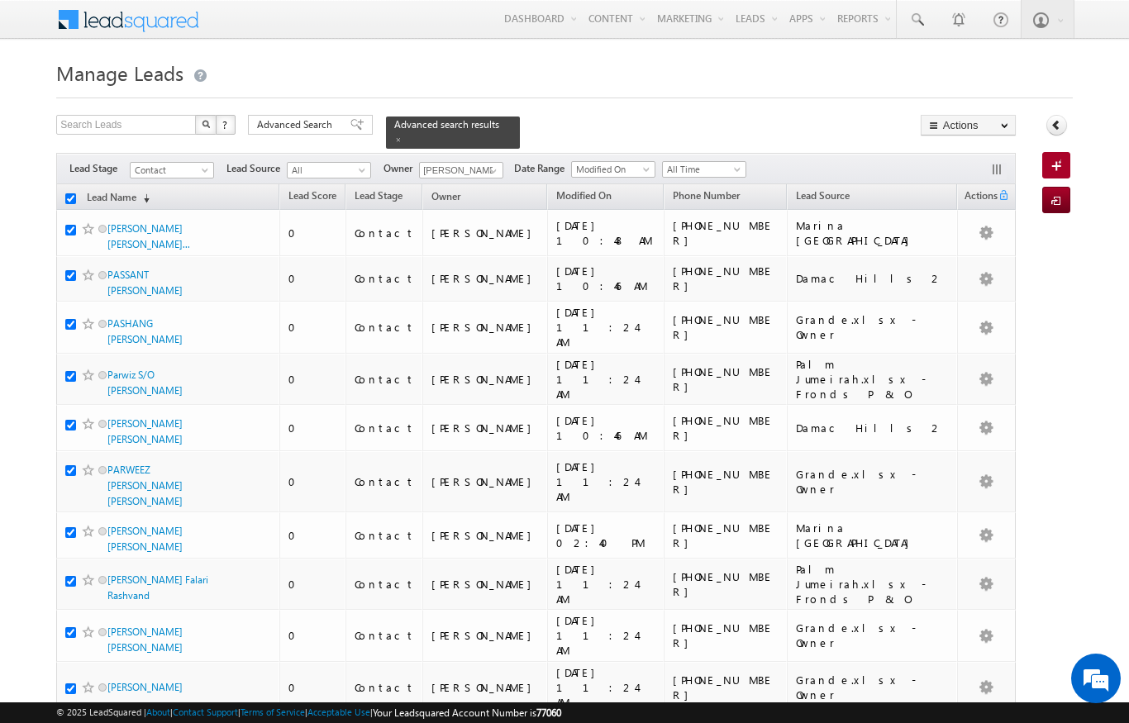
checkbox input "true"
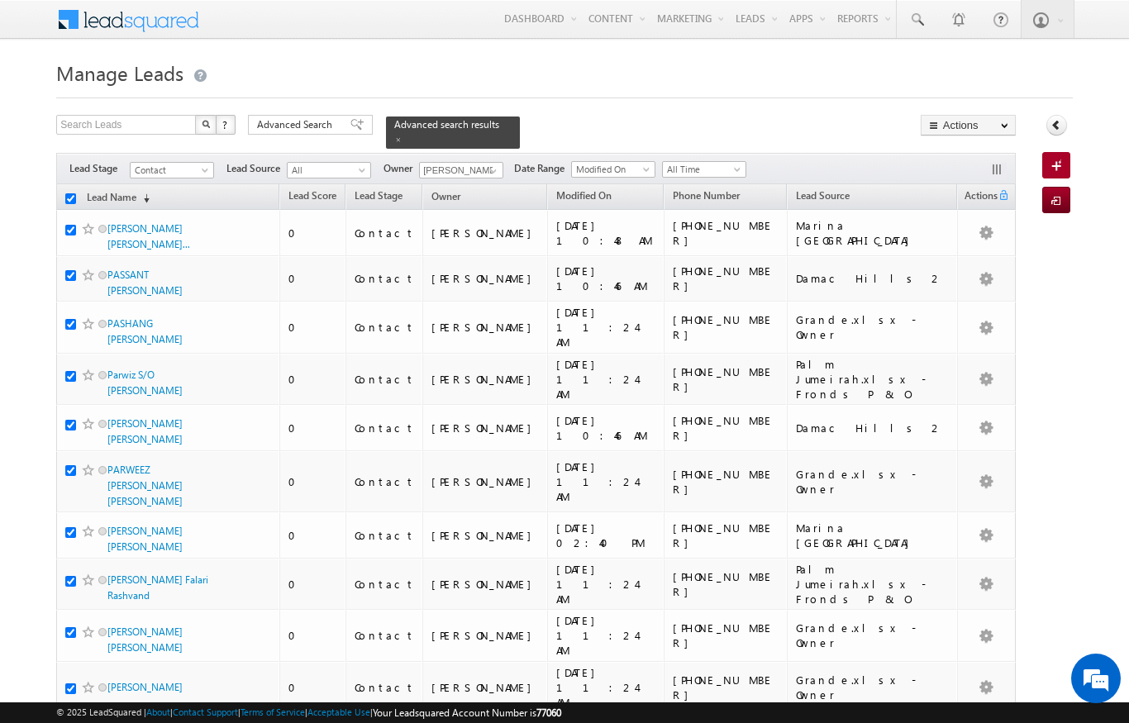
checkbox input "true"
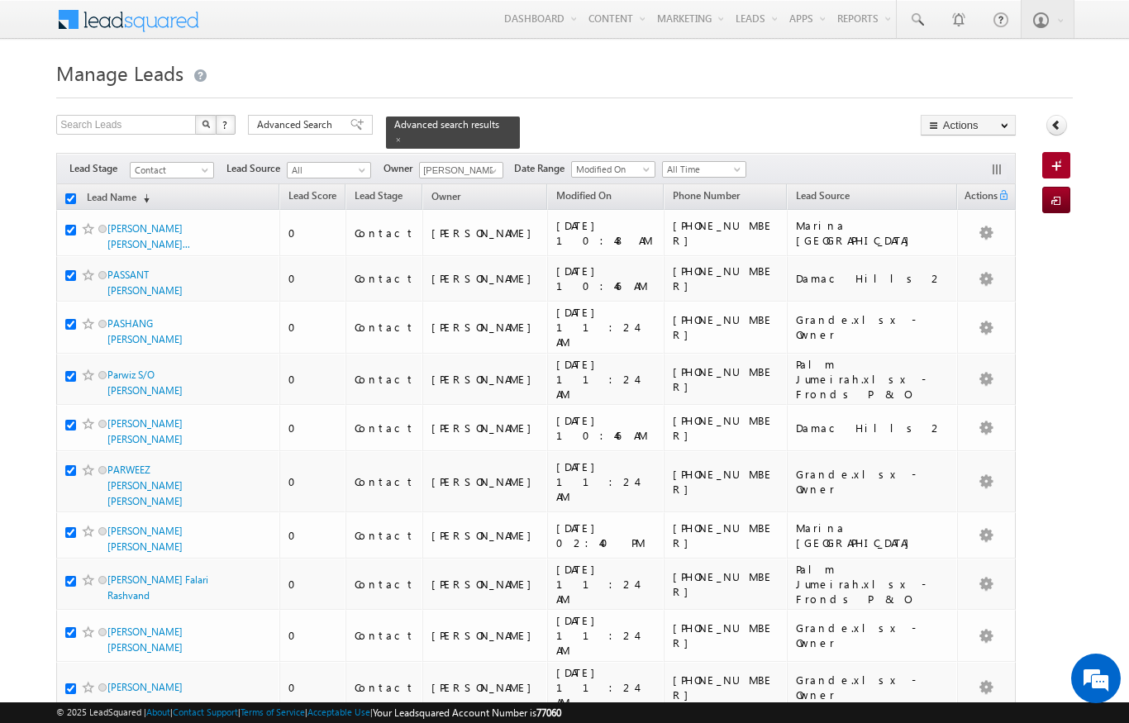
checkbox input "true"
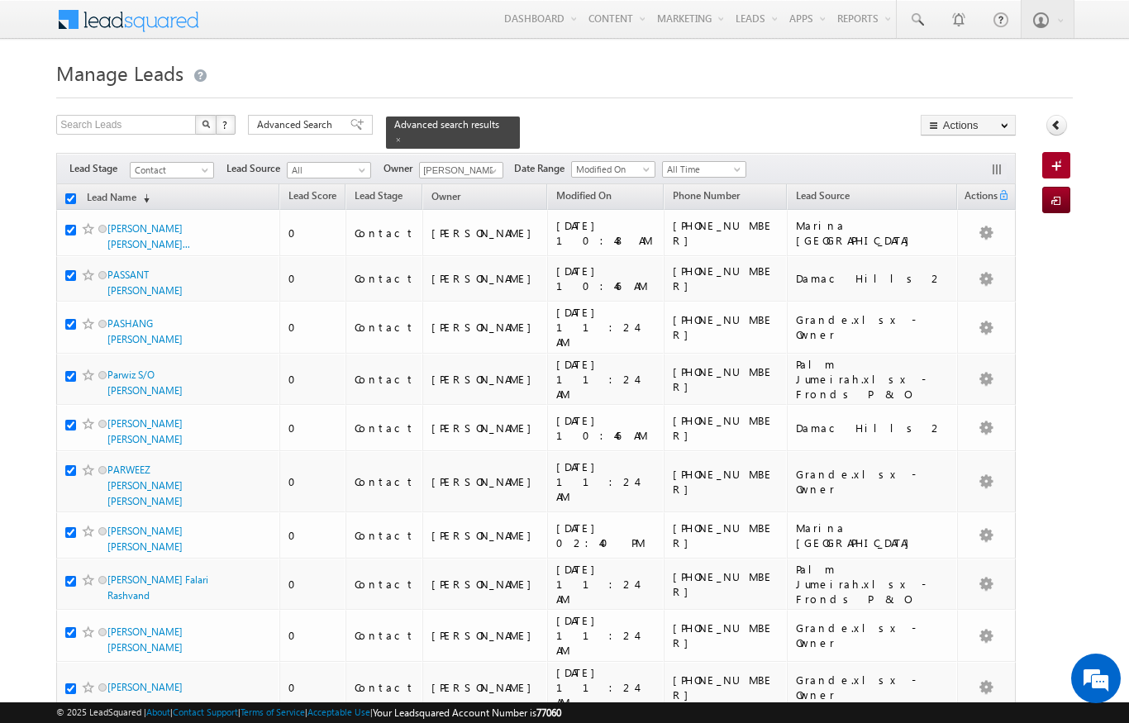
checkbox input "true"
drag, startPoint x: 545, startPoint y: 68, endPoint x: 542, endPoint y: 79, distance: 12.0
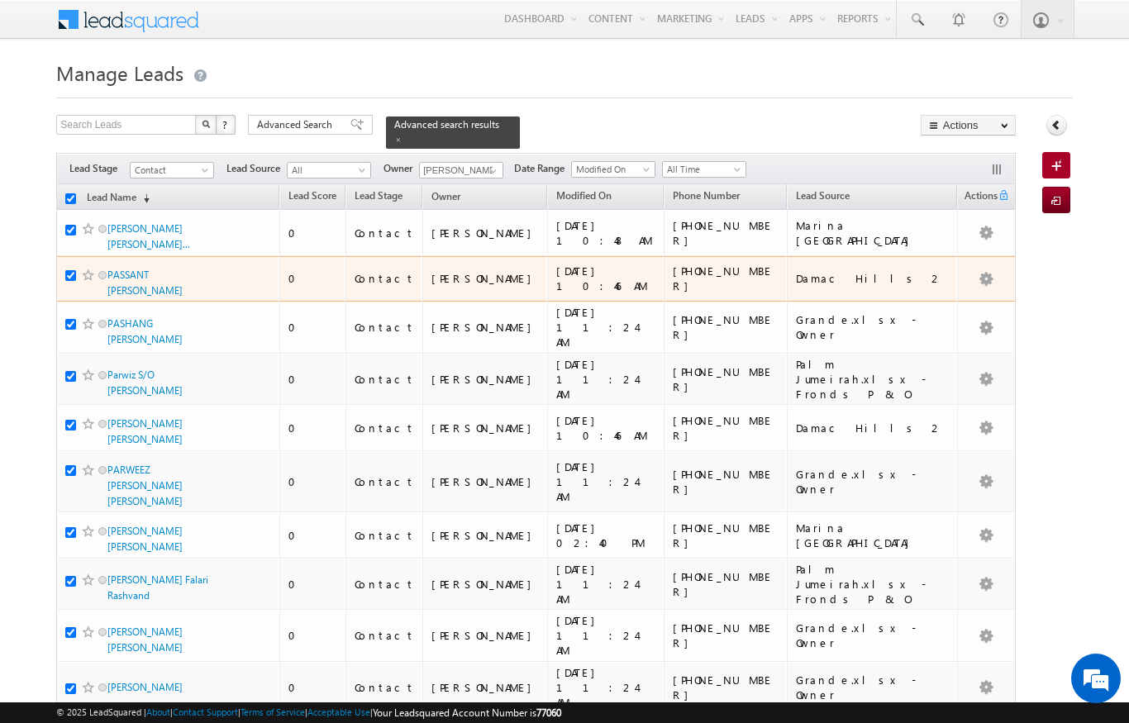
click at [385, 264] on td "Contact" at bounding box center [383, 279] width 77 height 46
click at [440, 302] on td "[PERSON_NAME]" at bounding box center [484, 279] width 125 height 46
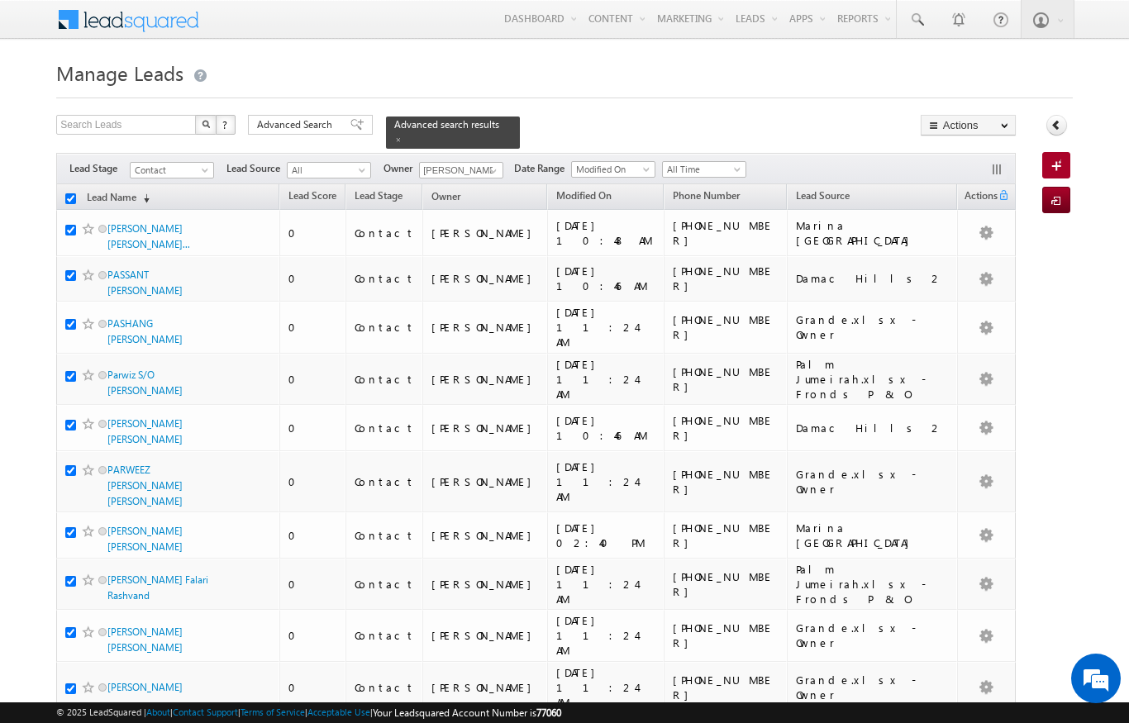
drag, startPoint x: 440, startPoint y: 311, endPoint x: 721, endPoint y: 149, distance: 323.6
click at [842, 88] on div at bounding box center [564, 93] width 1016 height 11
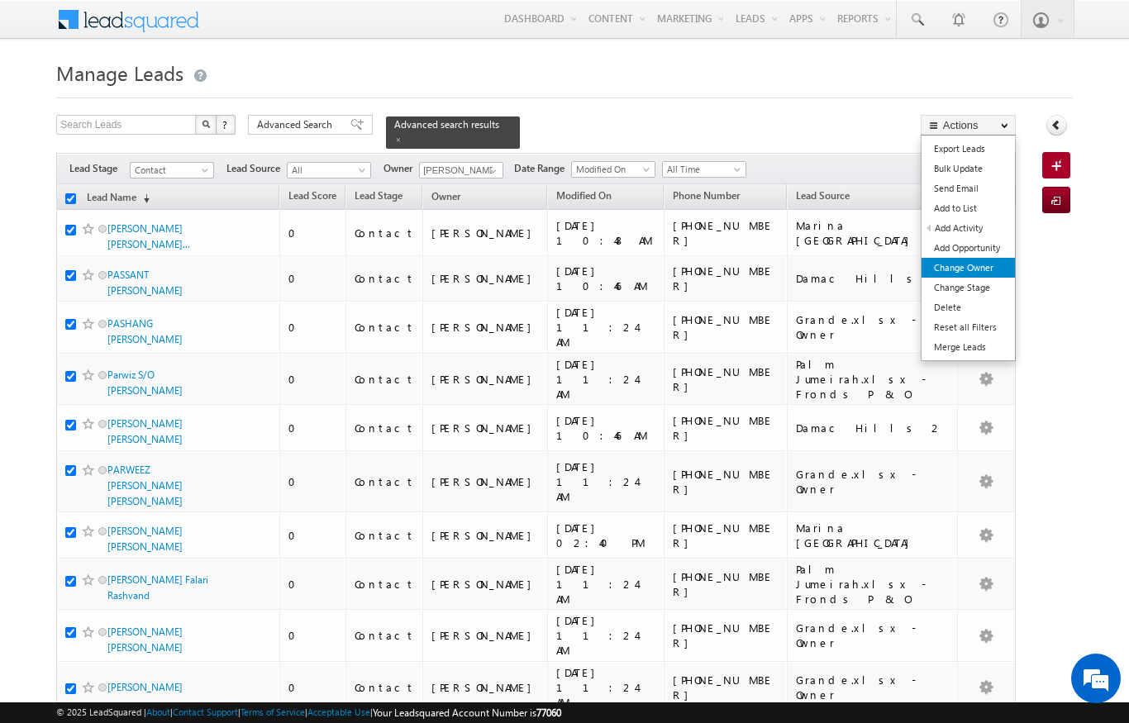
click at [961, 263] on link "Change Owner" at bounding box center [967, 268] width 93 height 20
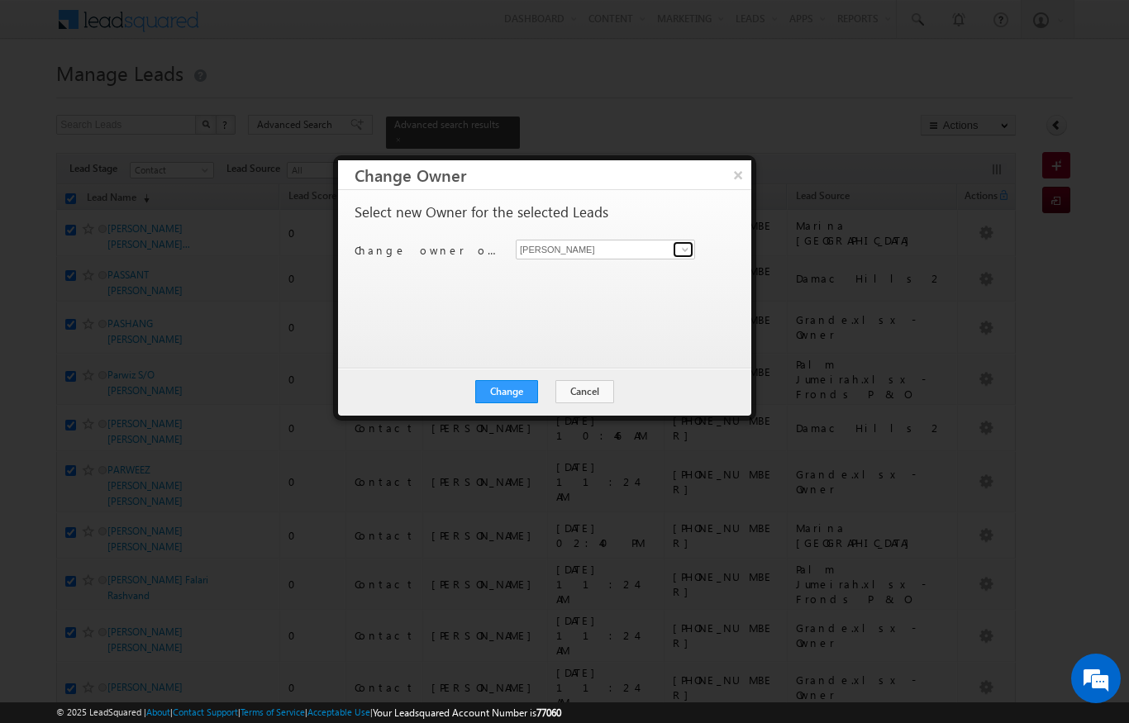
click at [684, 254] on span at bounding box center [684, 249] width 13 height 13
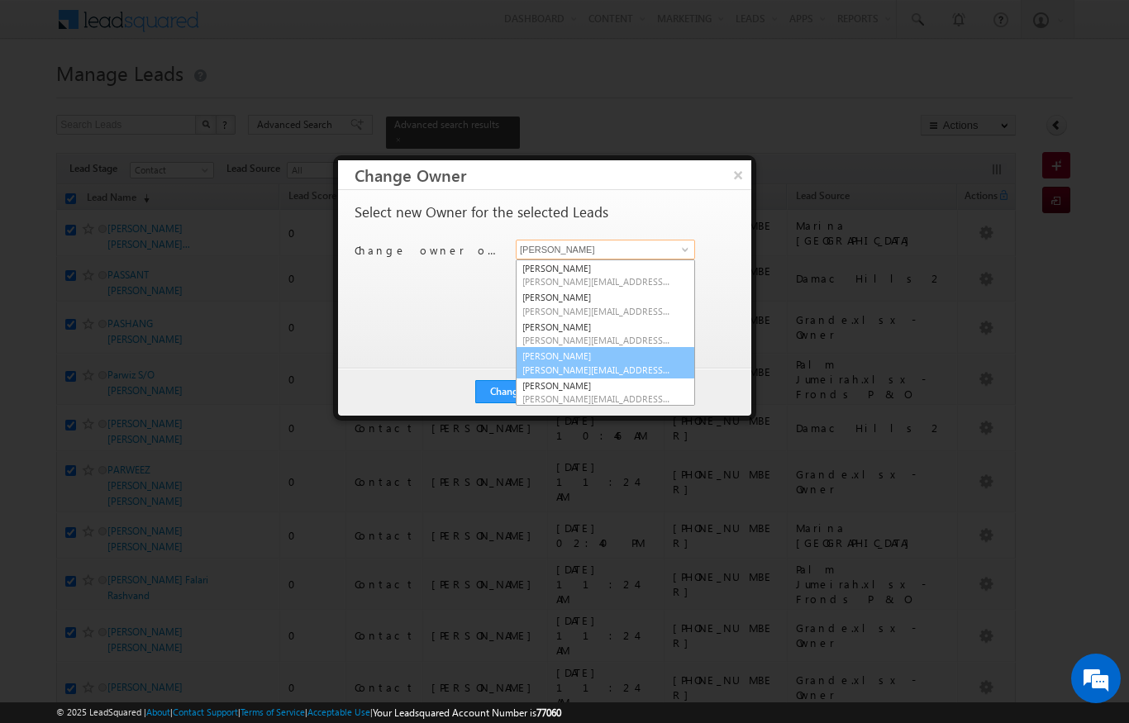
click at [625, 364] on span "bhargav.nayak@indglobal.ae" at bounding box center [596, 370] width 149 height 12
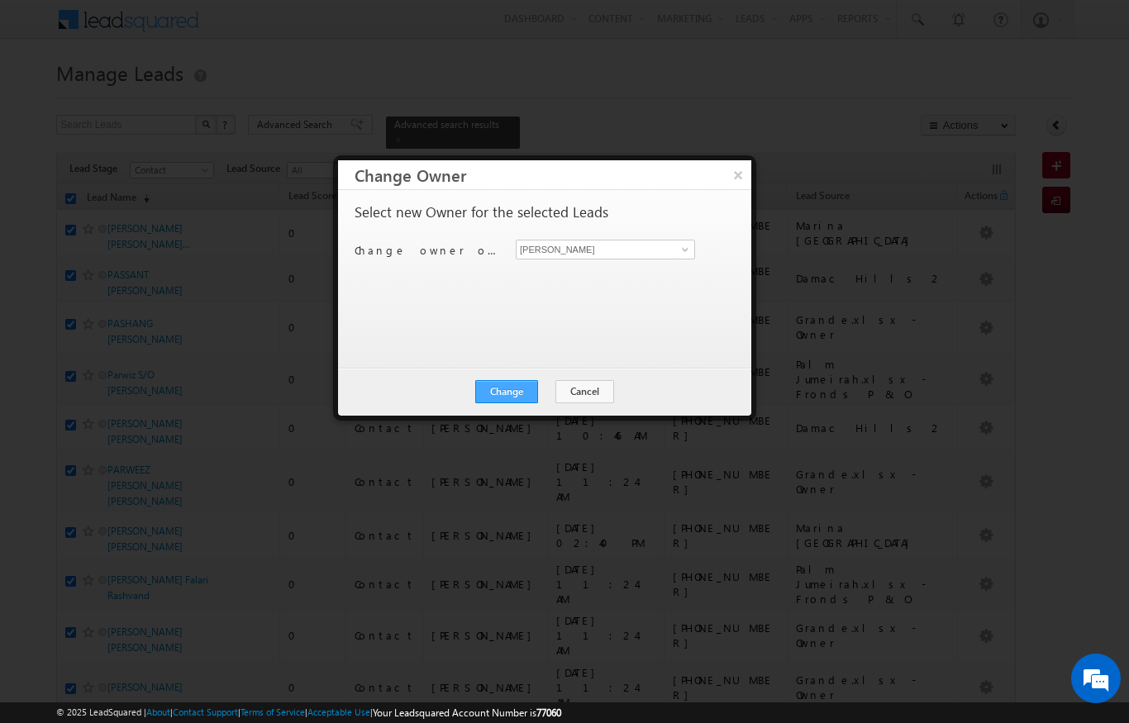
click at [506, 400] on button "Change" at bounding box center [506, 391] width 63 height 23
click at [550, 400] on button "Close" at bounding box center [547, 391] width 53 height 23
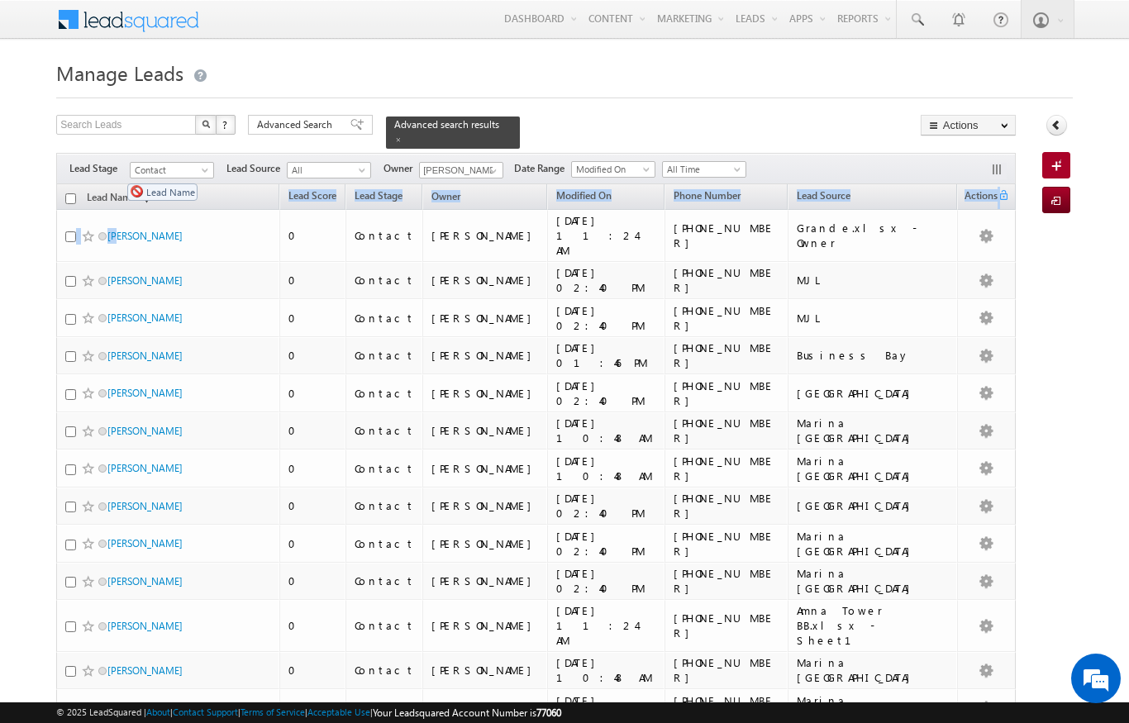
drag, startPoint x: 221, startPoint y: 182, endPoint x: -1, endPoint y: -1, distance: 287.7
click at [301, 190] on span "Lead Score" at bounding box center [312, 195] width 48 height 12
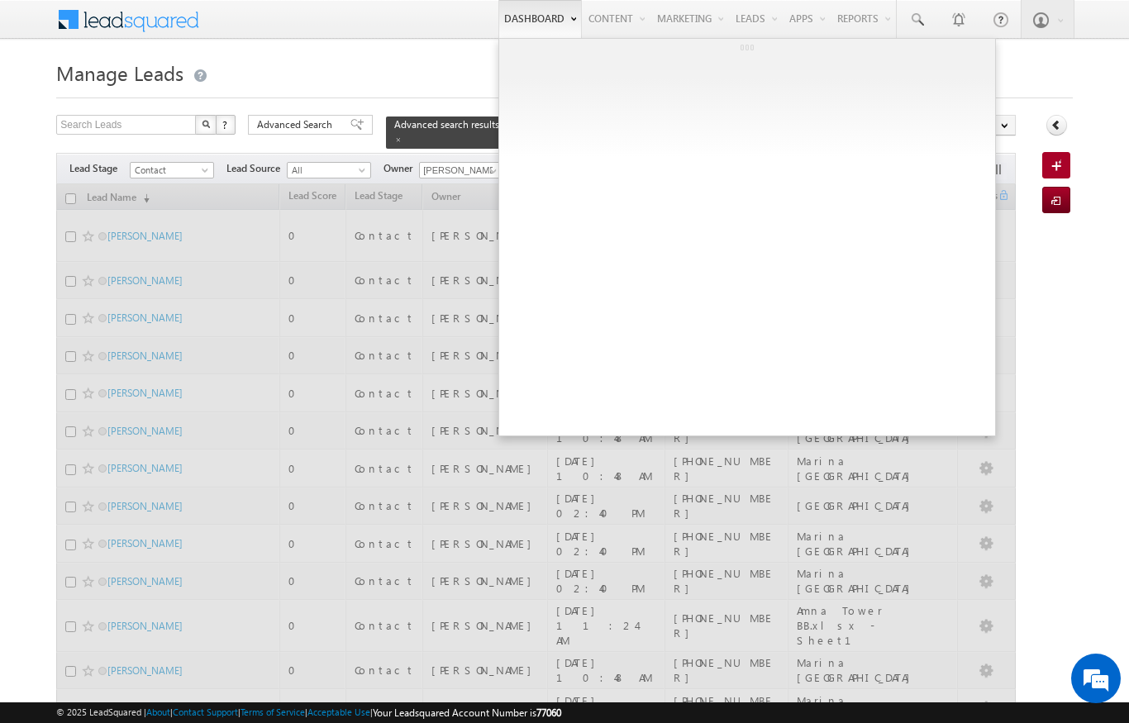
drag, startPoint x: 556, startPoint y: 29, endPoint x: 536, endPoint y: 29, distance: 20.7
click at [541, 29] on link "Dashboard" at bounding box center [539, 19] width 83 height 38
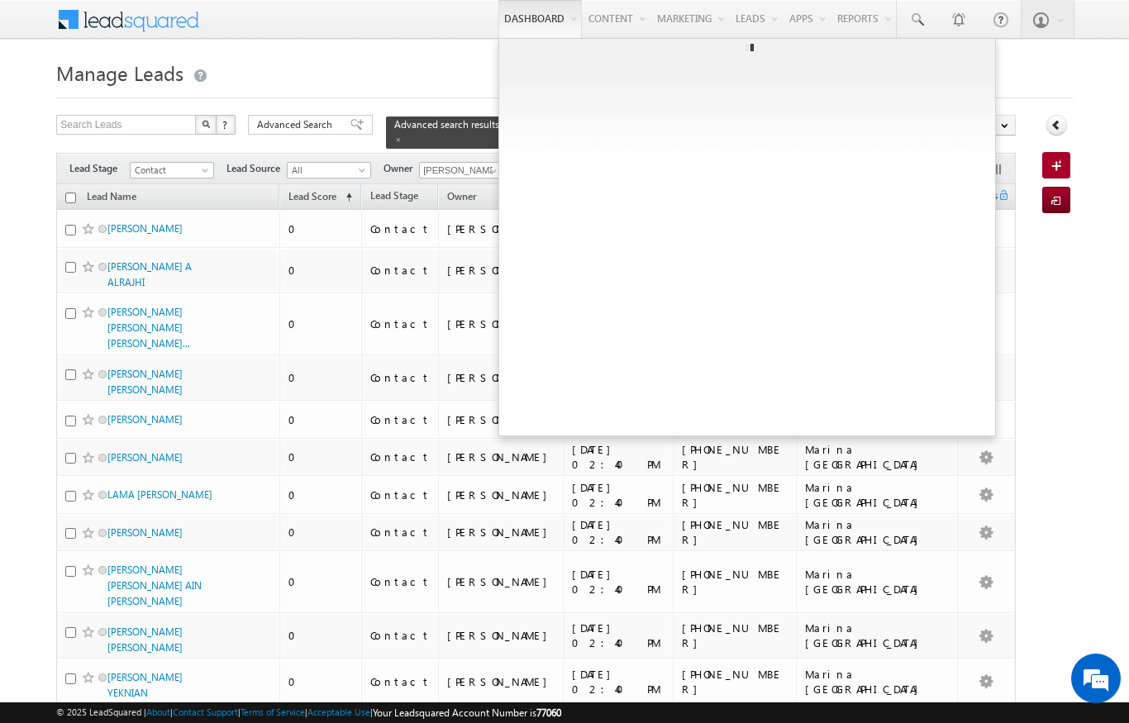
click at [383, 74] on h1 "Manage Leads" at bounding box center [564, 71] width 1016 height 32
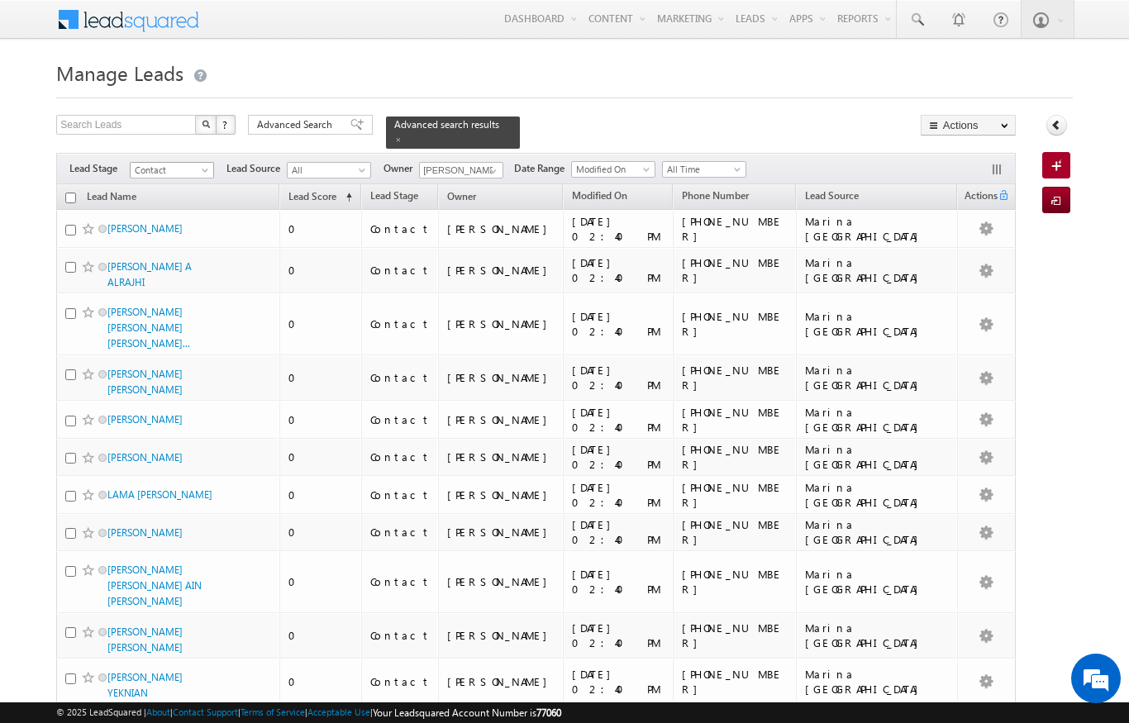
click at [205, 167] on span at bounding box center [206, 173] width 13 height 13
click at [68, 193] on input "checkbox" at bounding box center [70, 198] width 11 height 11
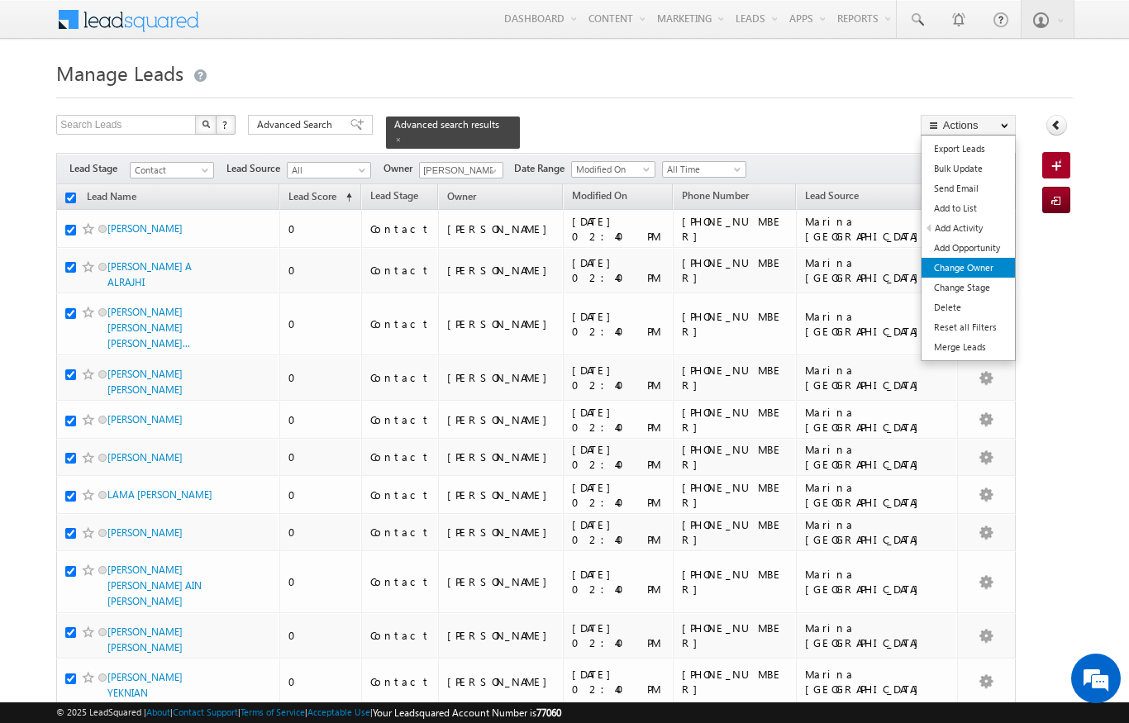
click at [980, 263] on link "Change Owner" at bounding box center [967, 268] width 93 height 20
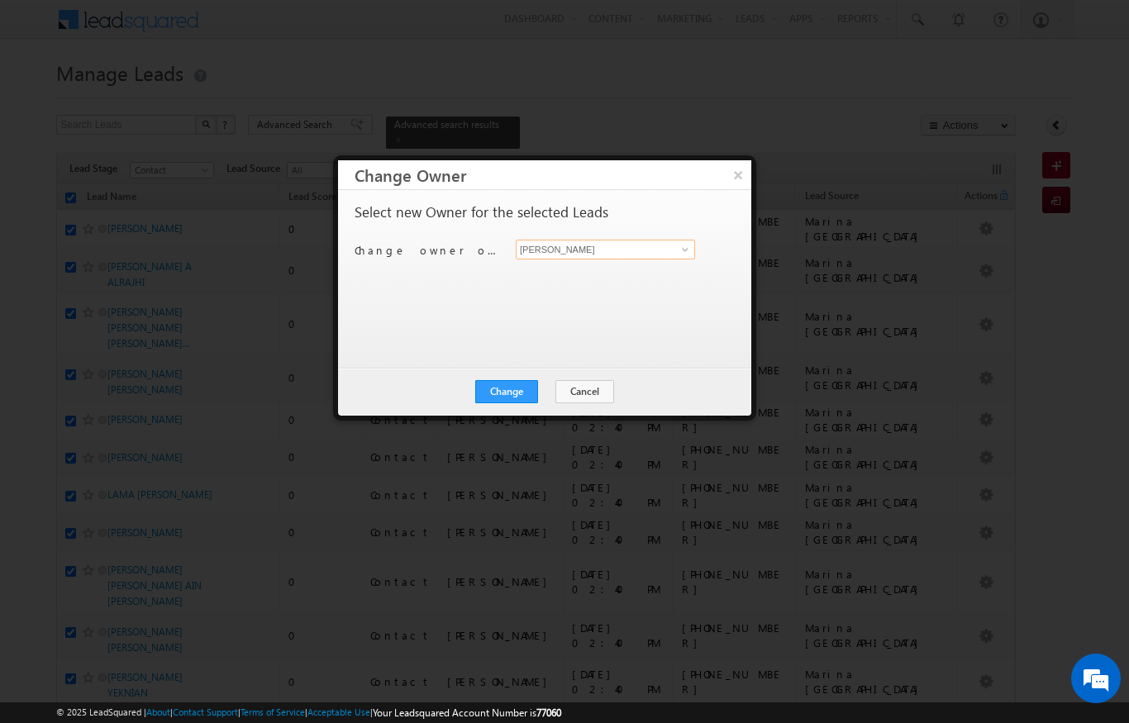
click at [662, 248] on input "[PERSON_NAME]" at bounding box center [605, 250] width 179 height 20
click at [699, 249] on div "Niraj Upadhyay Niraj Upadhyay" at bounding box center [615, 250] width 198 height 20
click at [675, 249] on link at bounding box center [683, 249] width 21 height 17
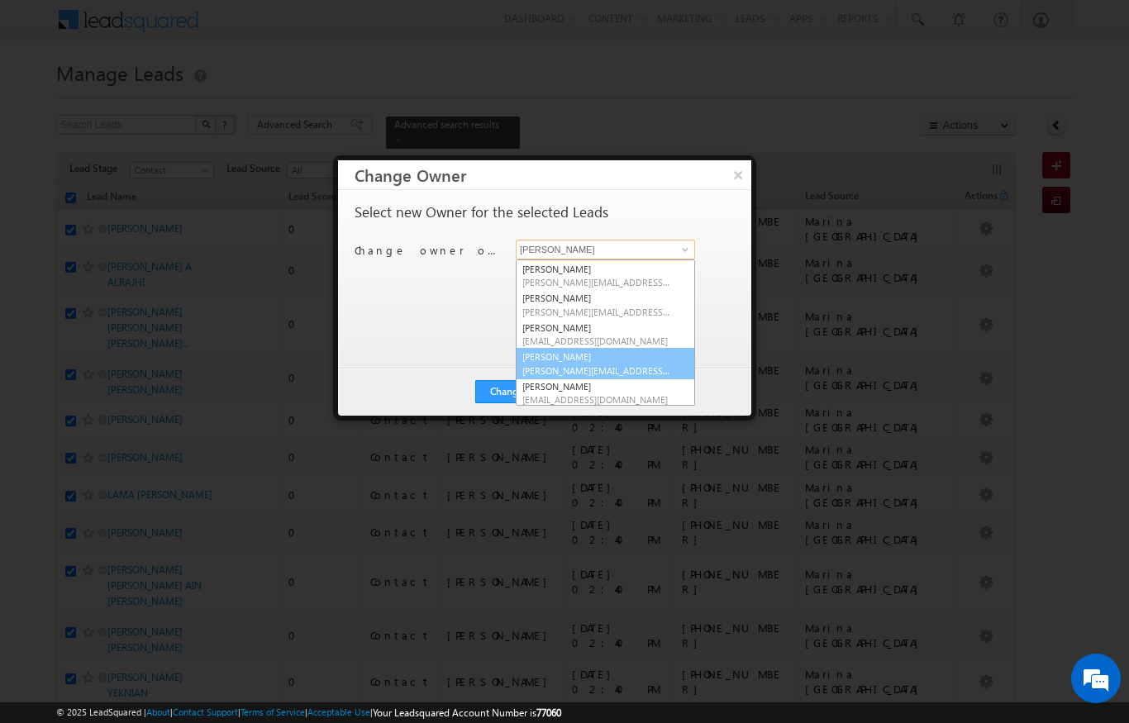
scroll to position [116, 0]
click at [601, 365] on span "[PERSON_NAME][EMAIL_ADDRESS][PERSON_NAME][DOMAIN_NAME]" at bounding box center [596, 371] width 149 height 12
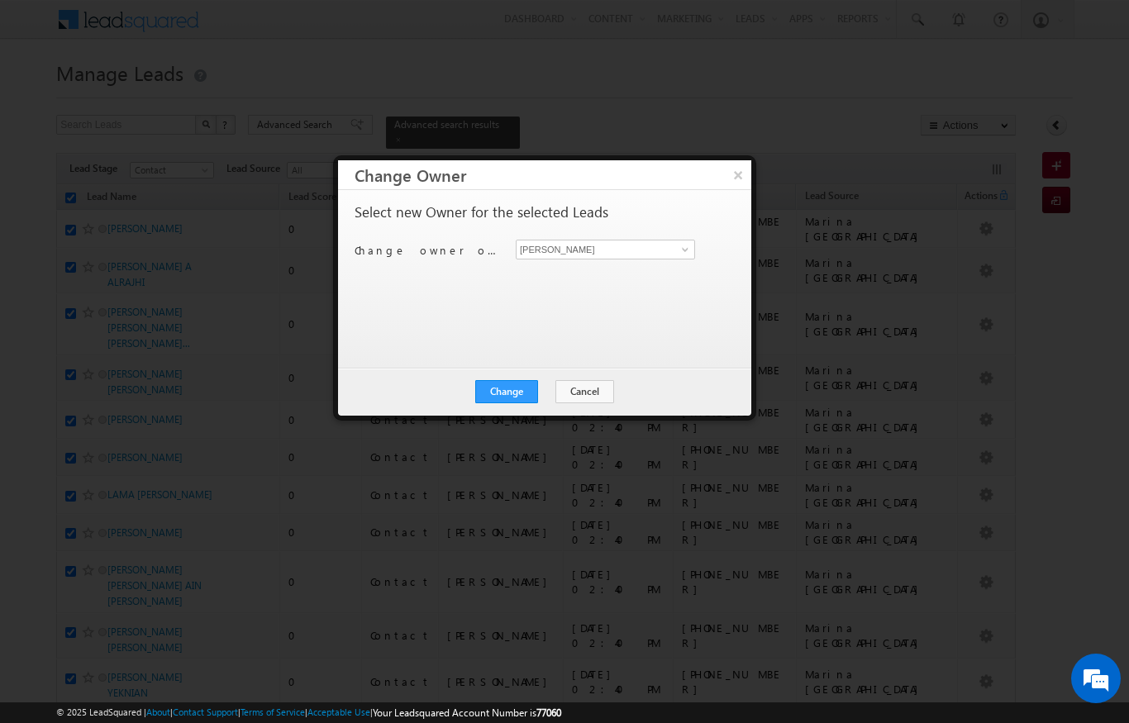
click at [506, 404] on div "Change Cancel Close" at bounding box center [544, 392] width 413 height 48
click at [517, 396] on button "Change" at bounding box center [506, 391] width 63 height 23
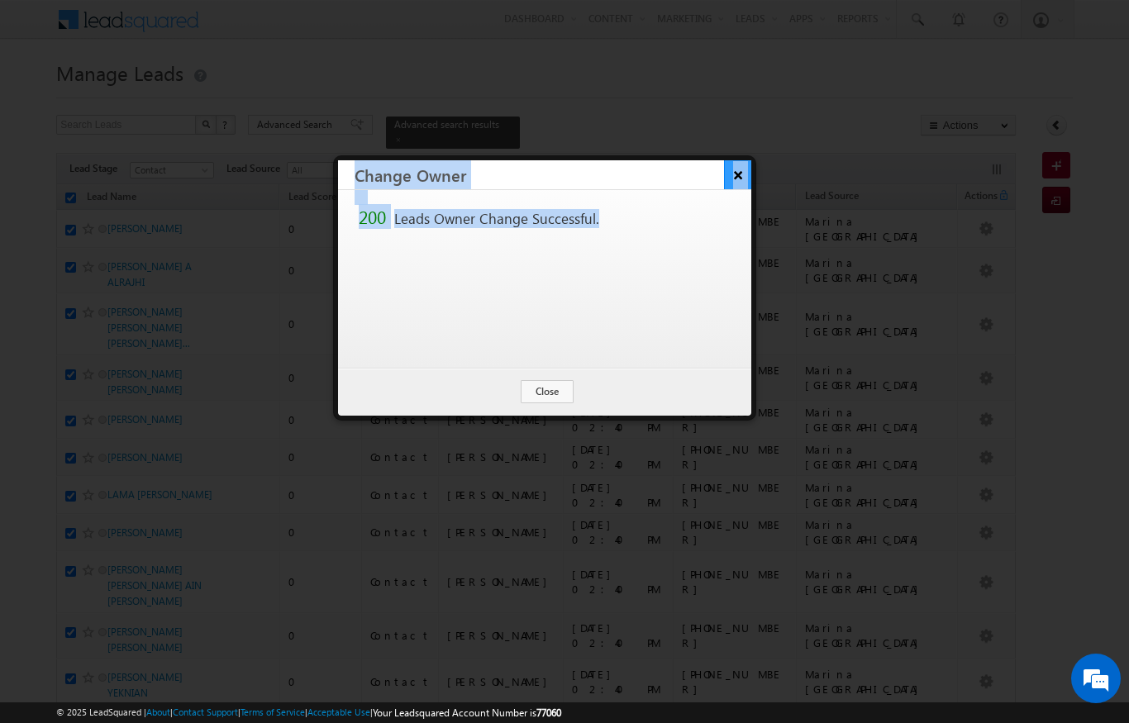
click at [727, 160] on button "×" at bounding box center [737, 174] width 27 height 29
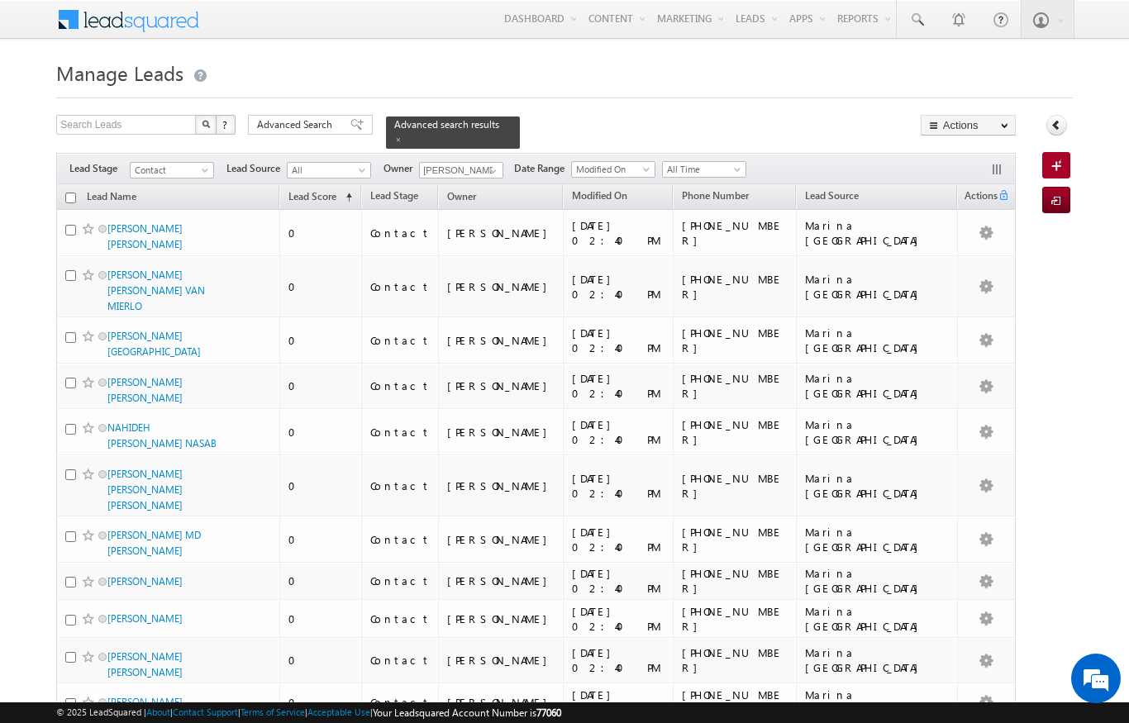
click at [71, 193] on input "checkbox" at bounding box center [70, 198] width 11 height 11
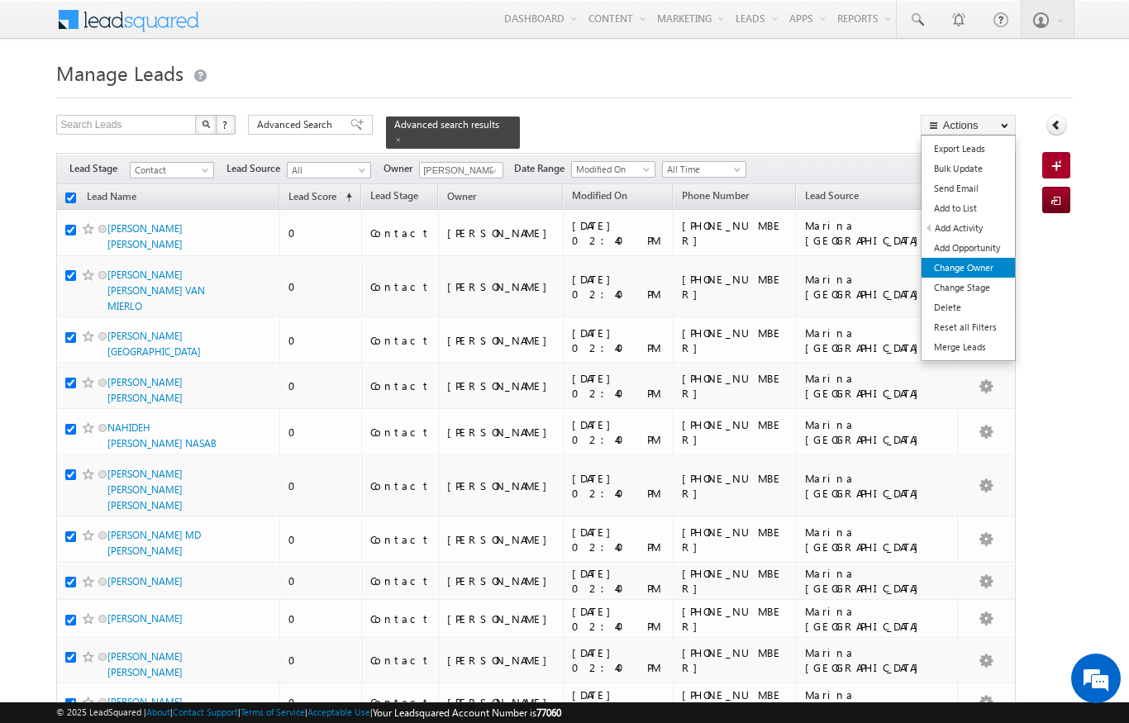
click at [975, 270] on link "Change Owner" at bounding box center [967, 268] width 93 height 20
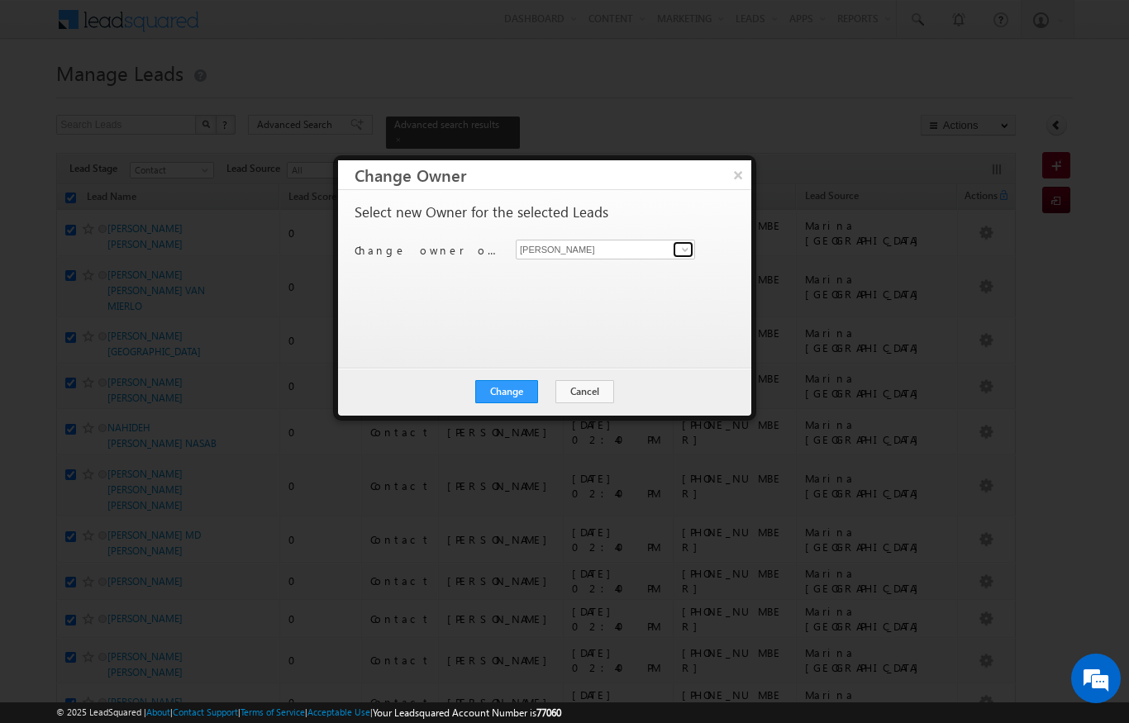
click at [675, 250] on link at bounding box center [683, 249] width 21 height 17
click at [616, 272] on link "Bhargav Nayak bhargav.nayak@indglobal.ae" at bounding box center [605, 274] width 179 height 31
click at [683, 248] on span at bounding box center [684, 249] width 13 height 13
click at [607, 278] on span "ekta.verhani@indglobal.ae" at bounding box center [596, 281] width 149 height 12
click at [509, 397] on button "Change" at bounding box center [506, 391] width 63 height 23
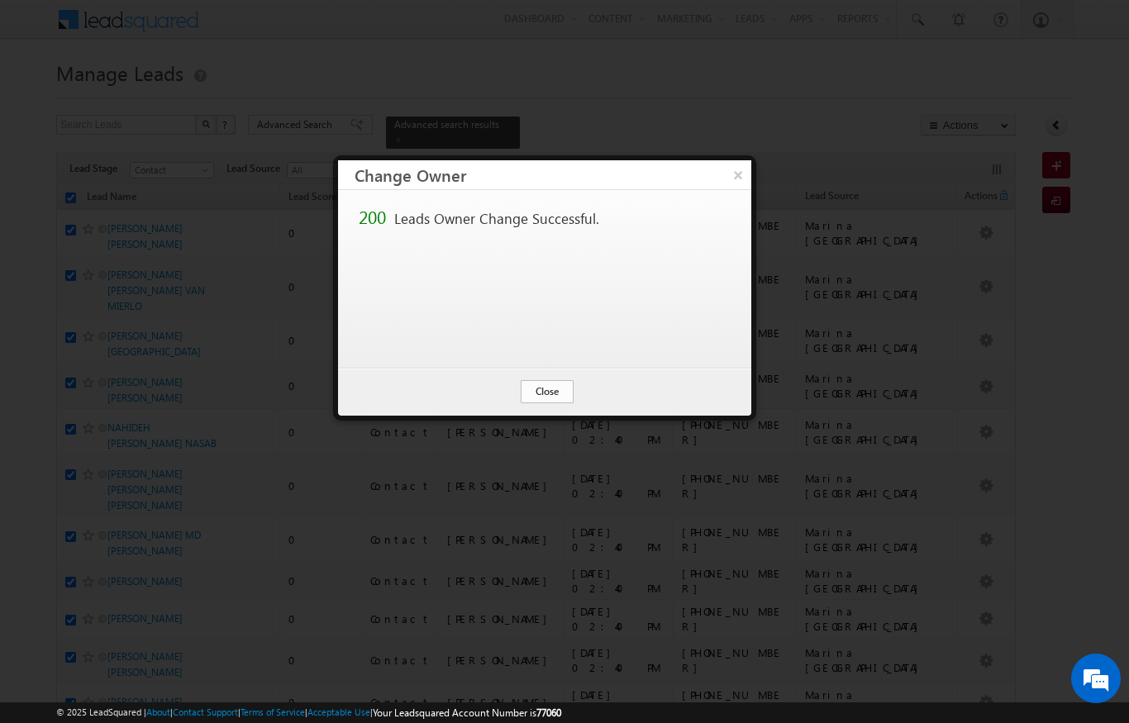
click at [545, 393] on button "Close" at bounding box center [547, 391] width 53 height 23
